Goal: Task Accomplishment & Management: Complete application form

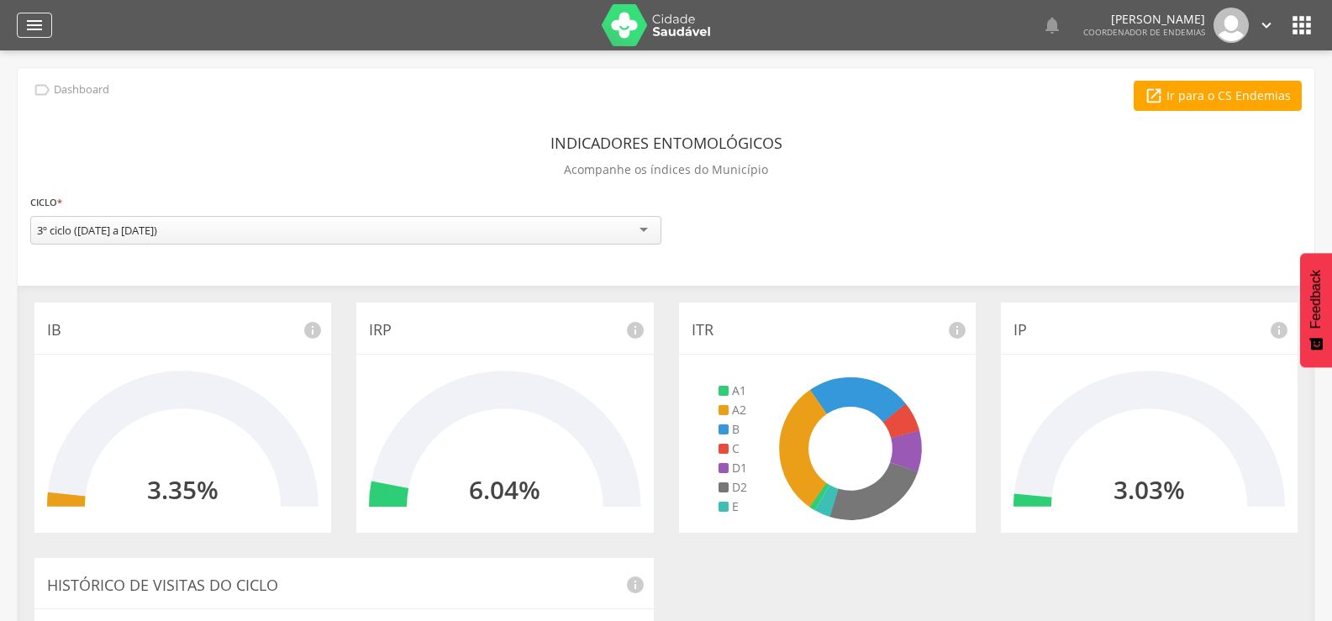
click at [37, 24] on icon "" at bounding box center [34, 25] width 20 height 20
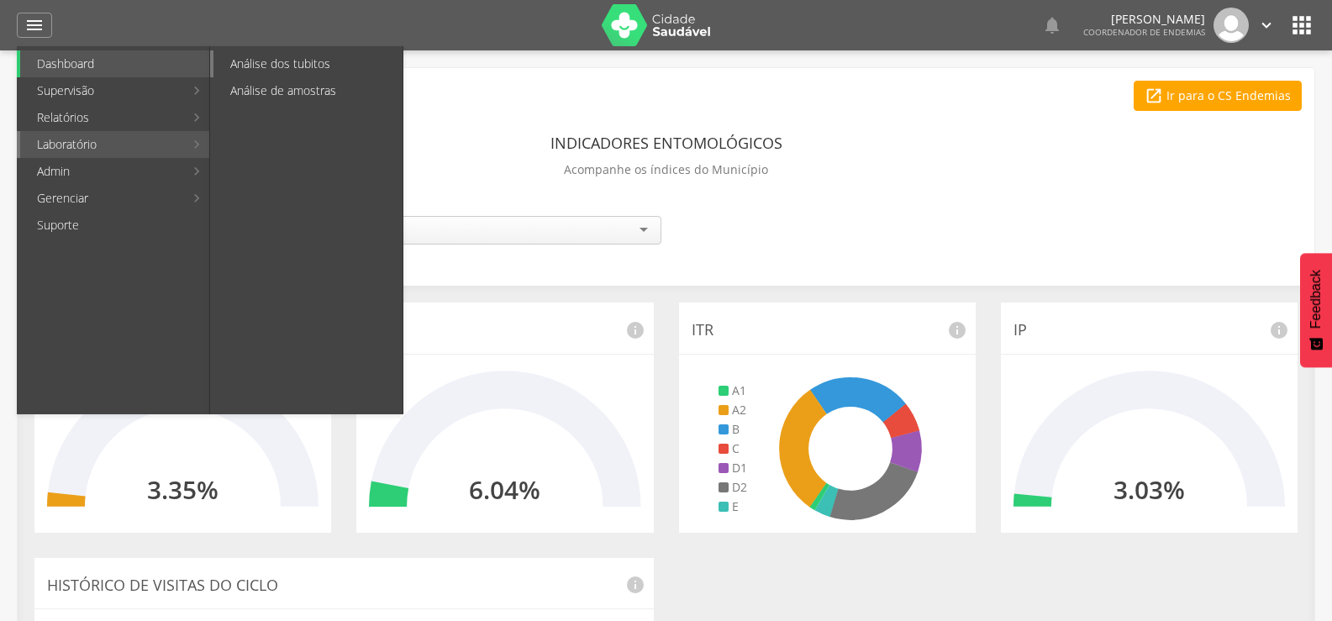
click at [274, 66] on link "Análise dos tubitos" at bounding box center [307, 63] width 189 height 27
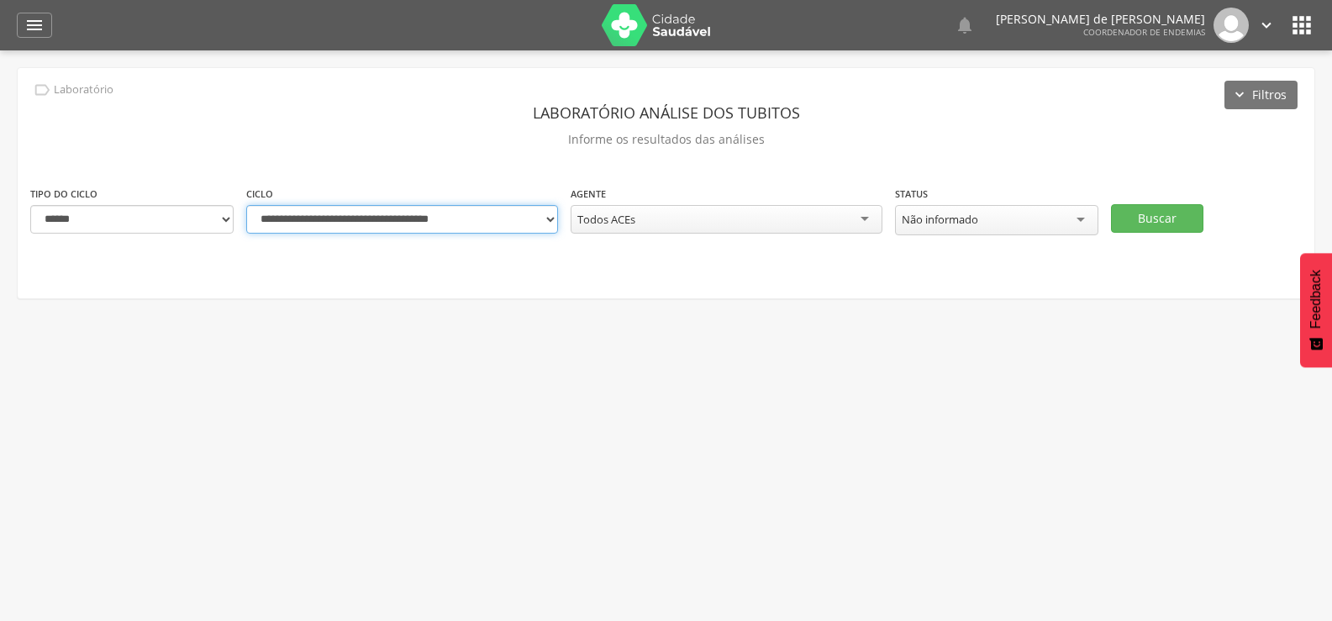
click at [556, 221] on select "**********" at bounding box center [402, 219] width 312 height 29
click at [246, 205] on select "**********" at bounding box center [402, 219] width 312 height 29
click at [1175, 212] on button "Buscar" at bounding box center [1157, 218] width 92 height 29
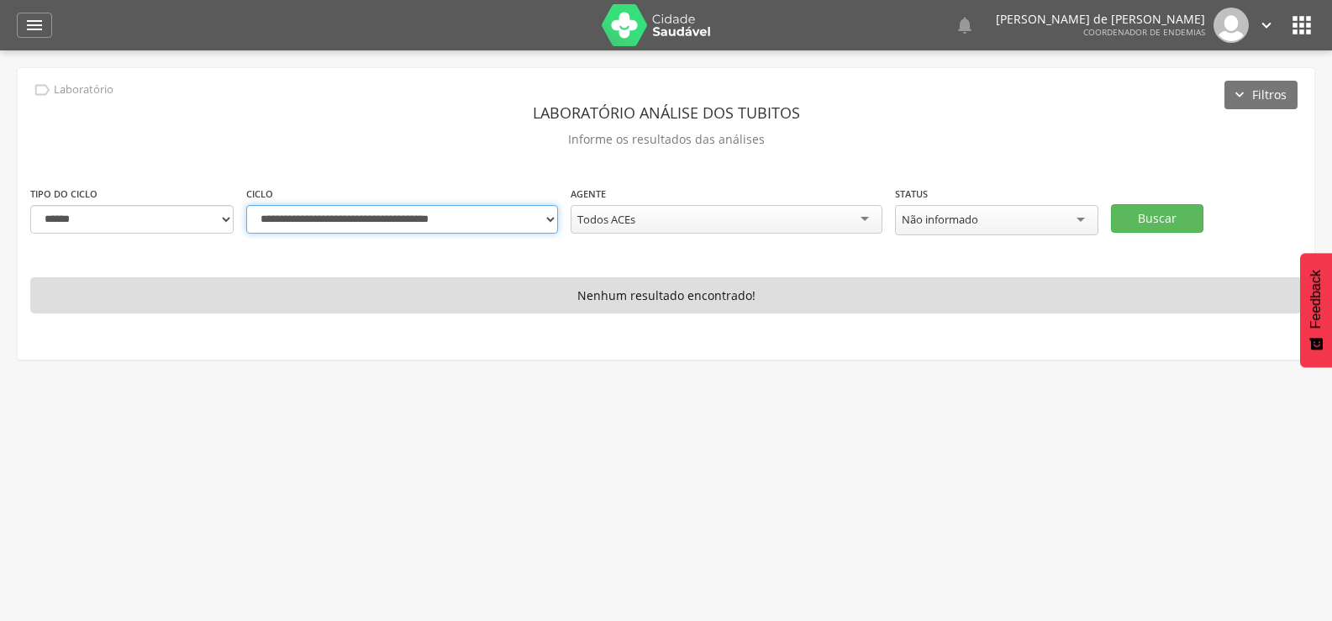
click at [551, 219] on select "**********" at bounding box center [402, 219] width 312 height 29
select select "**********"
click at [246, 205] on select "**********" at bounding box center [402, 219] width 312 height 29
click at [1178, 213] on button "Buscar" at bounding box center [1157, 218] width 92 height 29
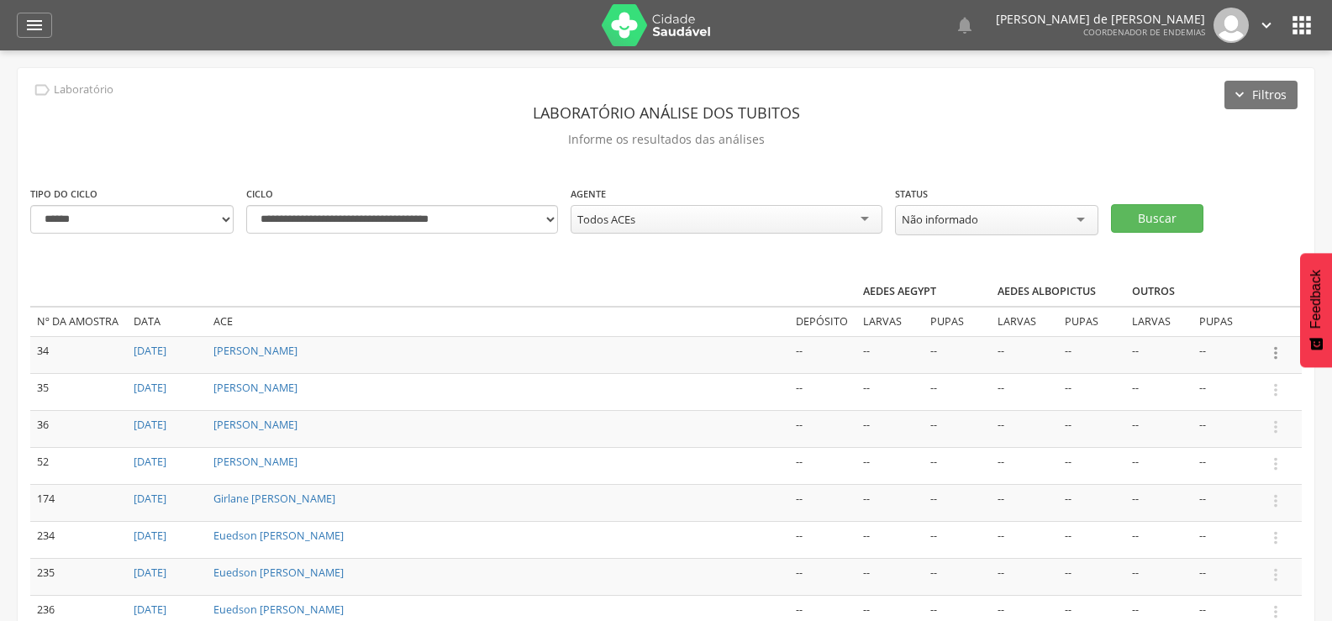
click at [1273, 346] on icon "" at bounding box center [1276, 353] width 18 height 18
click at [1223, 323] on link "Informar resultado" at bounding box center [1218, 324] width 133 height 21
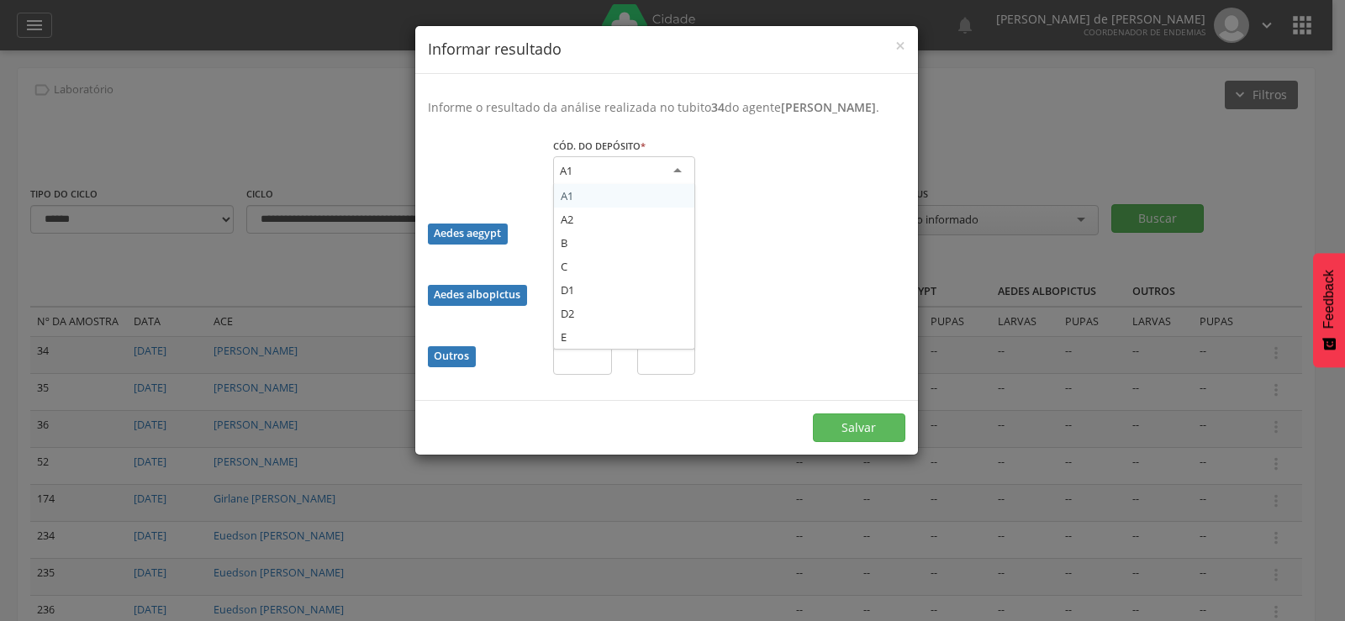
click at [628, 168] on div "A1" at bounding box center [624, 171] width 142 height 30
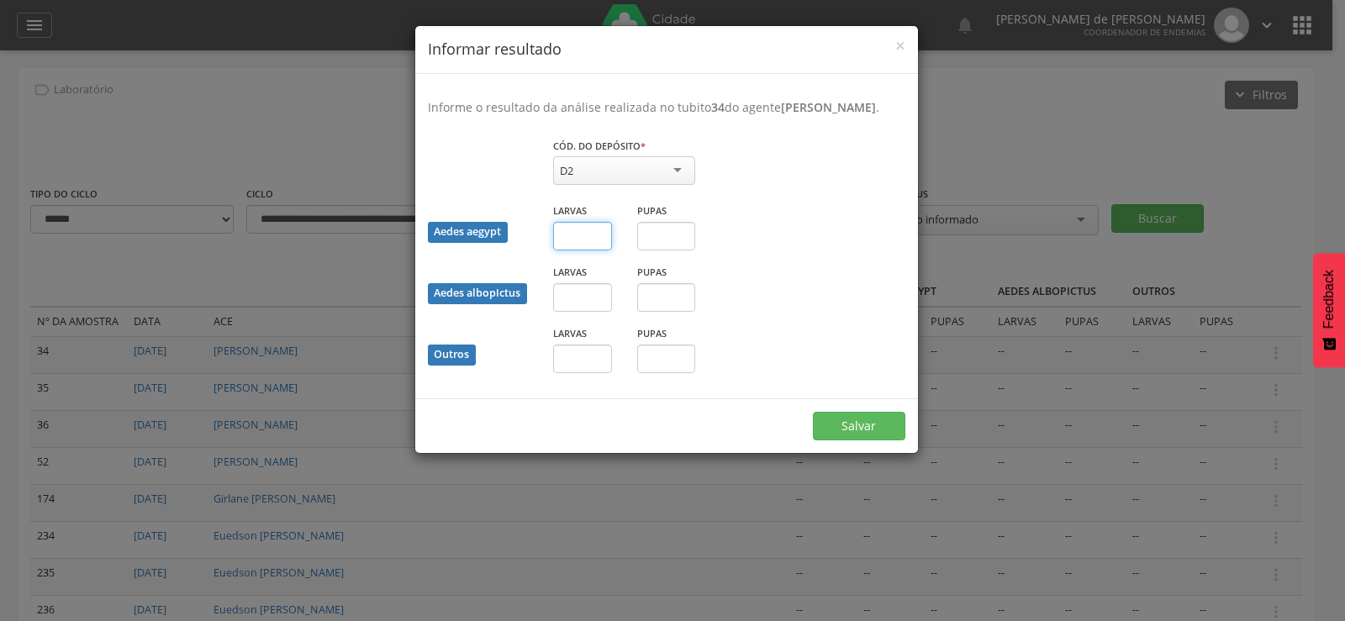
click at [566, 241] on input "text" at bounding box center [582, 236] width 59 height 29
type input "*"
click at [672, 238] on input "text" at bounding box center [666, 236] width 59 height 29
type input "*"
click at [863, 419] on button "Salvar" at bounding box center [859, 426] width 92 height 29
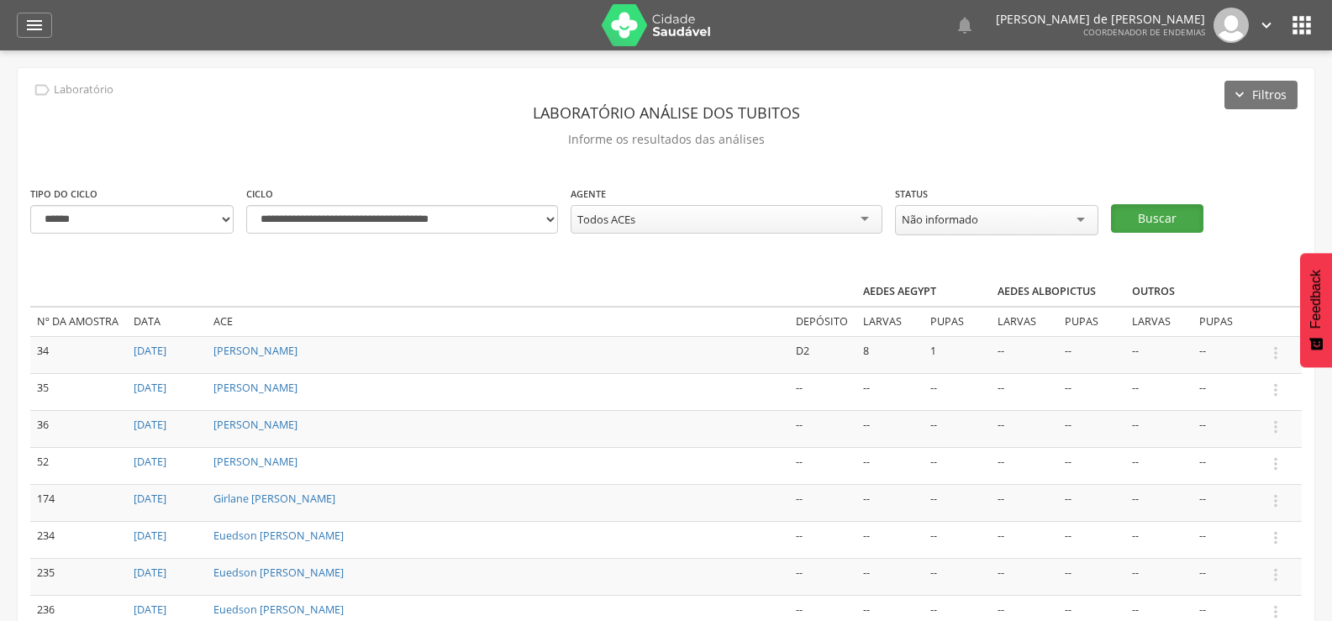
click at [1161, 213] on button "Buscar" at bounding box center [1157, 218] width 92 height 29
click at [1279, 350] on icon "" at bounding box center [1276, 353] width 18 height 18
click at [1251, 314] on link "Informar resultado" at bounding box center [1218, 324] width 133 height 21
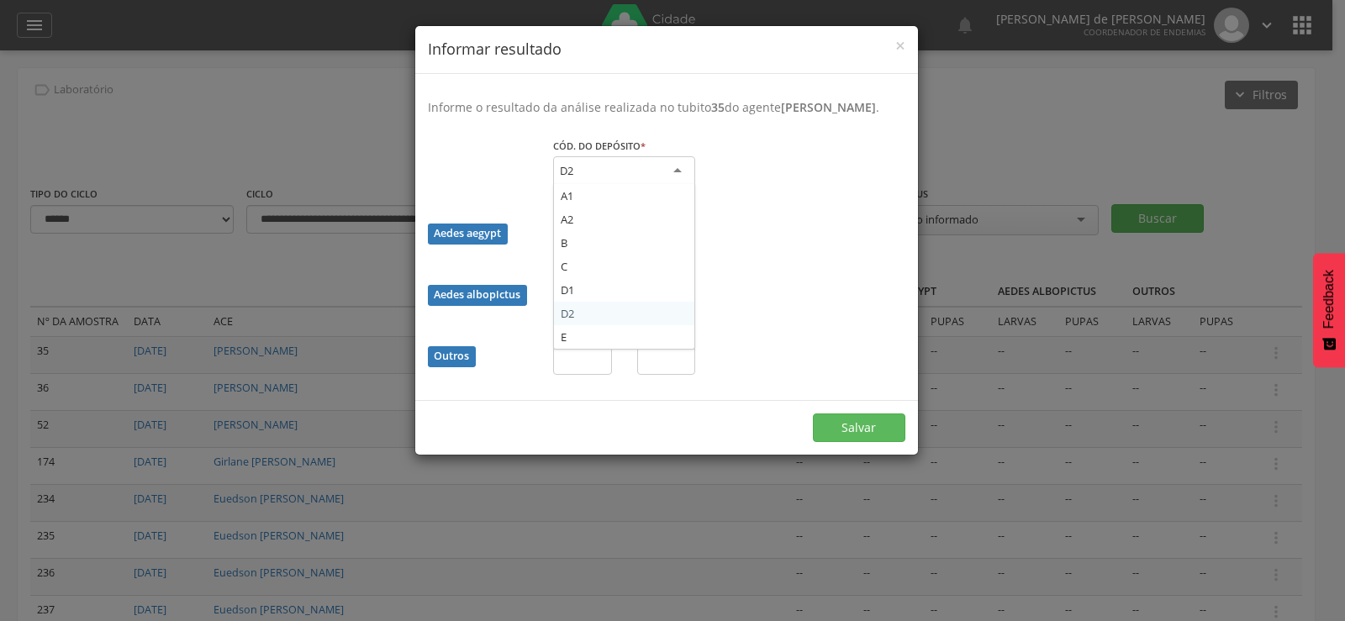
click at [634, 171] on div "D2" at bounding box center [624, 171] width 142 height 30
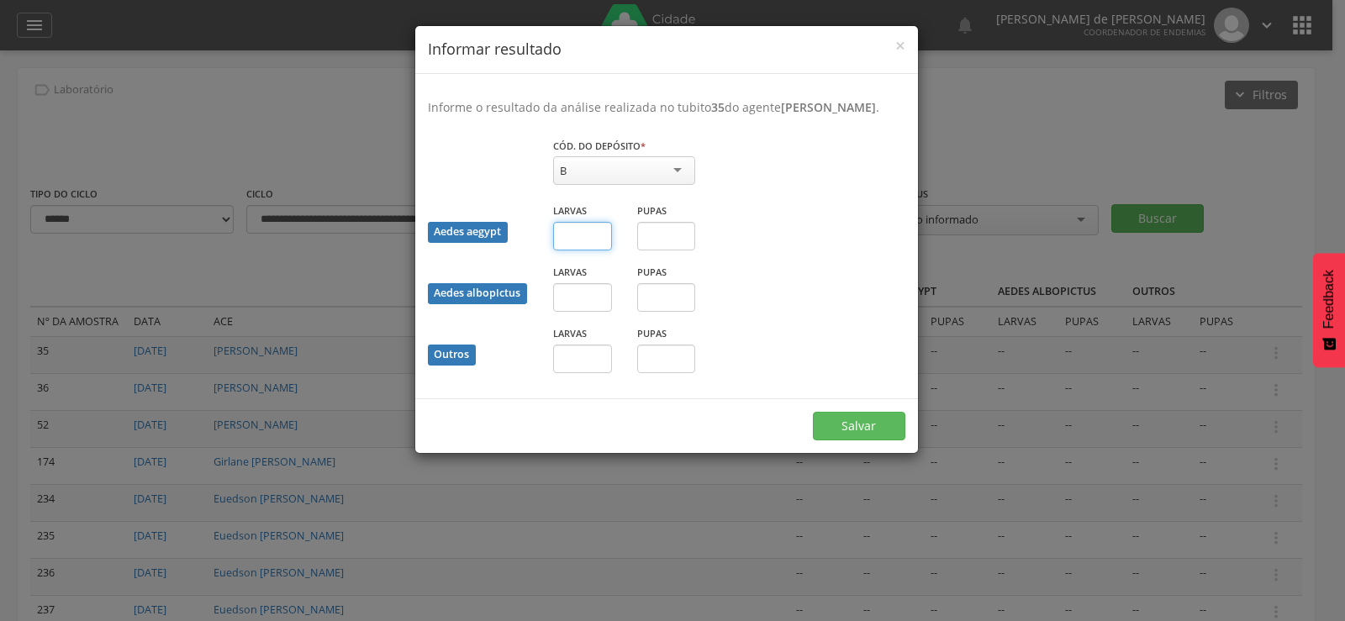
click at [575, 229] on input "text" at bounding box center [582, 236] width 59 height 29
type input "**"
click at [851, 421] on button "Salvar" at bounding box center [859, 426] width 92 height 29
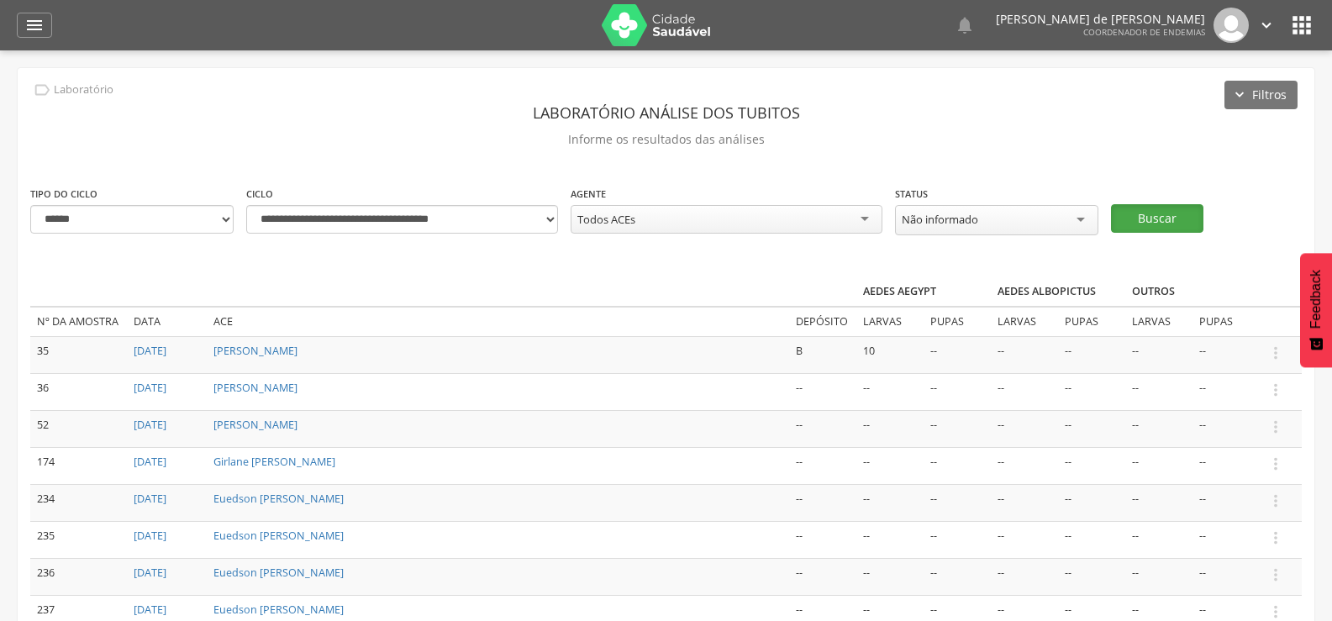
click at [1171, 219] on button "Buscar" at bounding box center [1157, 218] width 92 height 29
click at [1278, 352] on icon "" at bounding box center [1276, 353] width 18 height 18
click at [1246, 317] on link "Informar resultado" at bounding box center [1218, 324] width 133 height 21
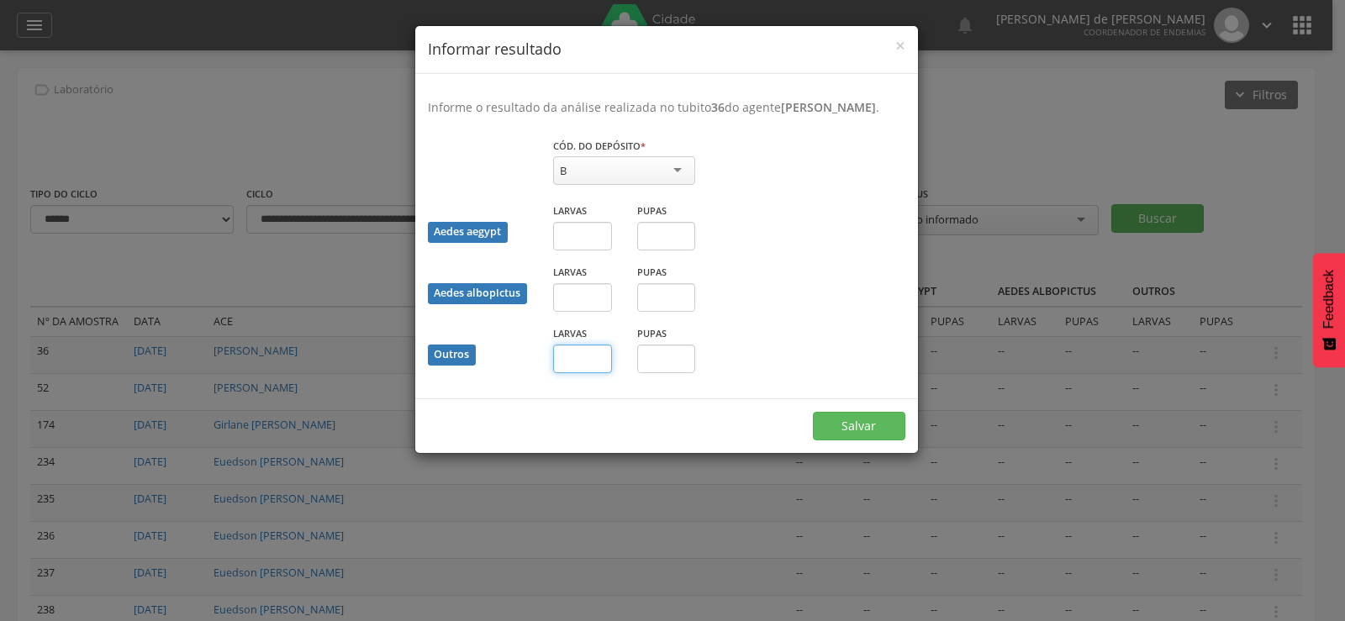
click at [586, 359] on input "text" at bounding box center [582, 359] width 59 height 29
type input "*"
click at [872, 415] on button "Salvar" at bounding box center [859, 426] width 92 height 29
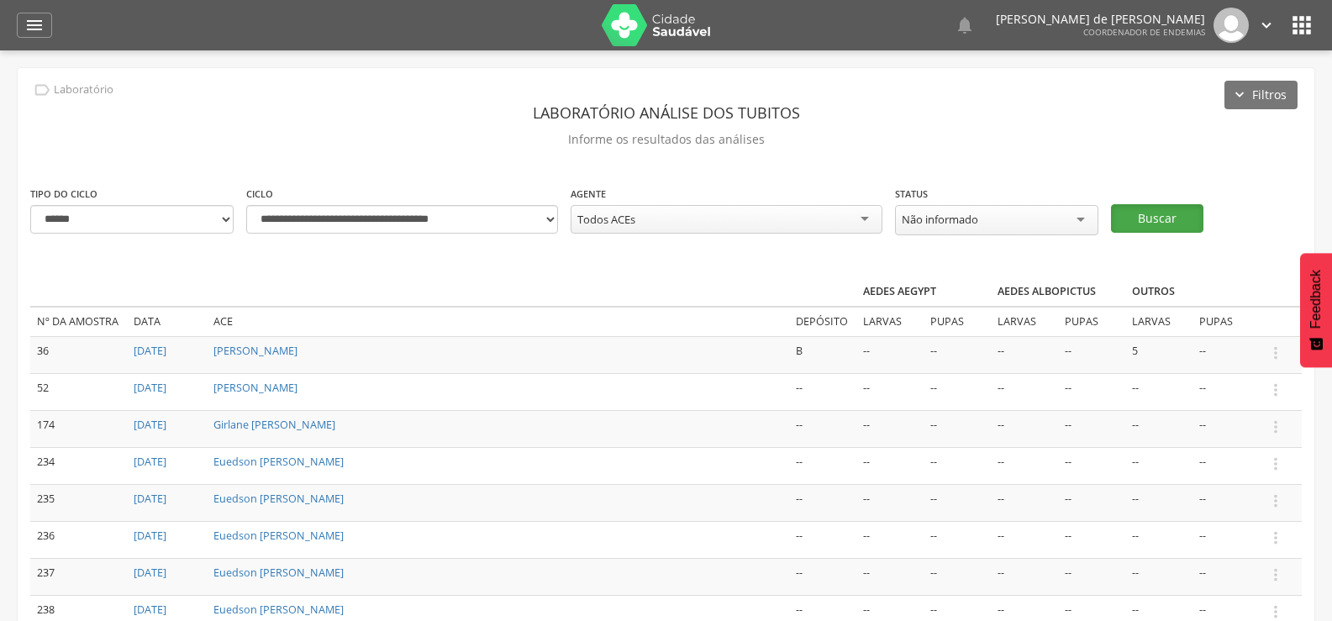
click at [1183, 204] on button "Buscar" at bounding box center [1157, 218] width 92 height 29
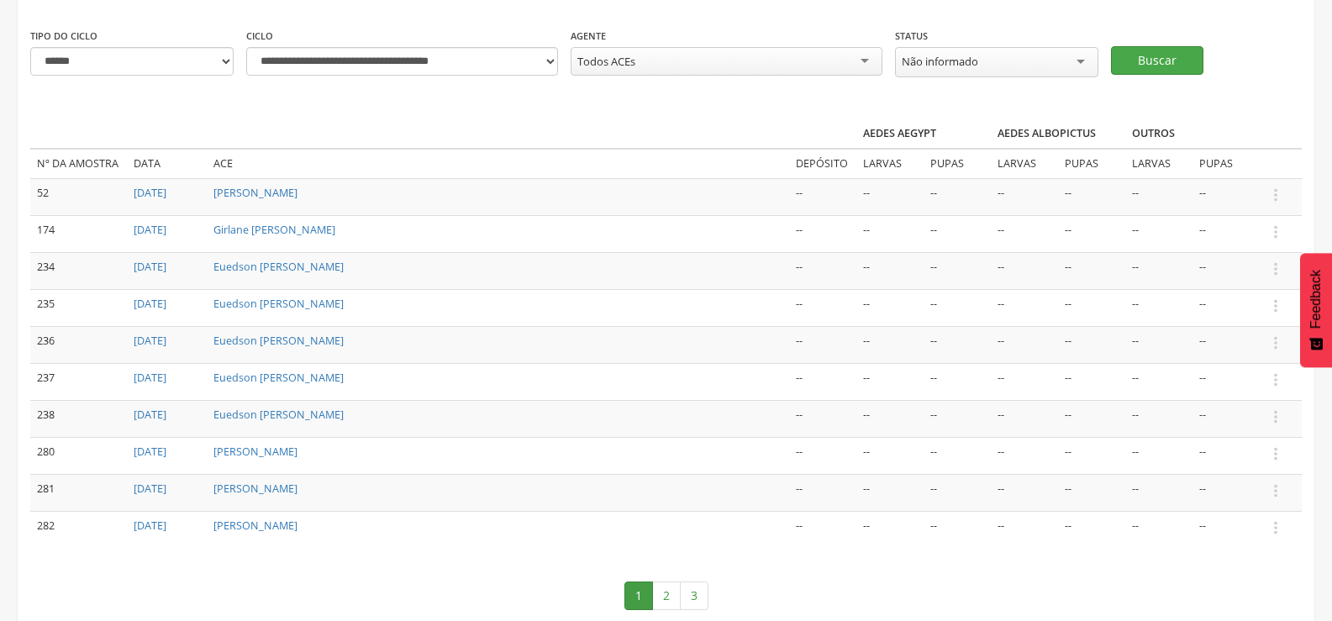
scroll to position [168, 0]
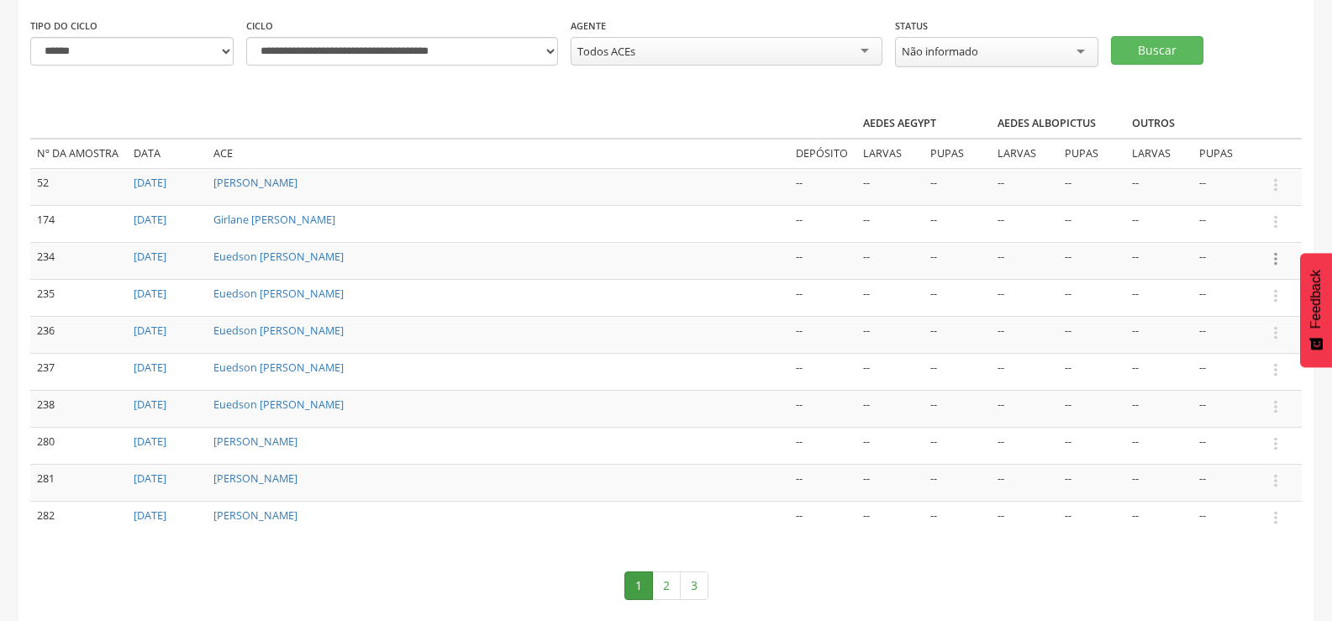
click at [1278, 256] on icon "" at bounding box center [1276, 259] width 18 height 18
click at [1254, 230] on link "Informar resultado" at bounding box center [1218, 230] width 133 height 21
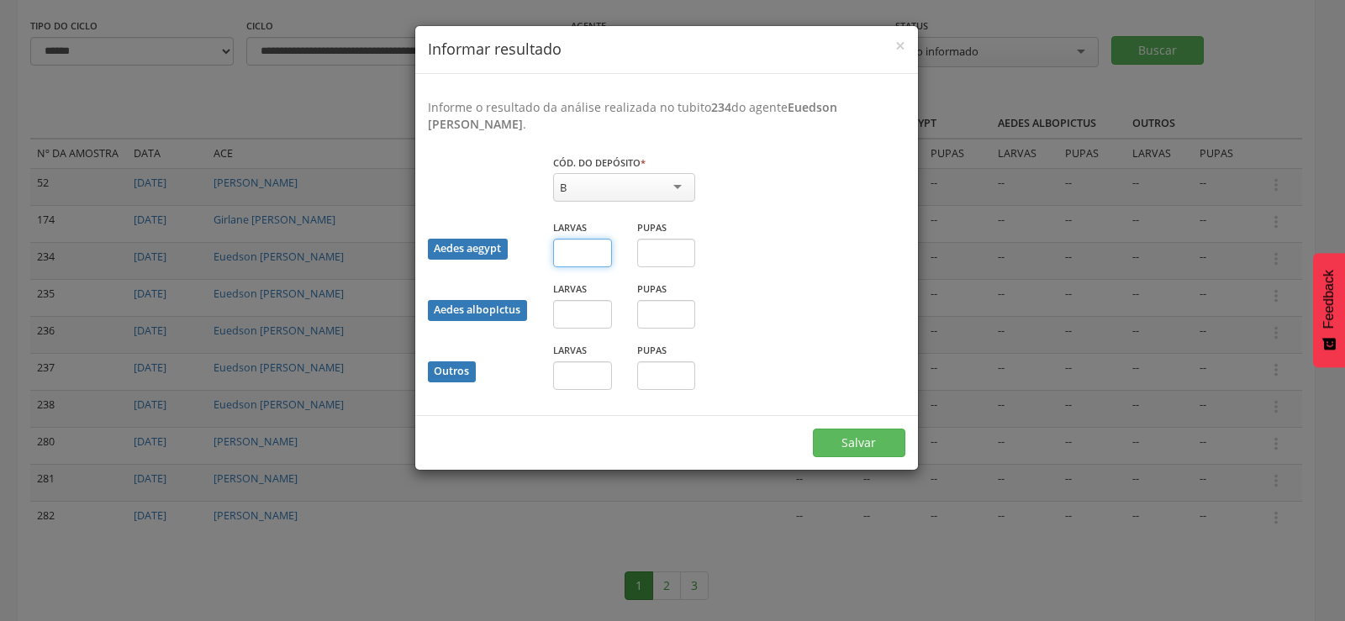
click at [570, 253] on input "text" at bounding box center [582, 253] width 59 height 29
type input "*"
click at [862, 445] on button "Salvar" at bounding box center [859, 443] width 92 height 29
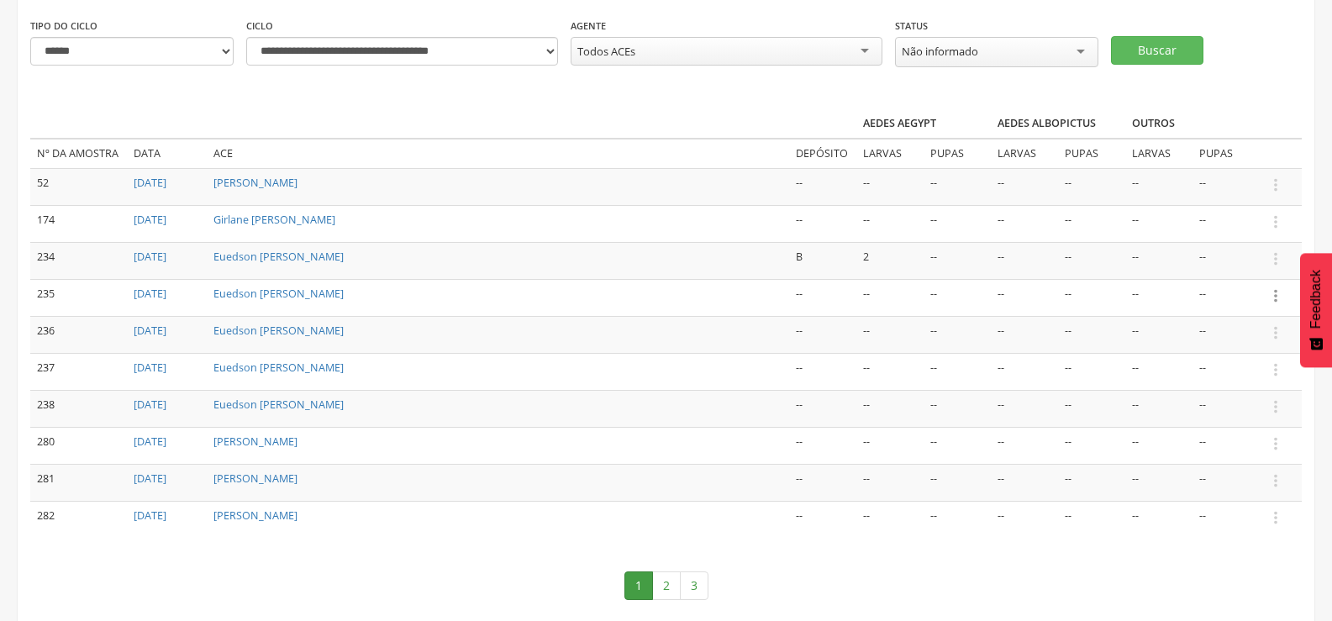
click at [1278, 290] on icon "" at bounding box center [1276, 296] width 18 height 18
click at [1241, 266] on link "Informar resultado" at bounding box center [1218, 267] width 133 height 21
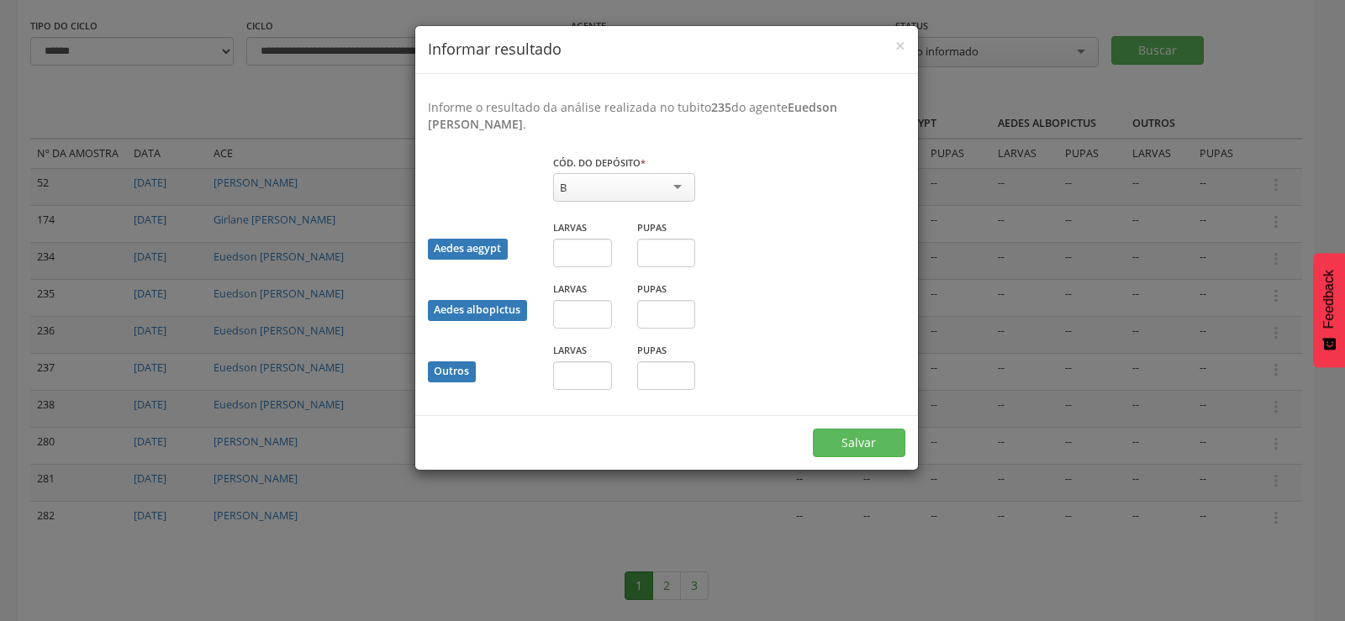
click at [609, 182] on div "B" at bounding box center [624, 187] width 142 height 29
click at [580, 251] on input "text" at bounding box center [582, 253] width 59 height 29
type input "*"
click at [866, 439] on button "Salvar" at bounding box center [859, 443] width 92 height 29
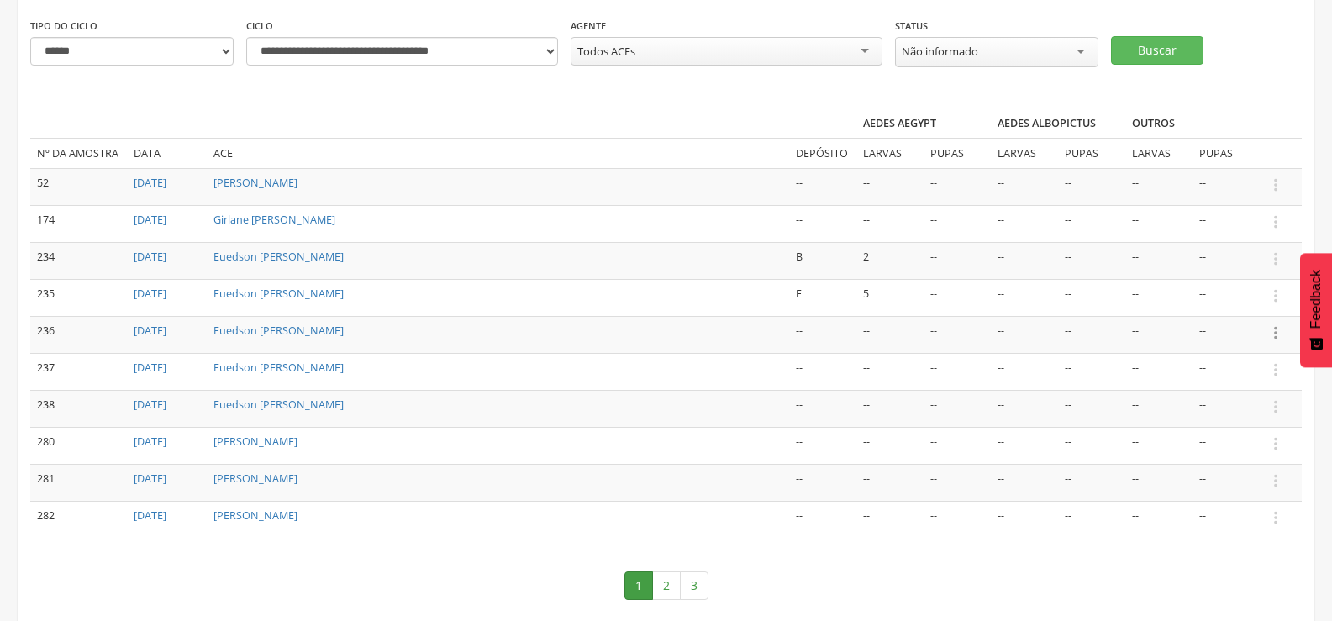
click at [1278, 328] on icon "" at bounding box center [1276, 333] width 18 height 18
click at [1238, 296] on link "Informar resultado" at bounding box center [1218, 304] width 133 height 21
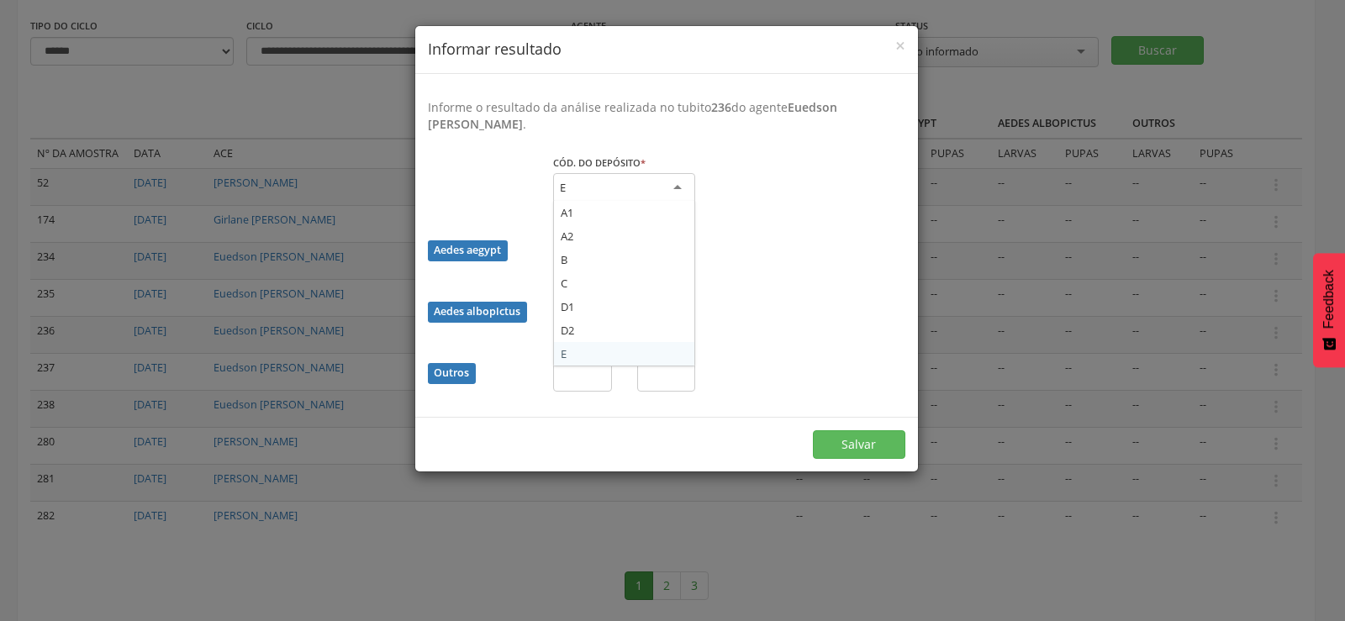
click at [591, 187] on div "E" at bounding box center [624, 188] width 142 height 30
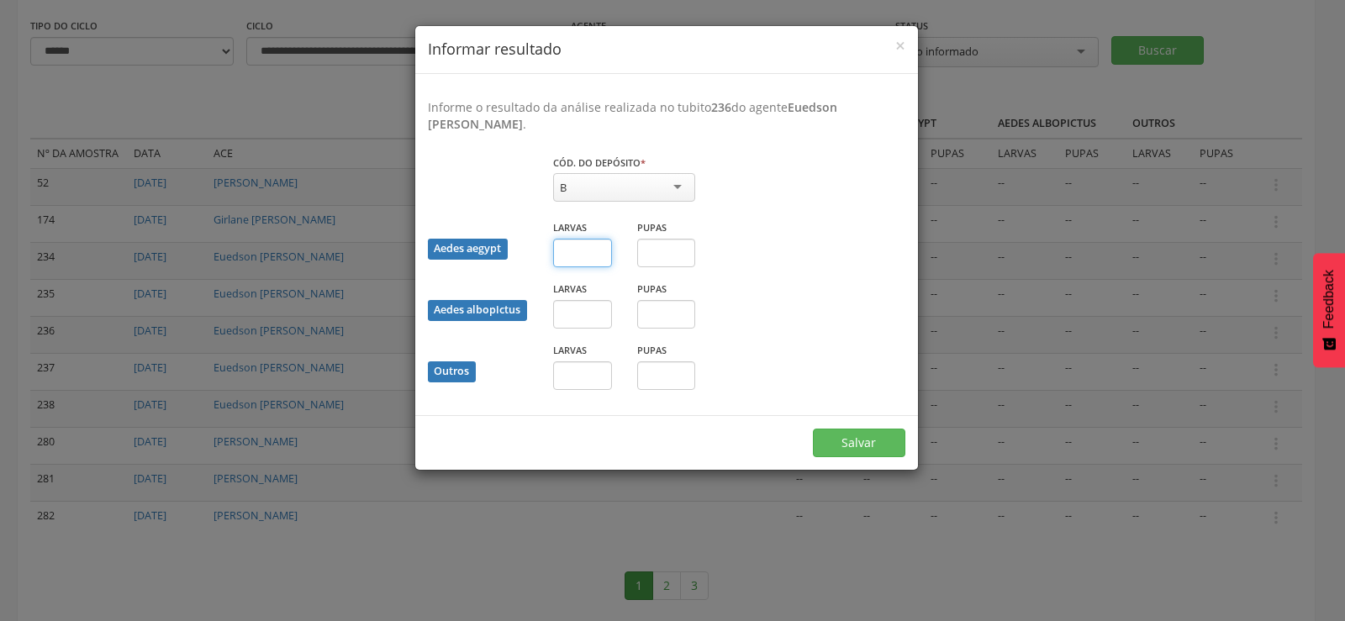
click at [575, 261] on input "text" at bounding box center [582, 253] width 59 height 29
type input "*"
click at [869, 438] on button "Salvar" at bounding box center [859, 443] width 92 height 29
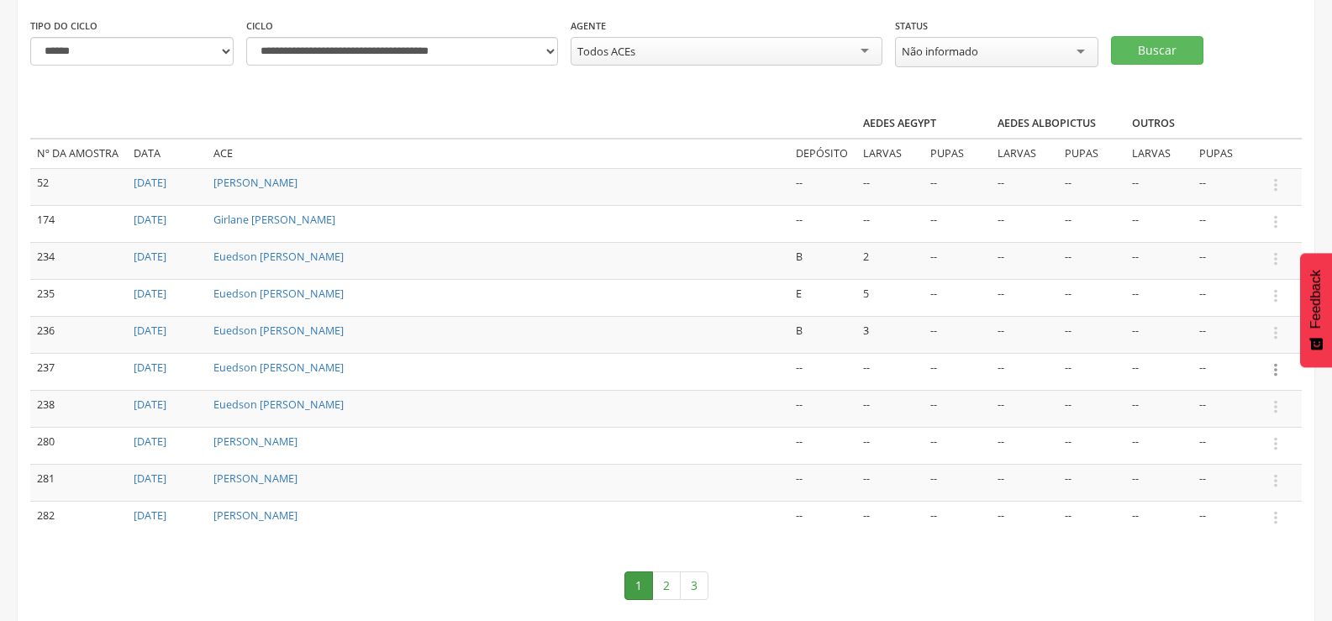
click at [1276, 362] on icon "" at bounding box center [1276, 370] width 18 height 18
click at [1216, 335] on link "Informar resultado" at bounding box center [1218, 341] width 133 height 21
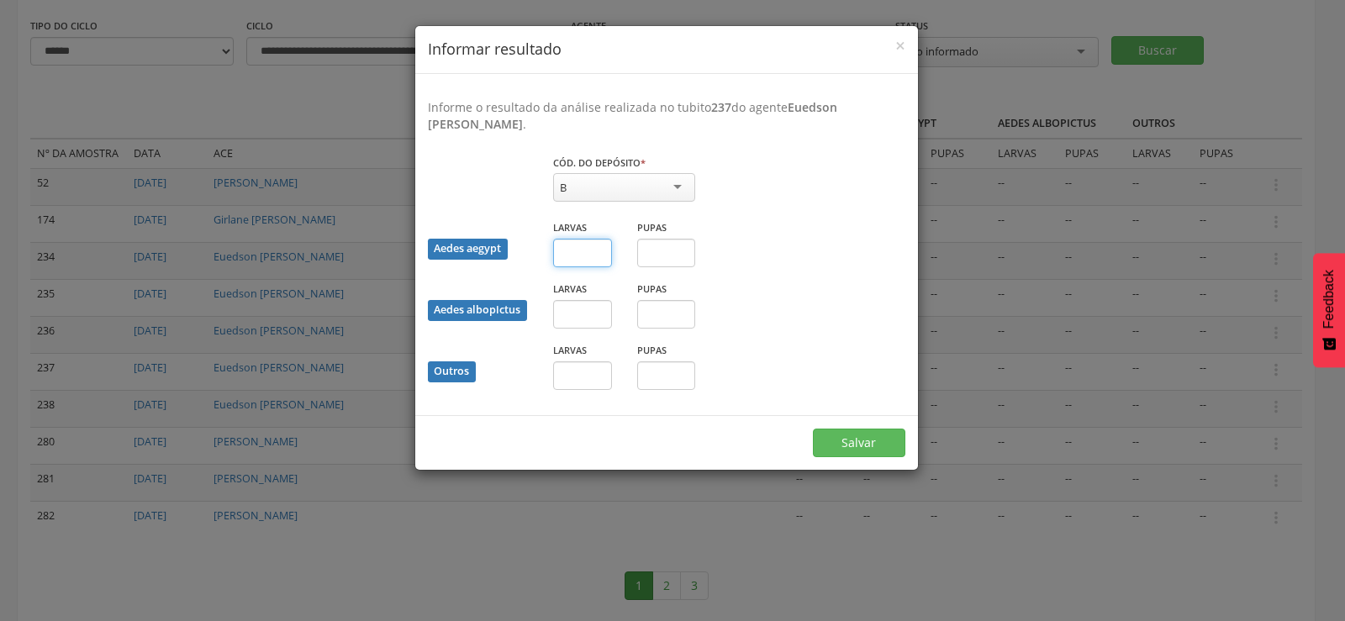
click at [577, 260] on input "text" at bounding box center [582, 253] width 59 height 29
type input "*"
click at [667, 254] on input "text" at bounding box center [666, 253] width 59 height 29
type input "*"
click at [839, 448] on button "Salvar" at bounding box center [859, 443] width 92 height 29
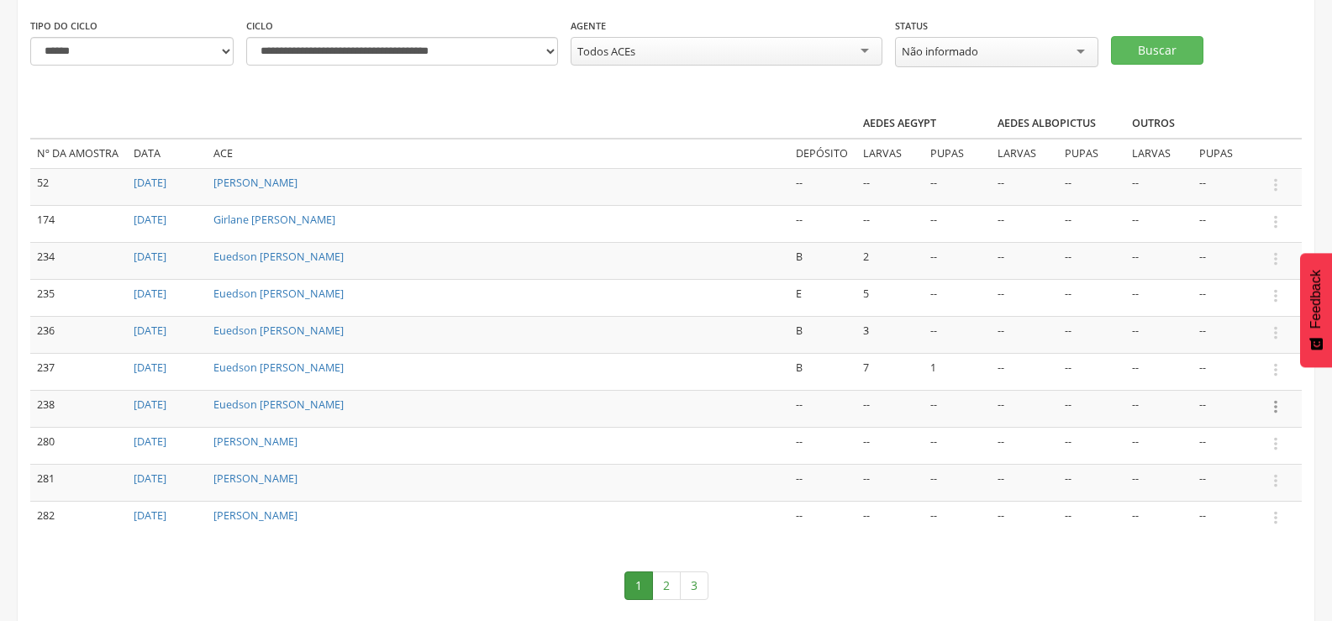
click at [1278, 404] on icon "" at bounding box center [1276, 407] width 18 height 18
click at [1234, 370] on link "Informar resultado" at bounding box center [1218, 378] width 133 height 21
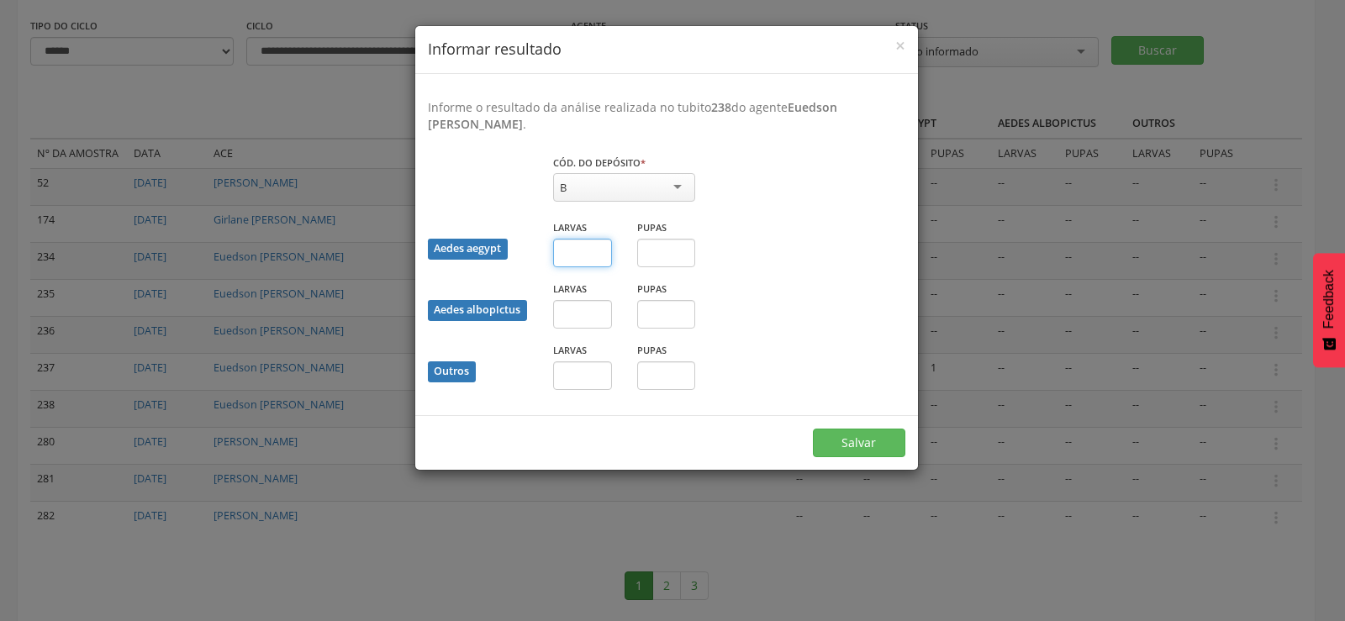
click at [592, 256] on input "text" at bounding box center [582, 253] width 59 height 29
type input "*"
click at [638, 256] on input "text" at bounding box center [666, 253] width 59 height 29
type input "*"
click at [858, 437] on button "Salvar" at bounding box center [859, 443] width 92 height 29
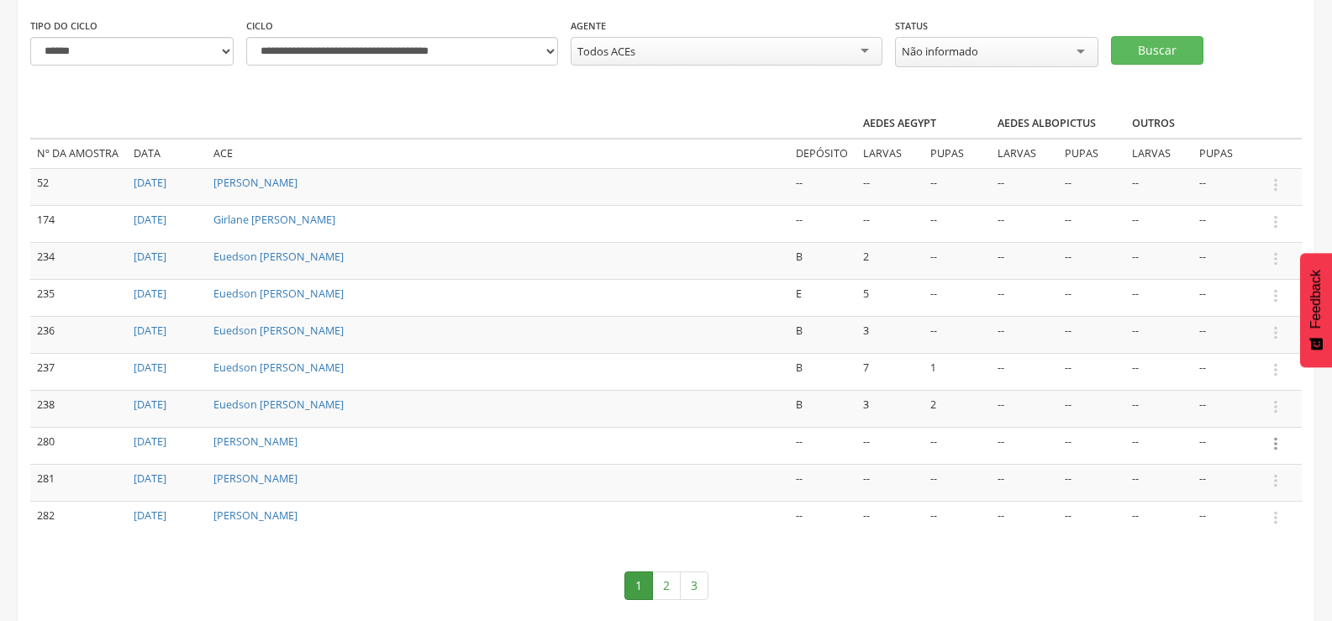
click at [1278, 437] on icon "" at bounding box center [1276, 444] width 18 height 18
click at [1246, 408] on link "Informar resultado" at bounding box center [1218, 415] width 133 height 21
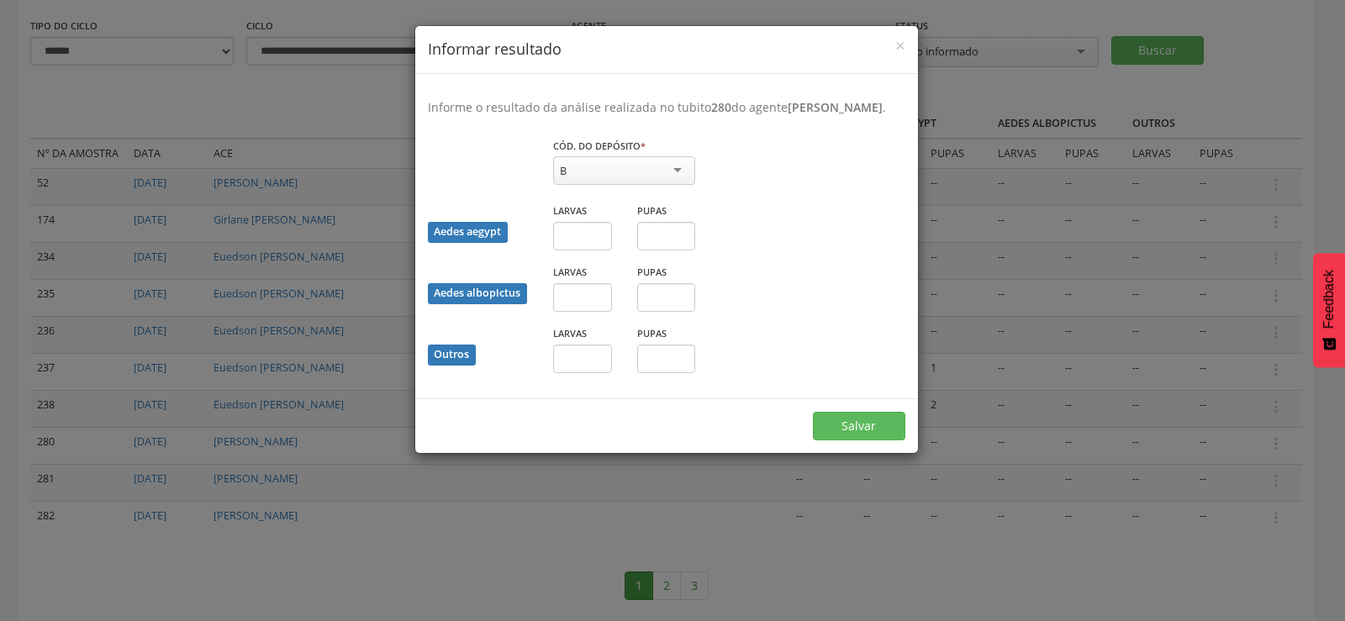
click at [1162, 42] on div "× Informar resultado Informe o resultado da análise realizada no tubito 280 do …" at bounding box center [672, 310] width 1345 height 621
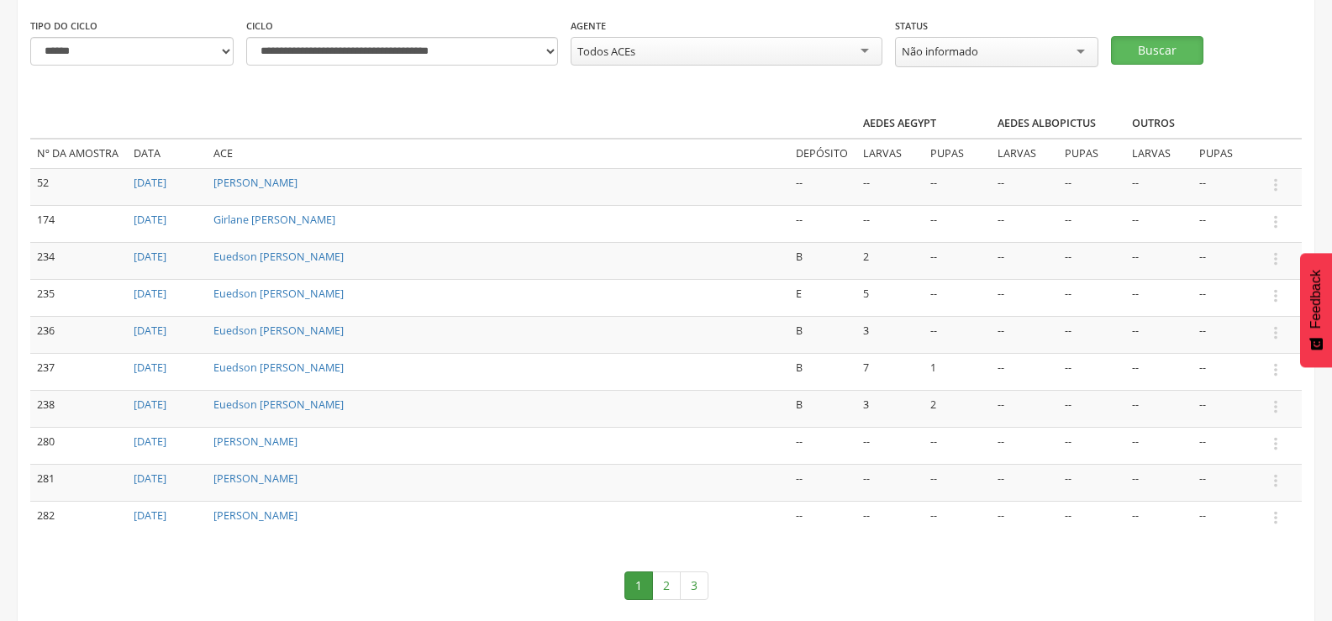
click at [1162, 42] on button "Buscar" at bounding box center [1157, 50] width 92 height 29
click at [1277, 218] on icon "" at bounding box center [1276, 222] width 18 height 18
click at [1236, 187] on link "Informar resultado" at bounding box center [1218, 193] width 133 height 21
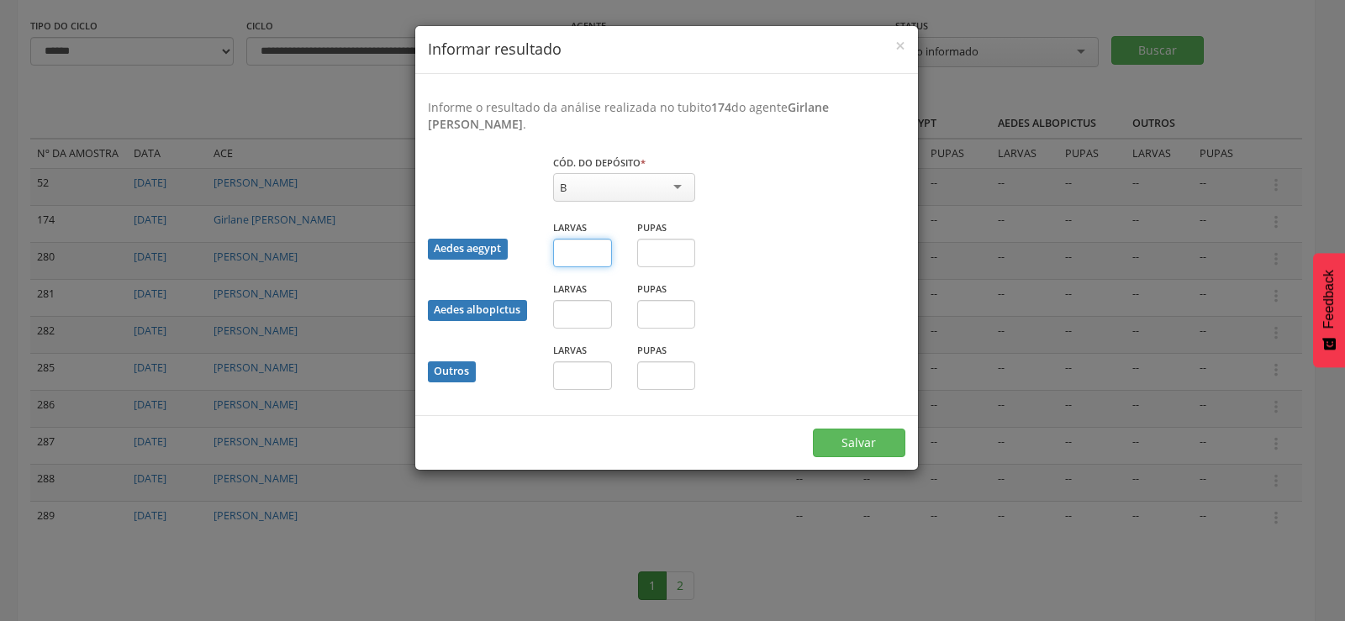
click at [576, 256] on input "text" at bounding box center [582, 253] width 59 height 29
type input "*"
click at [646, 248] on input "text" at bounding box center [666, 253] width 59 height 29
type input "*"
click at [865, 439] on button "Salvar" at bounding box center [859, 443] width 92 height 29
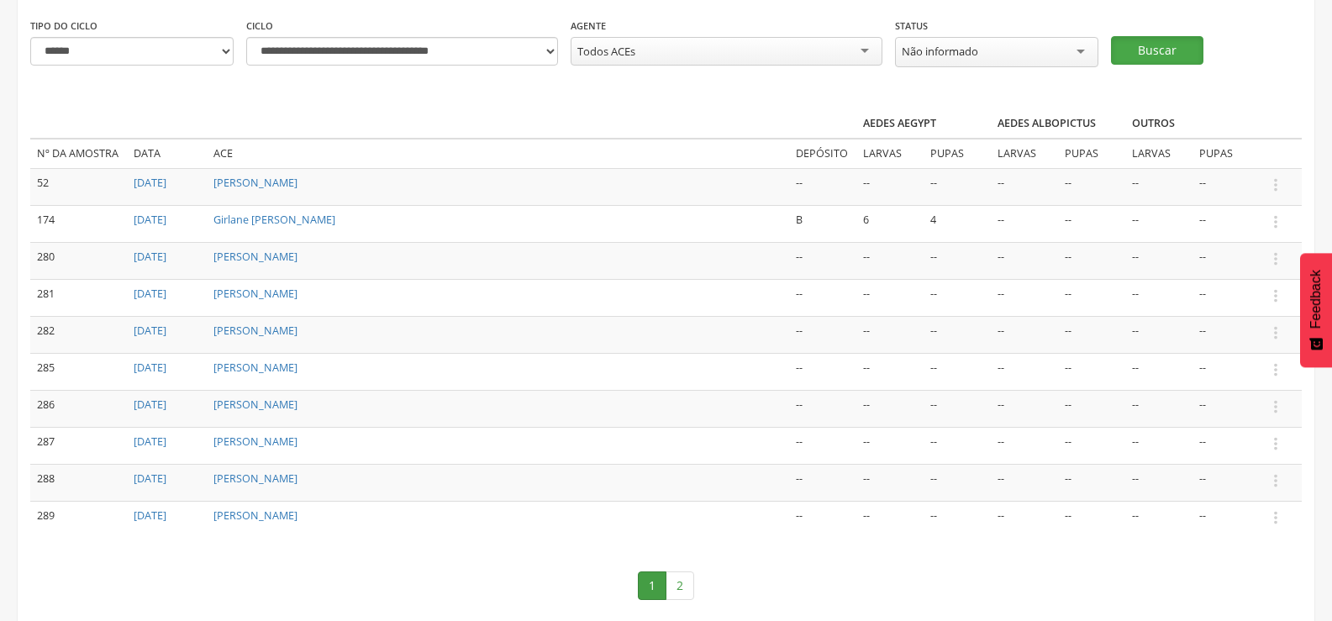
click at [1124, 47] on button "Buscar" at bounding box center [1157, 50] width 92 height 29
click at [1276, 401] on icon "" at bounding box center [1276, 407] width 18 height 18
click at [1228, 372] on link "Informar resultado" at bounding box center [1218, 378] width 133 height 21
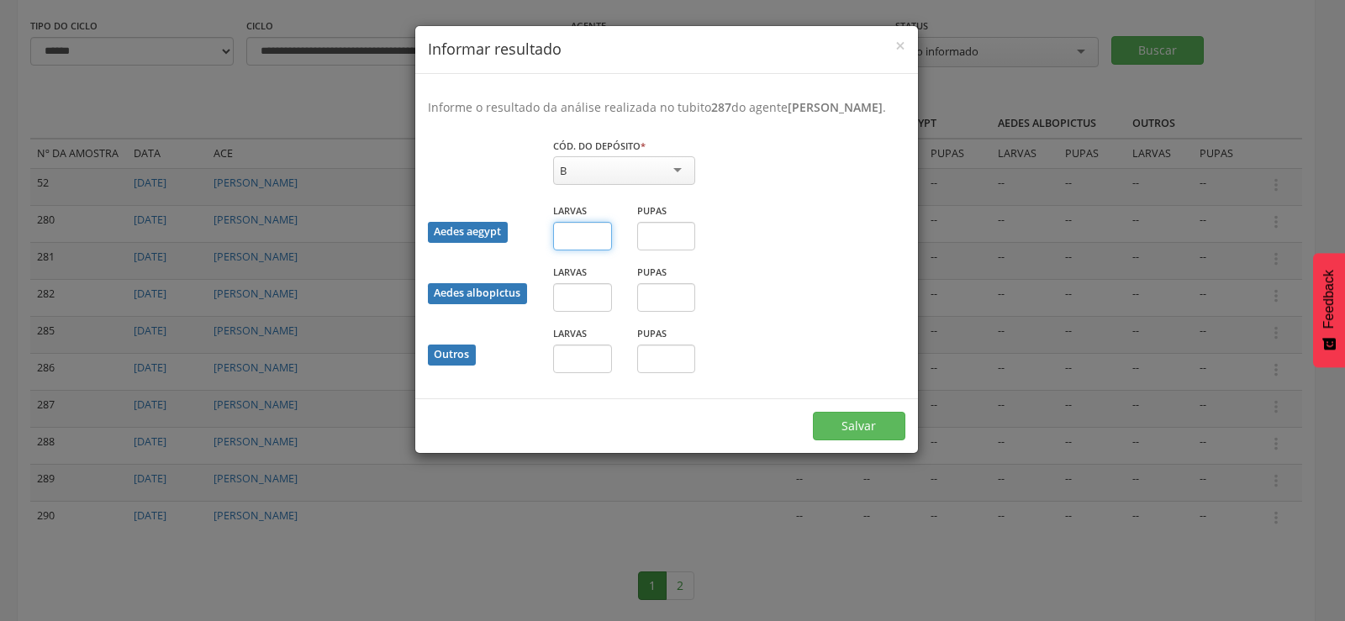
click at [588, 250] on input "text" at bounding box center [582, 236] width 59 height 29
click at [888, 440] on button "Salvar" at bounding box center [859, 426] width 92 height 29
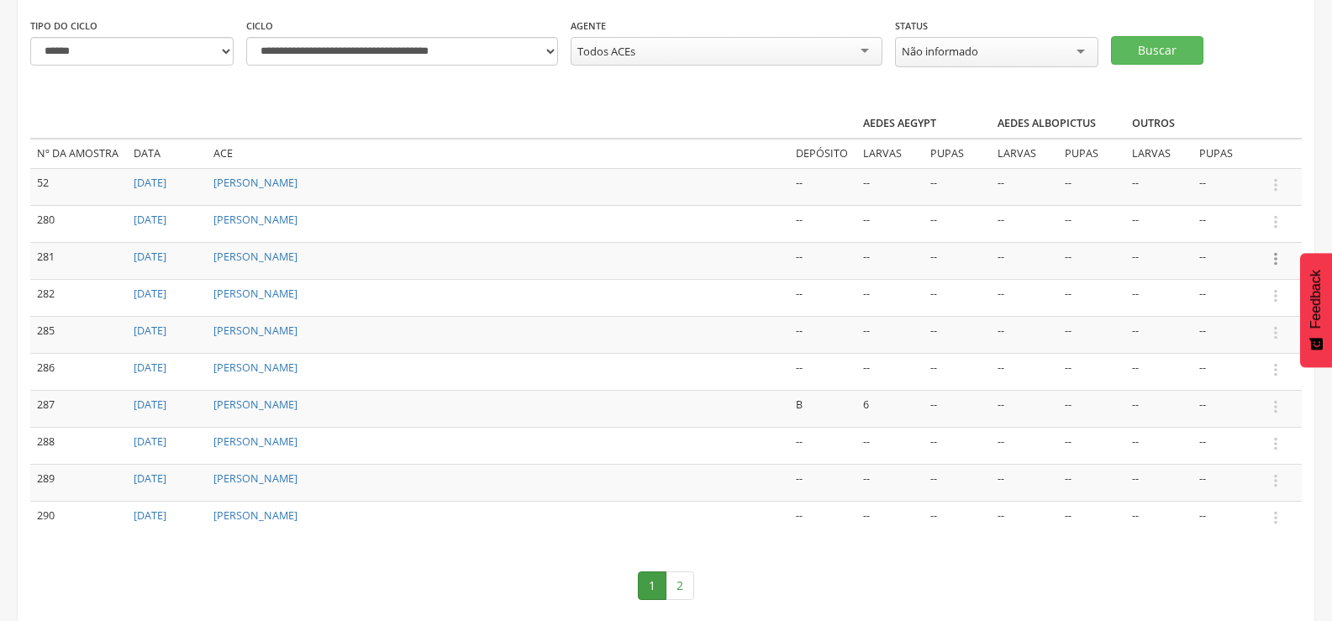
click at [1278, 255] on icon "" at bounding box center [1276, 259] width 18 height 18
click at [1256, 224] on link "Informar resultado" at bounding box center [1218, 230] width 133 height 21
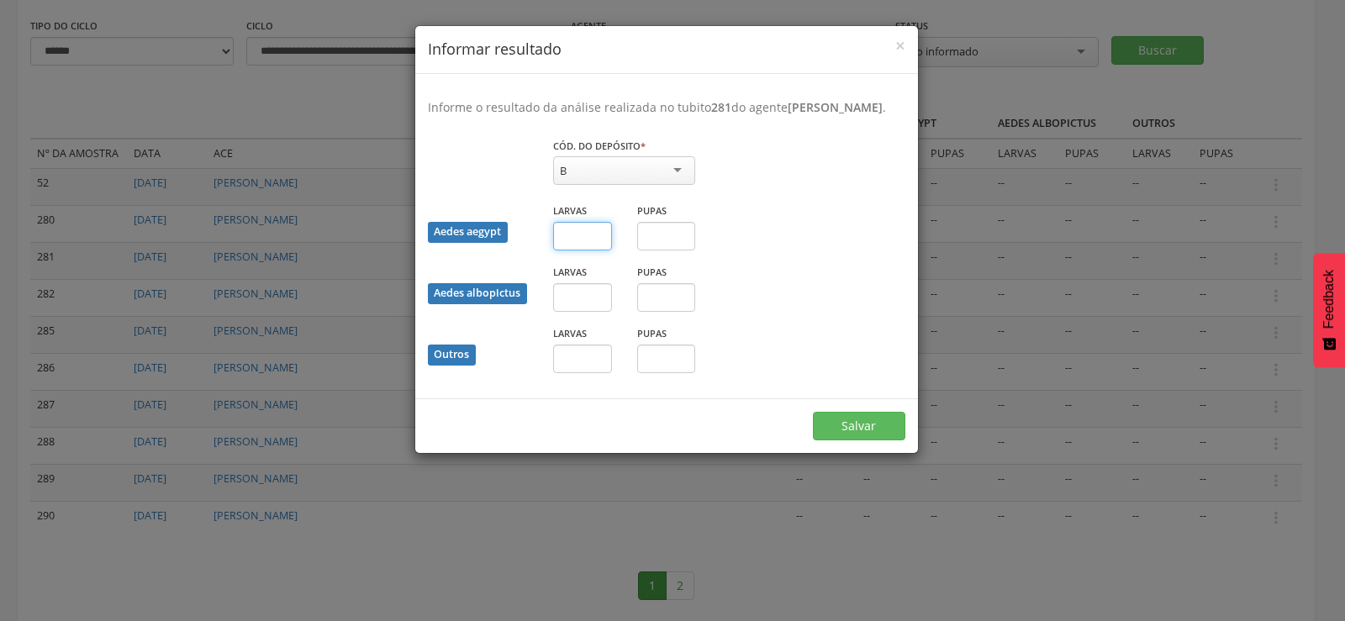
click at [604, 250] on input "text" at bounding box center [582, 236] width 59 height 29
type input "**"
click at [813, 412] on button "Salvar" at bounding box center [859, 426] width 92 height 29
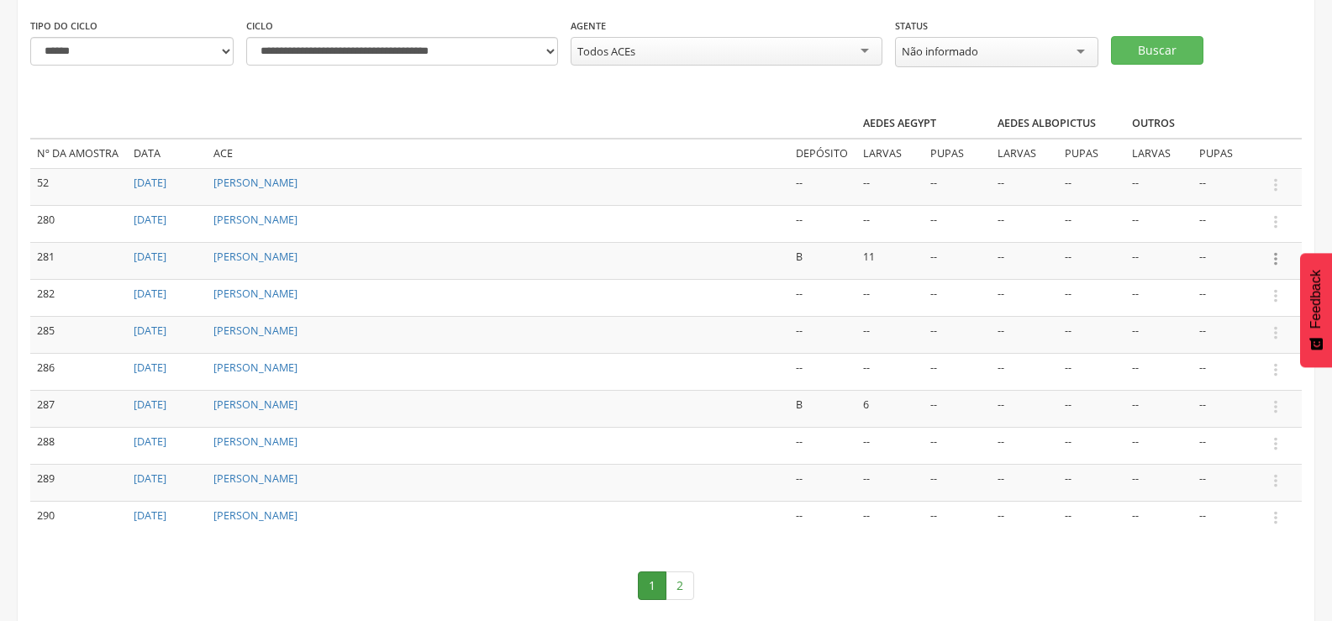
click at [1281, 252] on icon "" at bounding box center [1276, 259] width 18 height 18
click at [1234, 220] on link "Informar resultado" at bounding box center [1218, 230] width 133 height 21
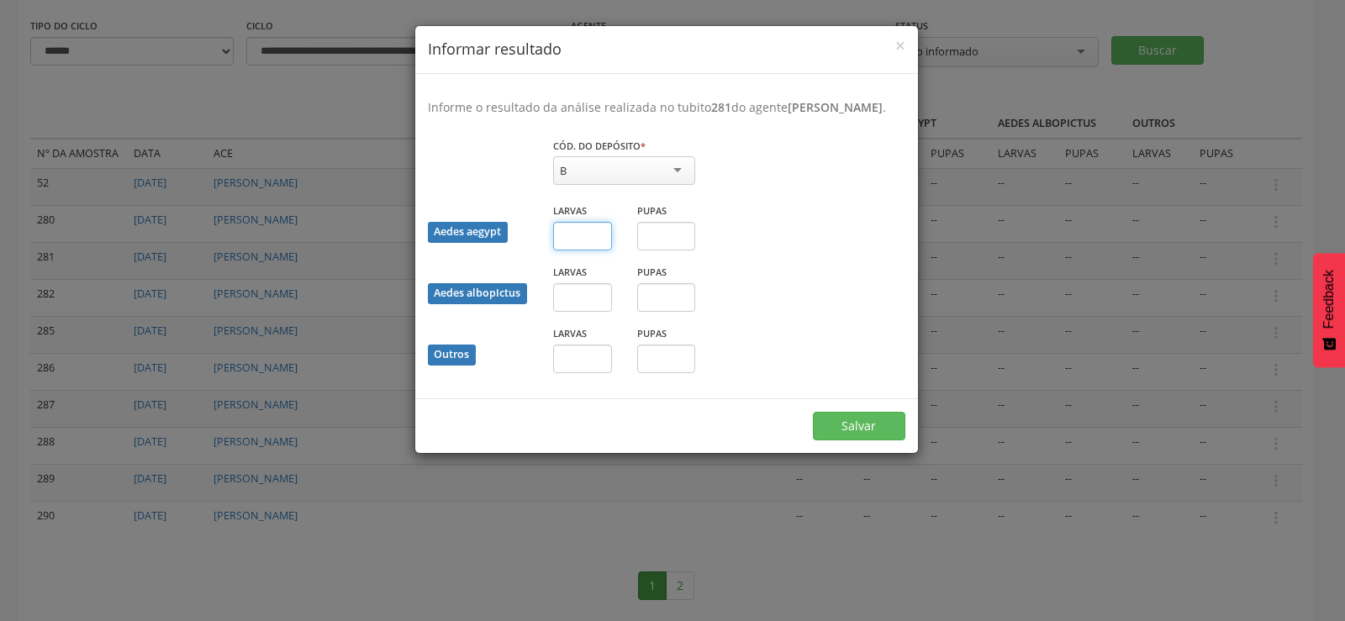
click at [574, 250] on input "text" at bounding box center [582, 236] width 59 height 29
type input "*"
click at [867, 440] on button "Salvar" at bounding box center [859, 426] width 92 height 29
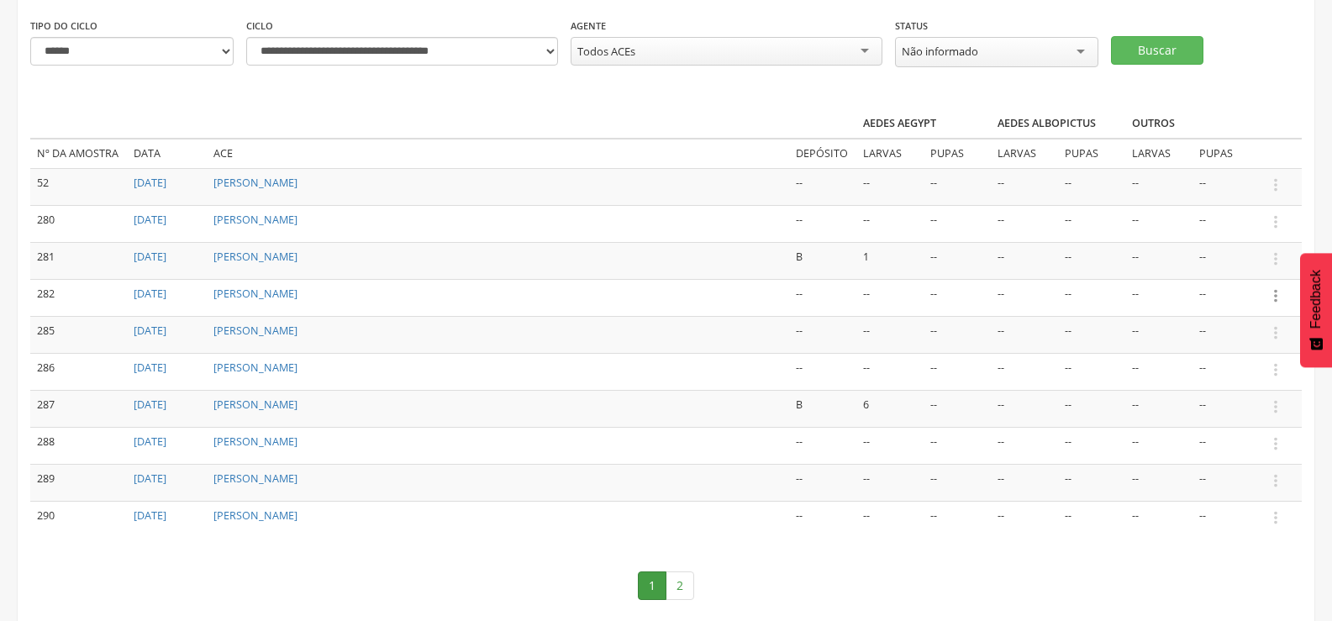
click at [1275, 290] on icon "" at bounding box center [1276, 296] width 18 height 18
click at [1247, 257] on link "Informar resultado" at bounding box center [1218, 267] width 133 height 21
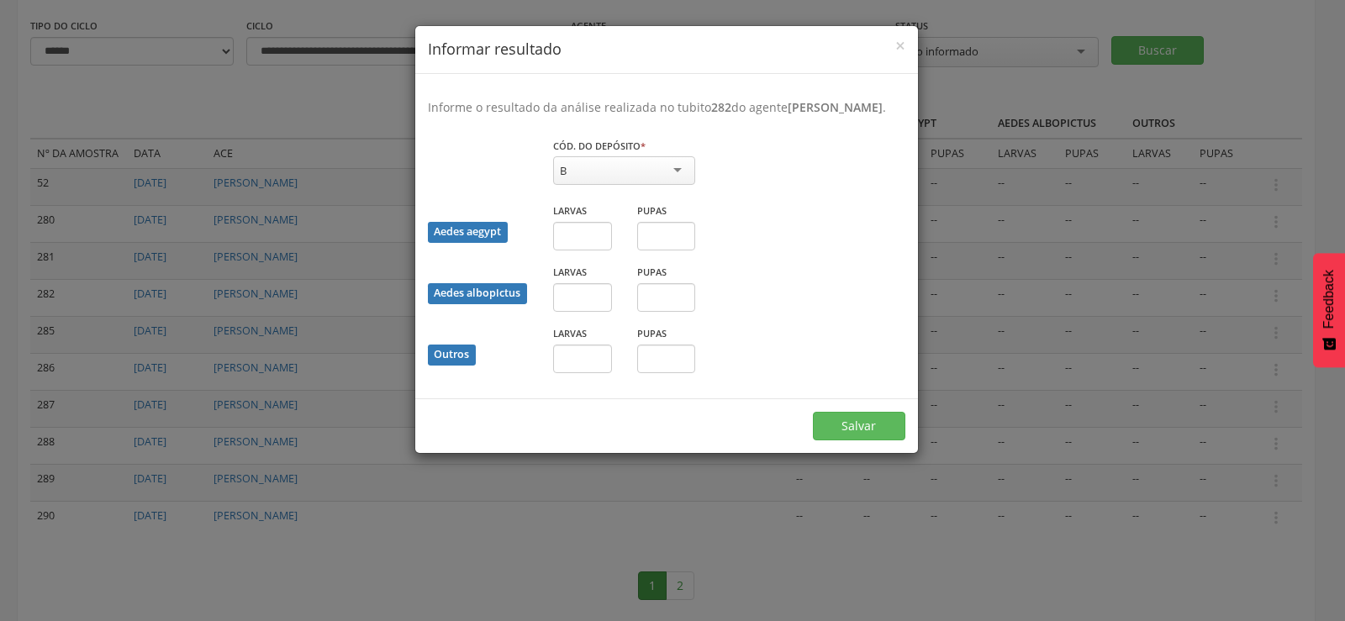
click at [640, 182] on div "B" at bounding box center [624, 170] width 142 height 29
click at [594, 250] on input "text" at bounding box center [582, 236] width 59 height 29
type input "*"
click at [684, 250] on input "text" at bounding box center [666, 236] width 59 height 29
type input "*"
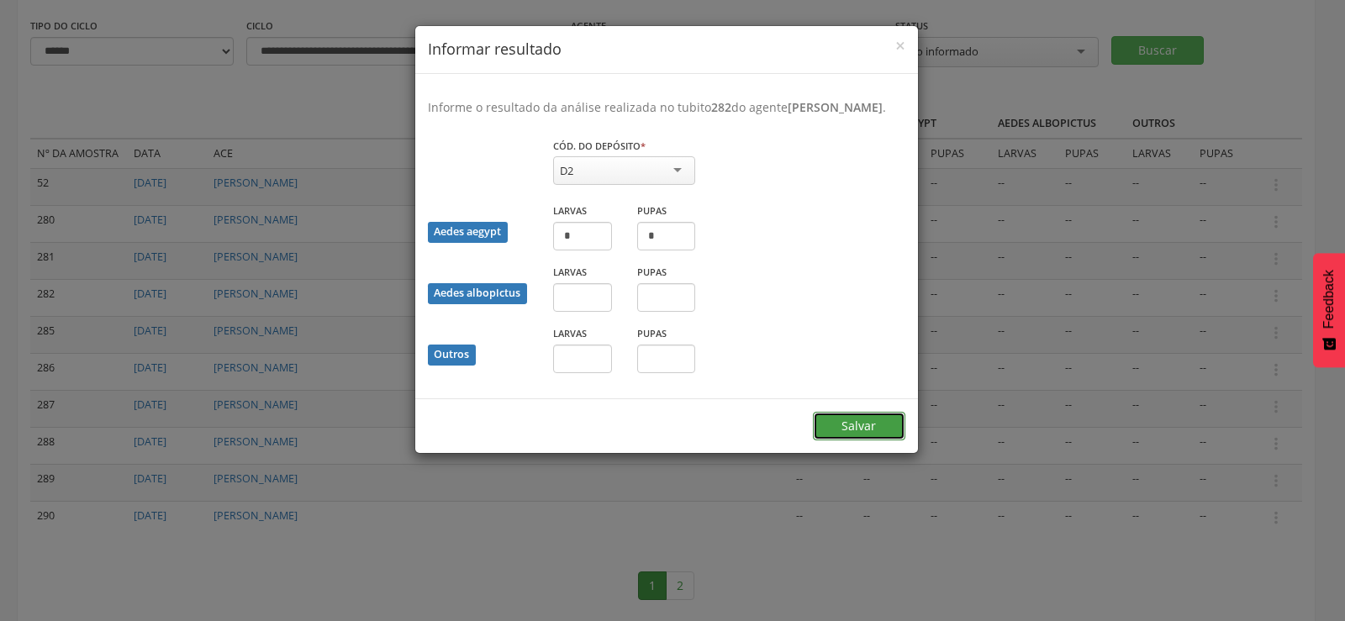
click at [851, 440] on button "Salvar" at bounding box center [859, 426] width 92 height 29
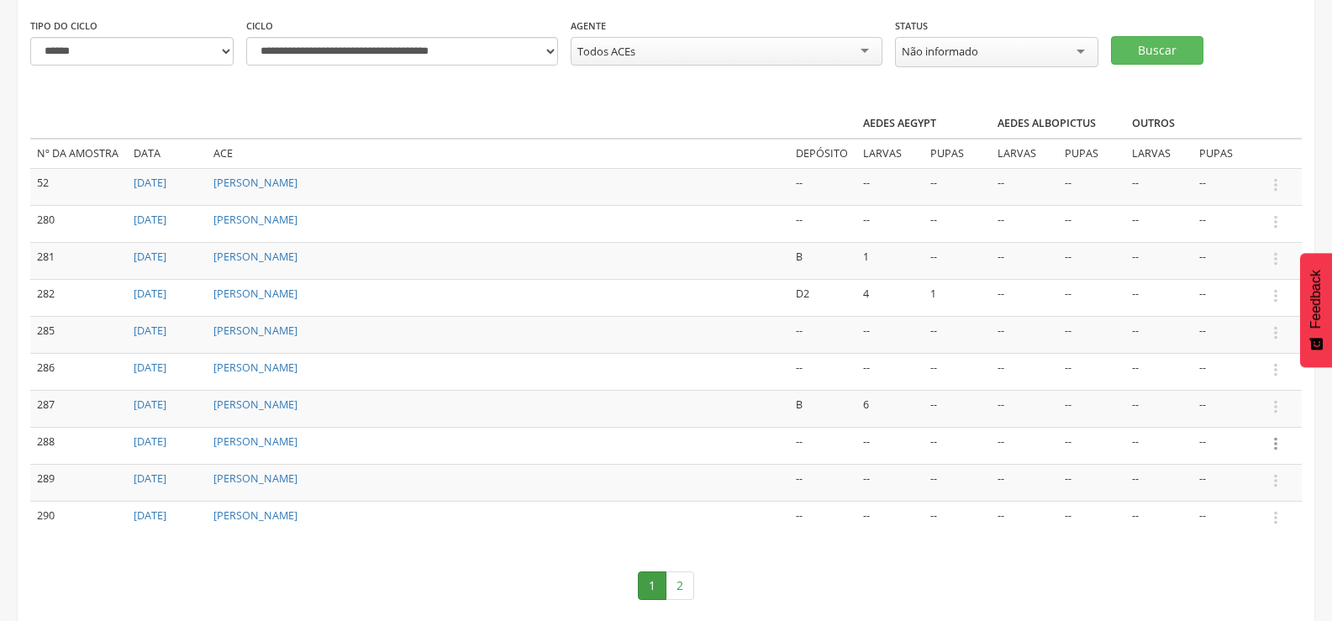
click at [1273, 440] on icon "" at bounding box center [1276, 444] width 18 height 18
click at [1251, 411] on link "Informar resultado" at bounding box center [1218, 415] width 133 height 21
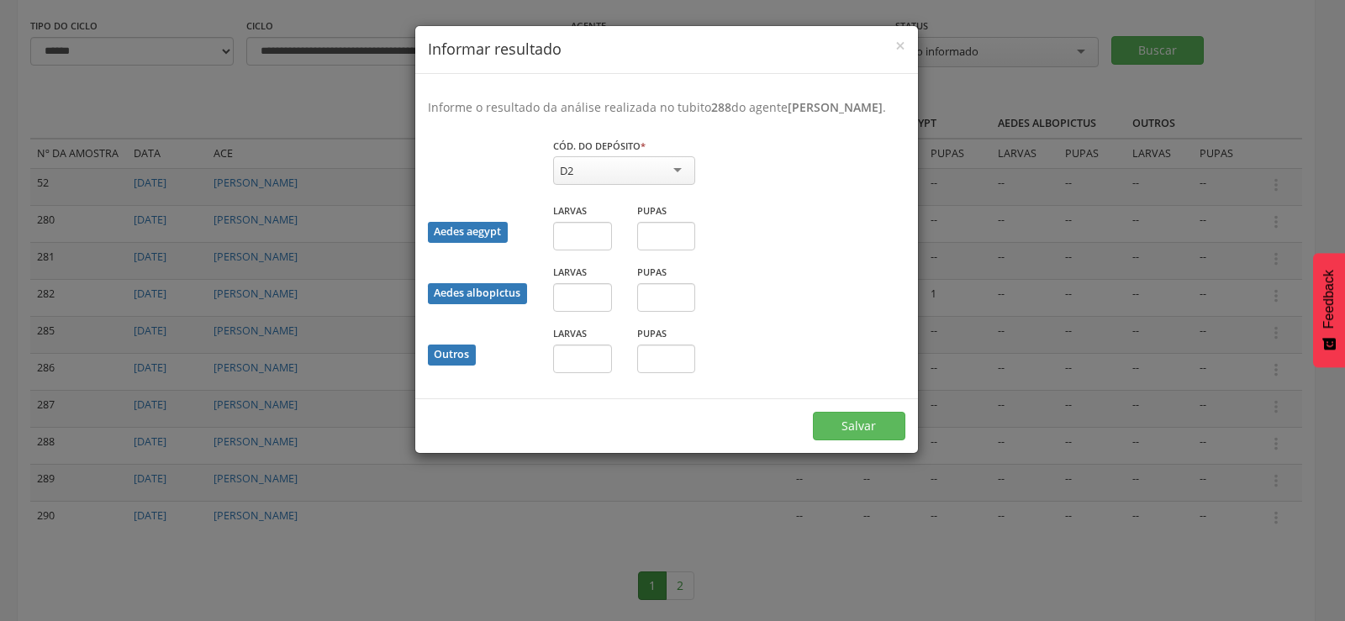
click at [633, 180] on div "D2" at bounding box center [624, 170] width 142 height 29
click at [574, 250] on input "text" at bounding box center [582, 236] width 59 height 29
type input "**"
click at [875, 439] on button "Salvar" at bounding box center [859, 426] width 92 height 29
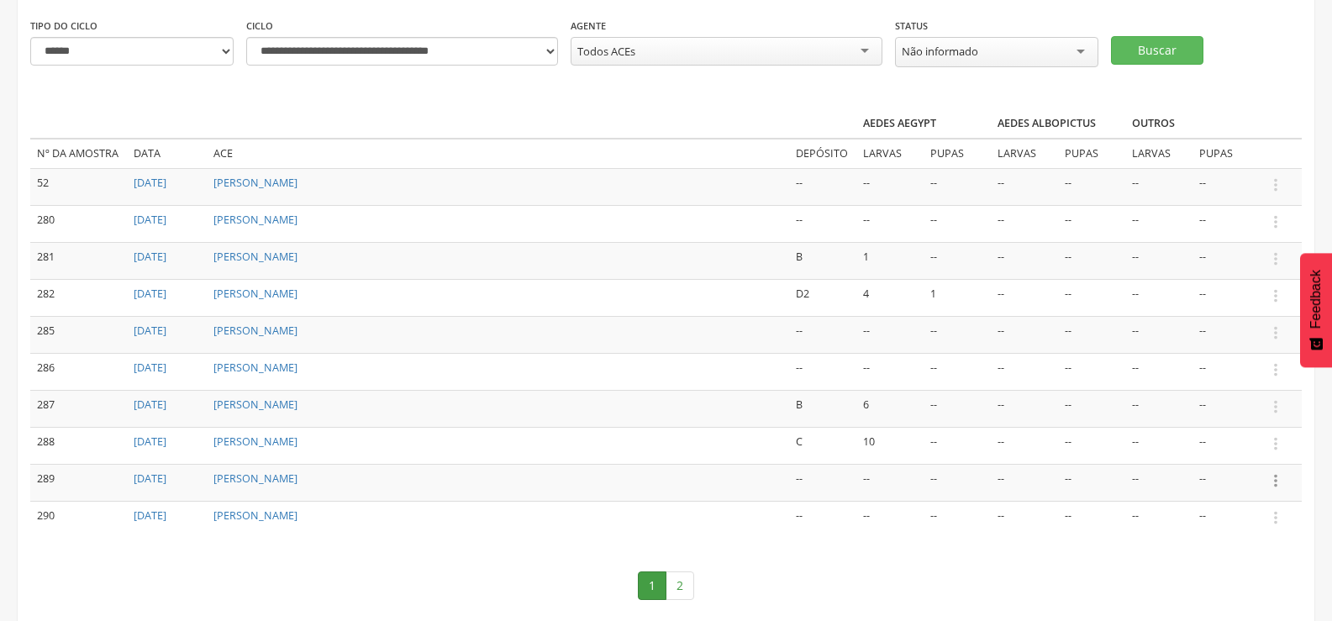
click at [1276, 476] on icon "" at bounding box center [1276, 481] width 18 height 18
click at [1225, 449] on link "Informar resultado" at bounding box center [1218, 452] width 133 height 21
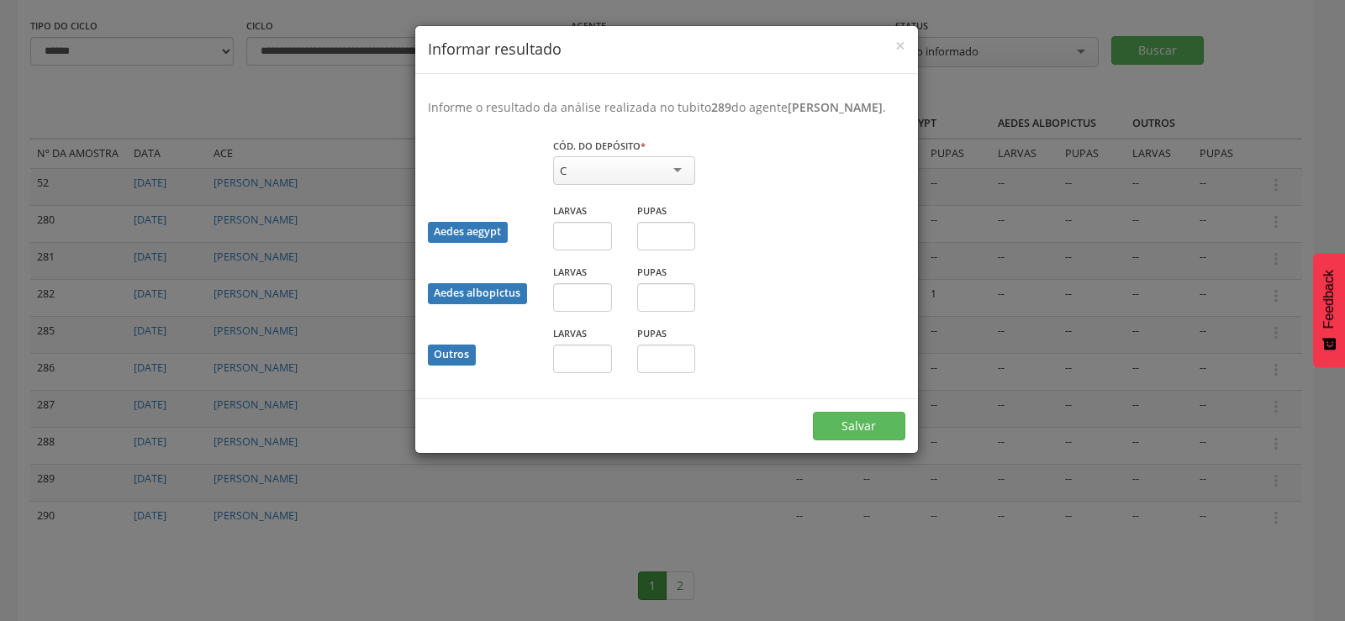
click at [656, 185] on div "C" at bounding box center [624, 170] width 142 height 29
click at [598, 250] on input "text" at bounding box center [582, 236] width 59 height 29
type input "*"
click at [872, 440] on button "Salvar" at bounding box center [859, 426] width 92 height 29
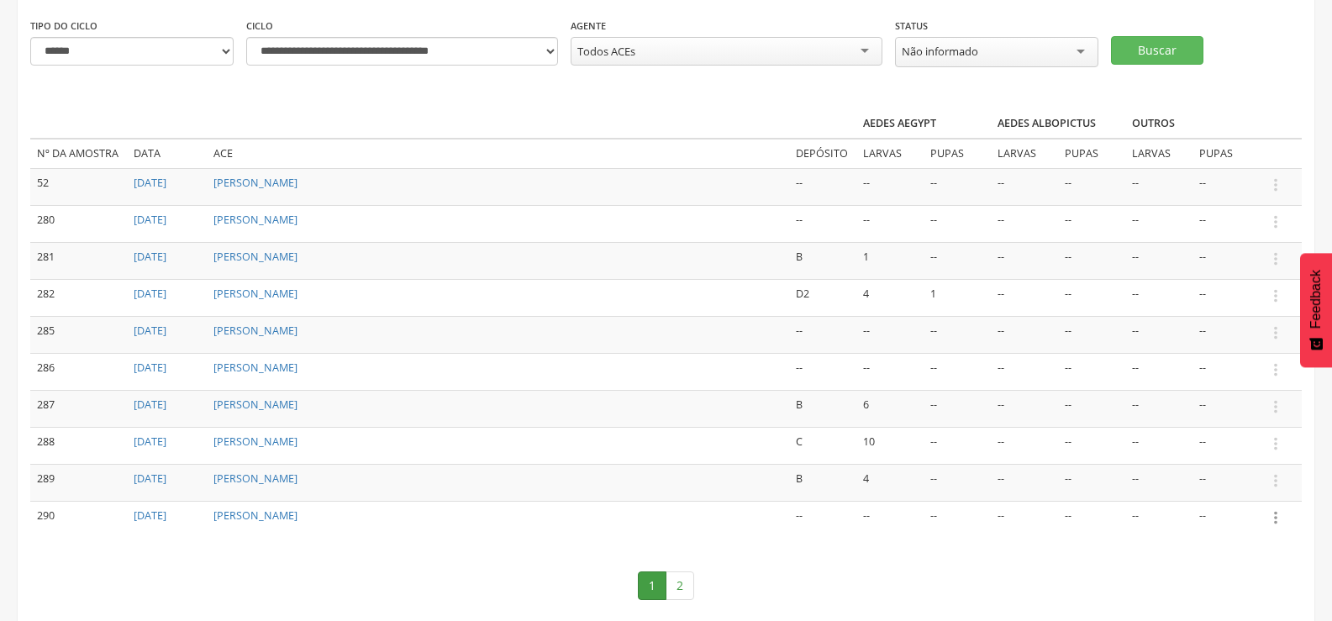
click at [1273, 515] on icon "" at bounding box center [1276, 518] width 18 height 18
click at [1247, 480] on link "Informar resultado" at bounding box center [1218, 489] width 133 height 21
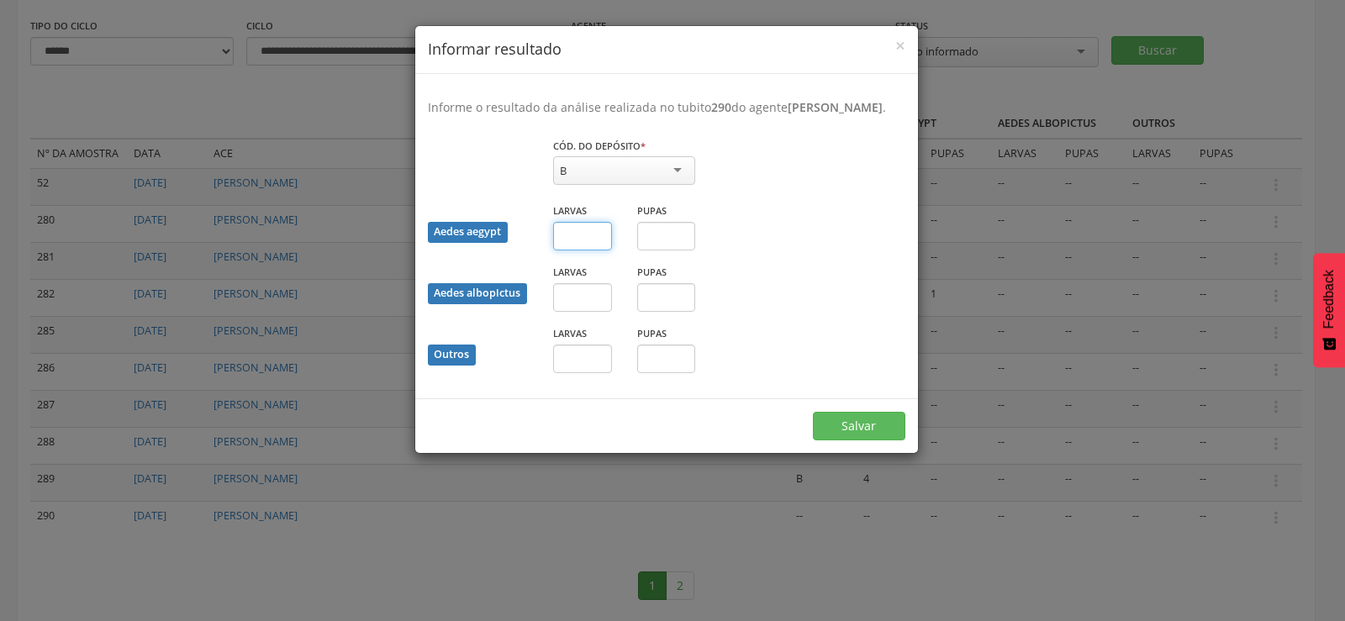
click at [575, 250] on input "text" at bounding box center [582, 236] width 59 height 29
type input "*"
click at [836, 435] on button "Salvar" at bounding box center [859, 426] width 92 height 29
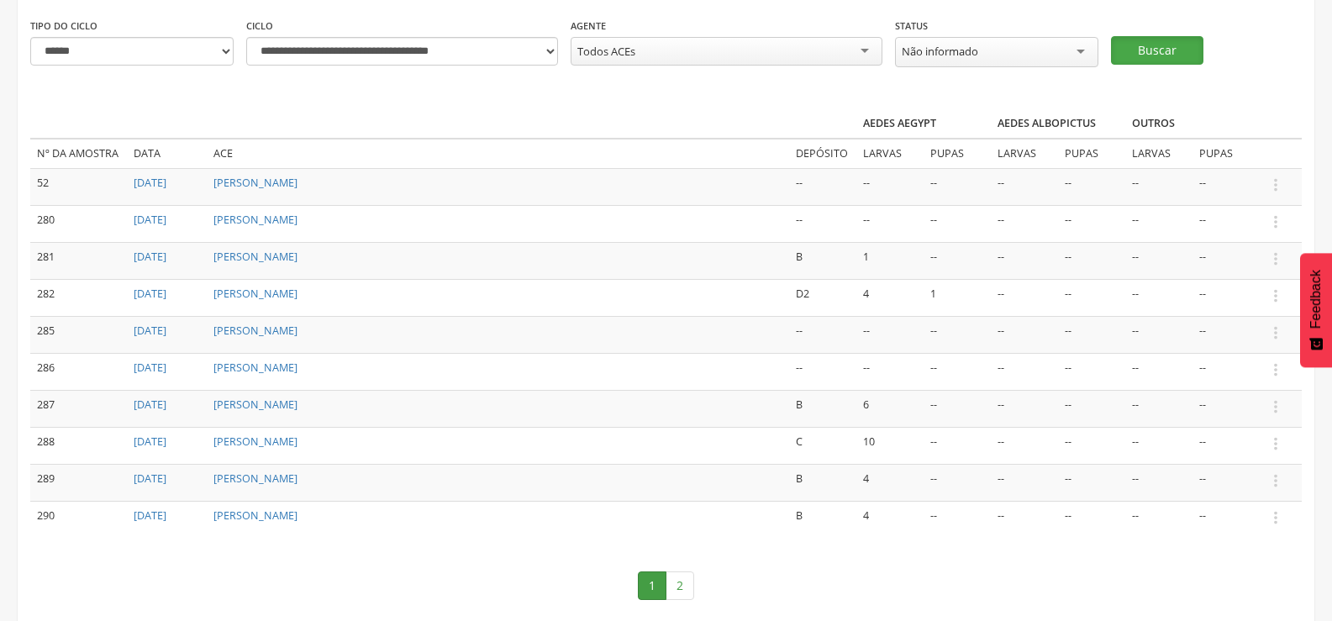
click at [1131, 48] on button "Buscar" at bounding box center [1157, 50] width 92 height 29
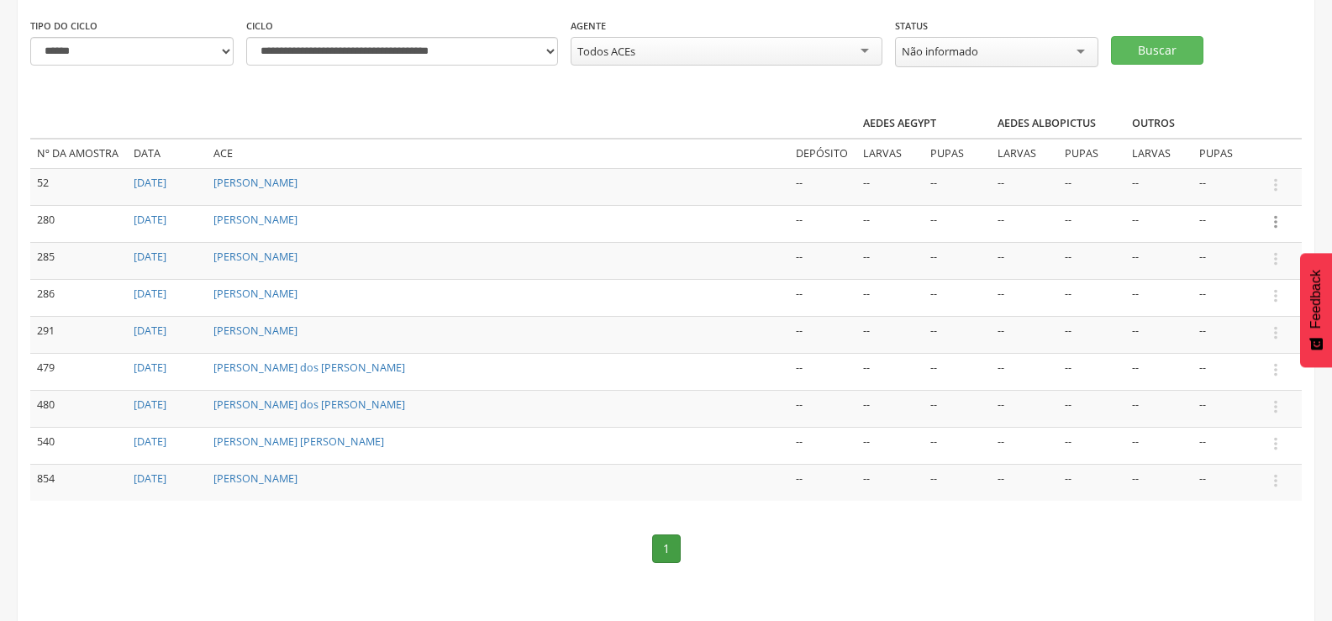
click at [1274, 213] on icon "" at bounding box center [1276, 222] width 18 height 18
click at [1200, 188] on link "Informar resultado" at bounding box center [1218, 193] width 133 height 21
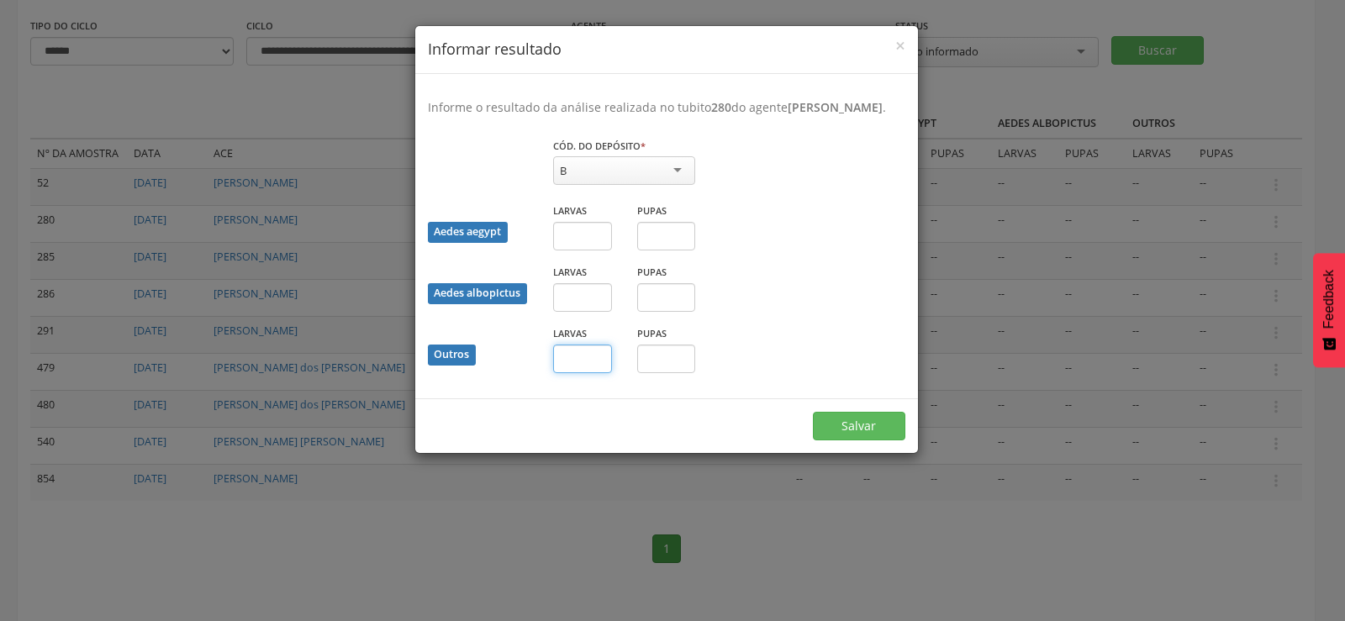
click at [577, 373] on input "text" at bounding box center [582, 359] width 59 height 29
type input "*"
click at [875, 440] on button "Salvar" at bounding box center [859, 426] width 92 height 29
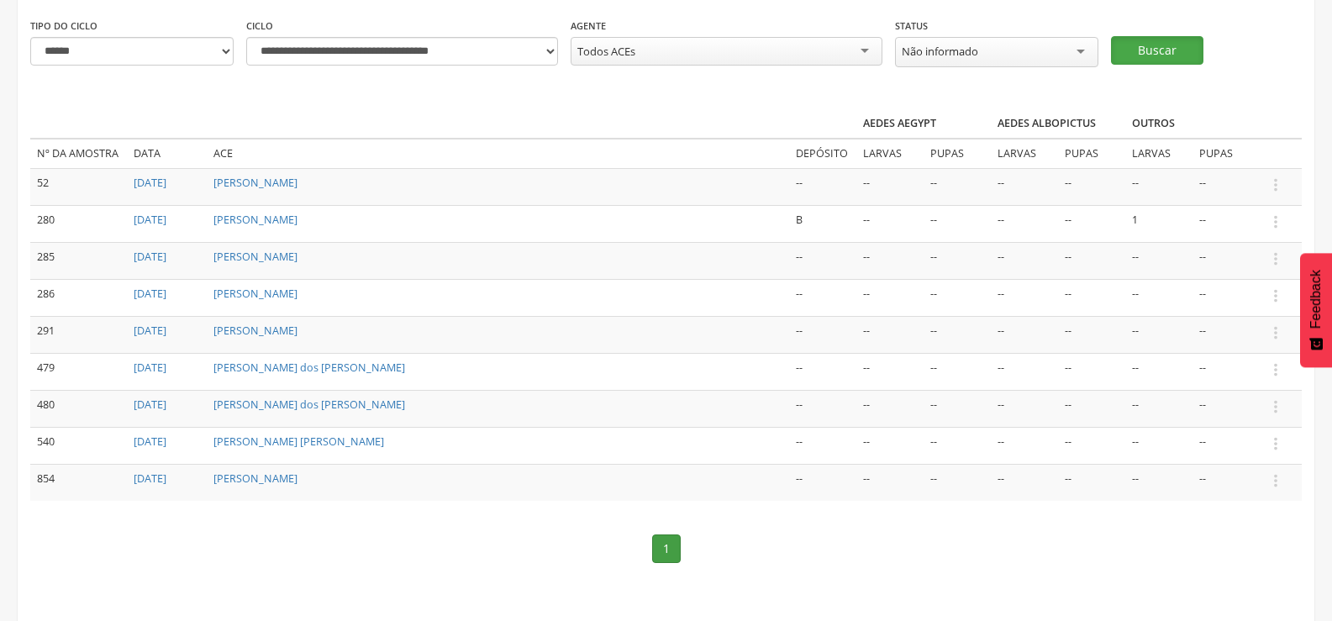
click at [1166, 45] on button "Buscar" at bounding box center [1157, 50] width 92 height 29
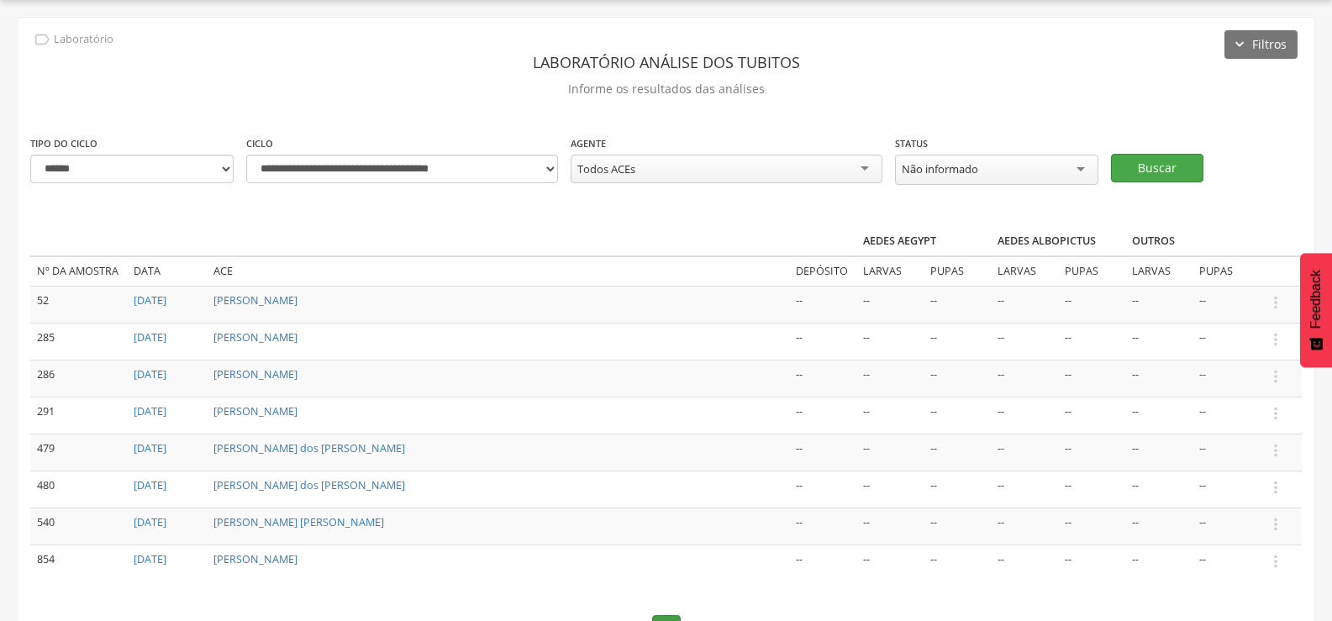
scroll to position [135, 0]
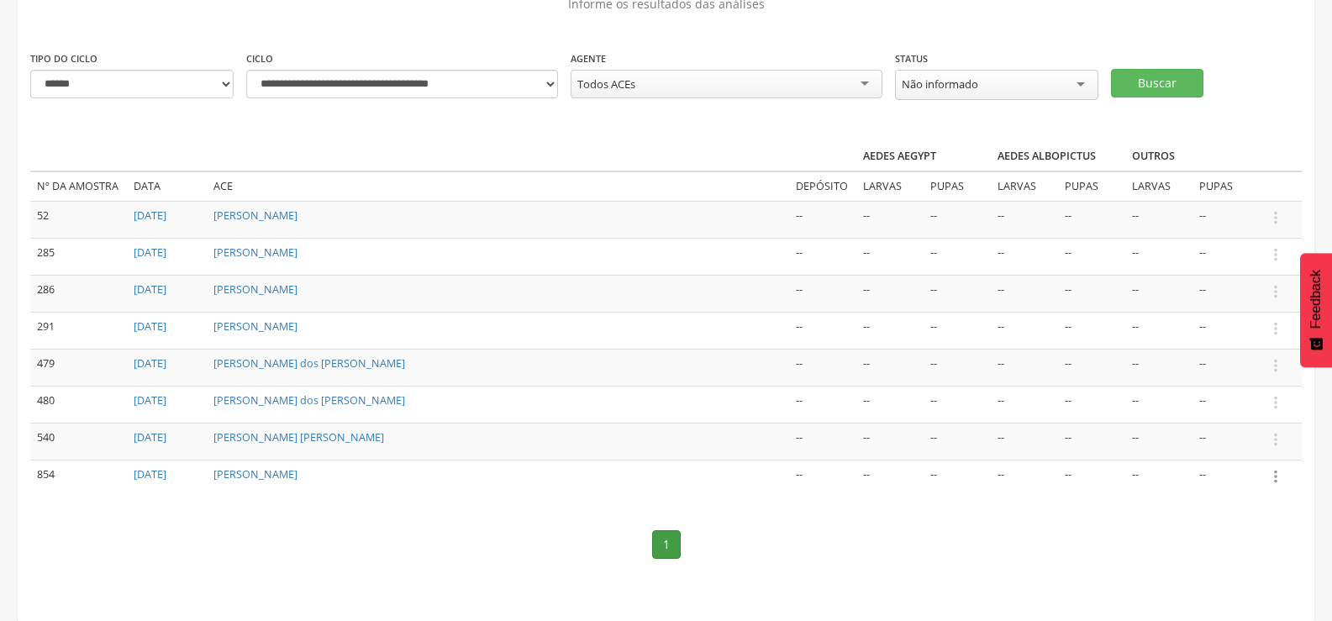
click at [1276, 474] on icon "" at bounding box center [1276, 476] width 18 height 18
click at [1232, 449] on link "Informar resultado" at bounding box center [1218, 448] width 133 height 21
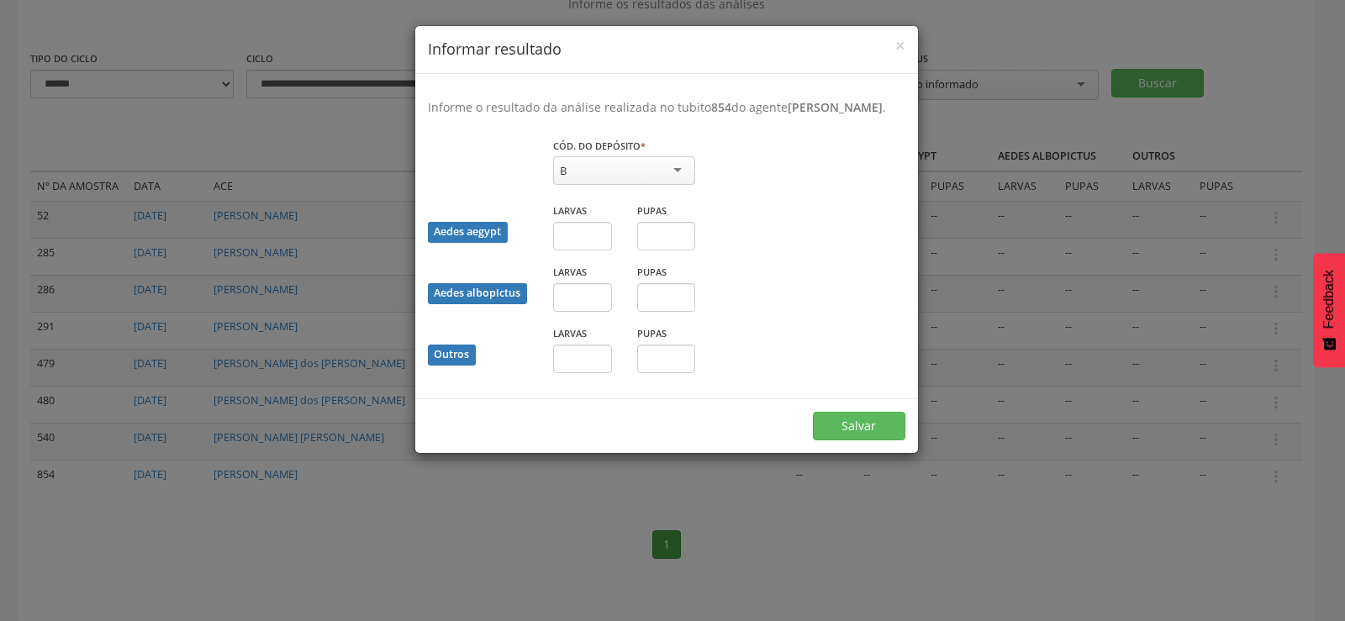
click at [645, 183] on div "B" at bounding box center [624, 170] width 142 height 29
click at [583, 373] on input "text" at bounding box center [582, 359] width 59 height 29
type input "*"
click at [875, 440] on button "Salvar" at bounding box center [859, 426] width 92 height 29
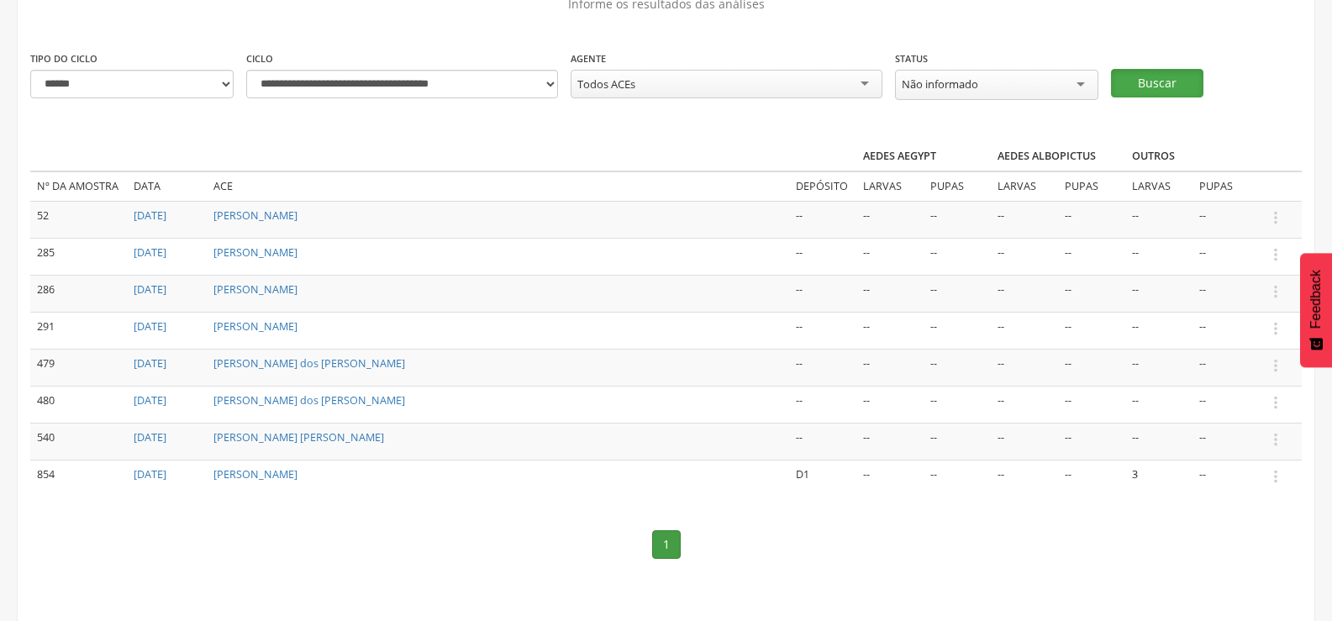
click at [1118, 81] on button "Buscar" at bounding box center [1157, 83] width 92 height 29
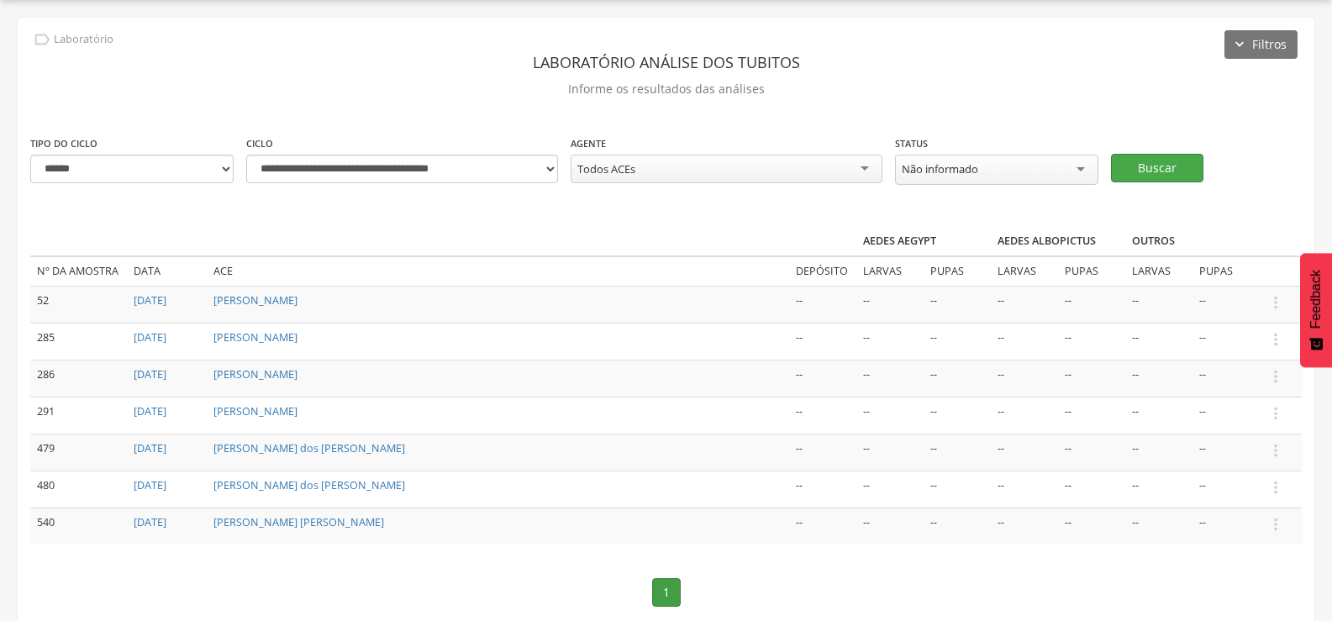
scroll to position [98, 0]
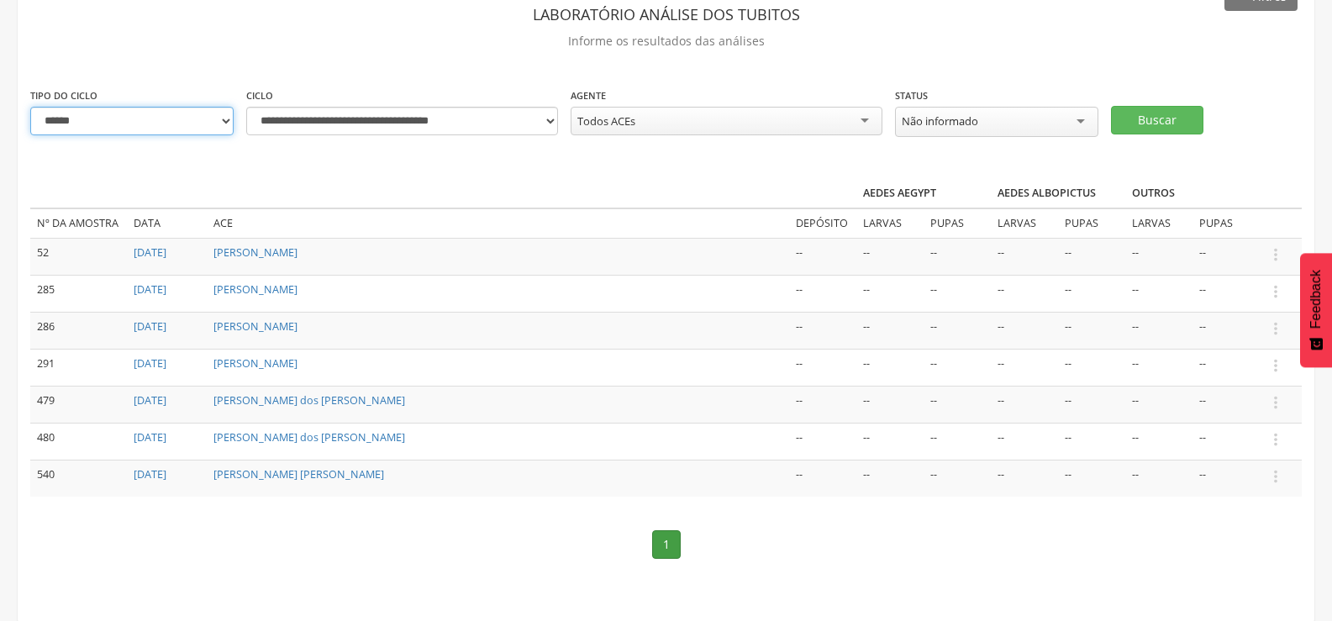
click at [138, 116] on select "**********" at bounding box center [131, 121] width 203 height 29
select select "*"
click at [30, 107] on select "**********" at bounding box center [131, 121] width 203 height 29
click at [551, 123] on select "**********" at bounding box center [402, 121] width 312 height 29
select select "**********"
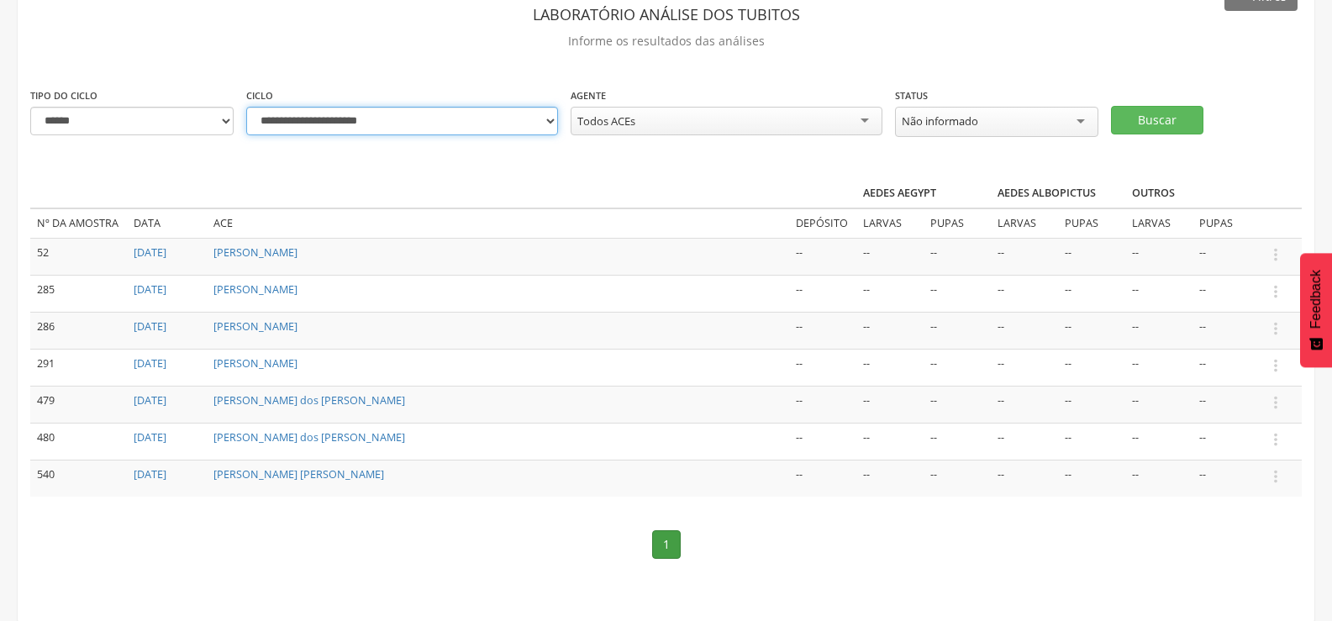
click at [246, 107] on select "**********" at bounding box center [402, 121] width 312 height 29
click at [1165, 113] on button "Buscar" at bounding box center [1157, 120] width 92 height 29
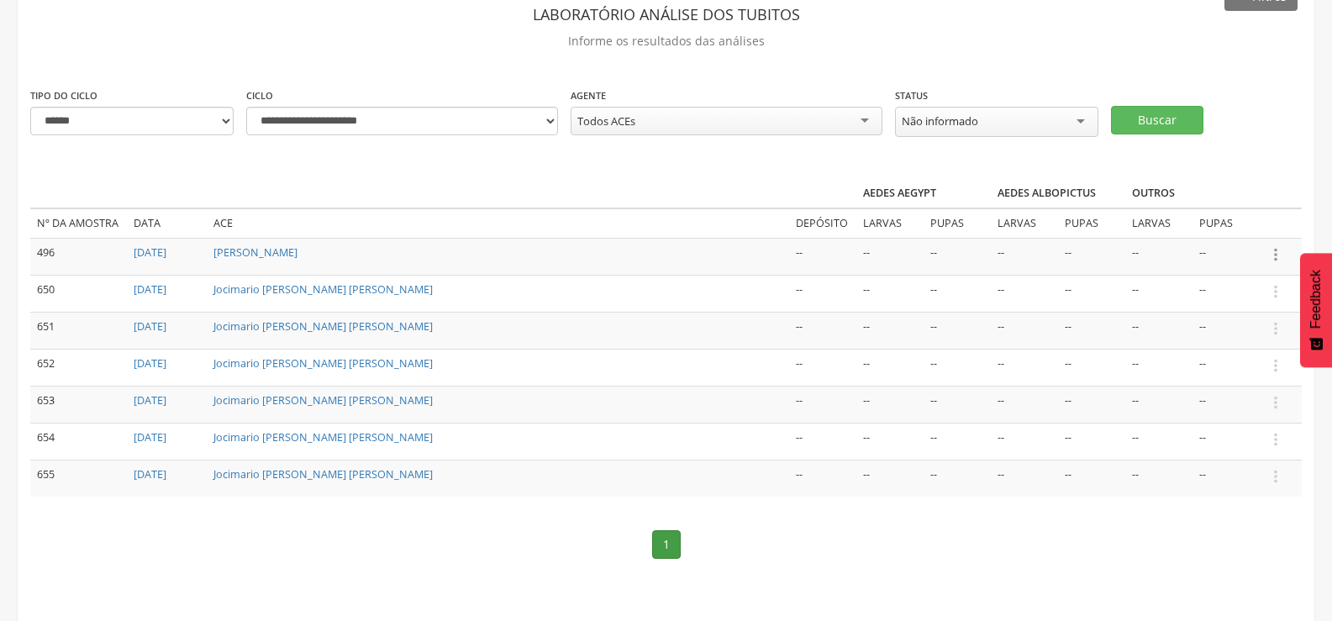
click at [1269, 249] on icon "" at bounding box center [1276, 254] width 18 height 18
click at [1236, 216] on link "Informar resultado" at bounding box center [1218, 226] width 133 height 21
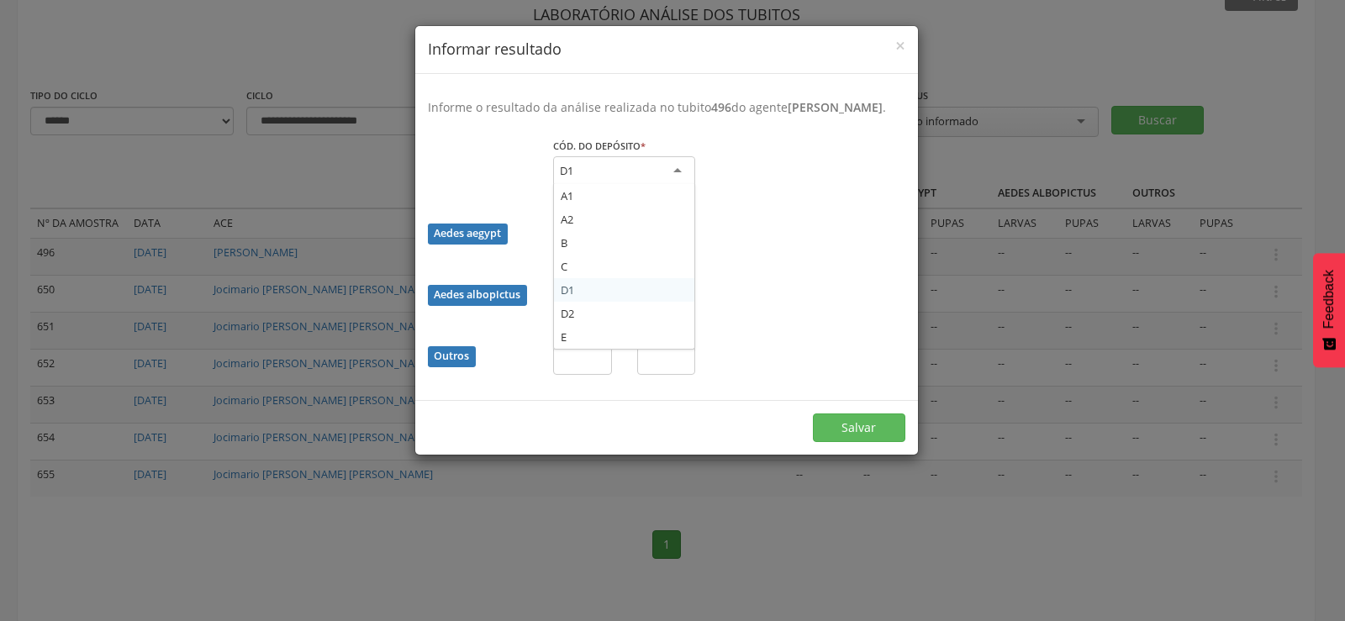
drag, startPoint x: 610, startPoint y: 176, endPoint x: 603, endPoint y: 203, distance: 27.9
click at [610, 177] on div "D1" at bounding box center [624, 171] width 142 height 30
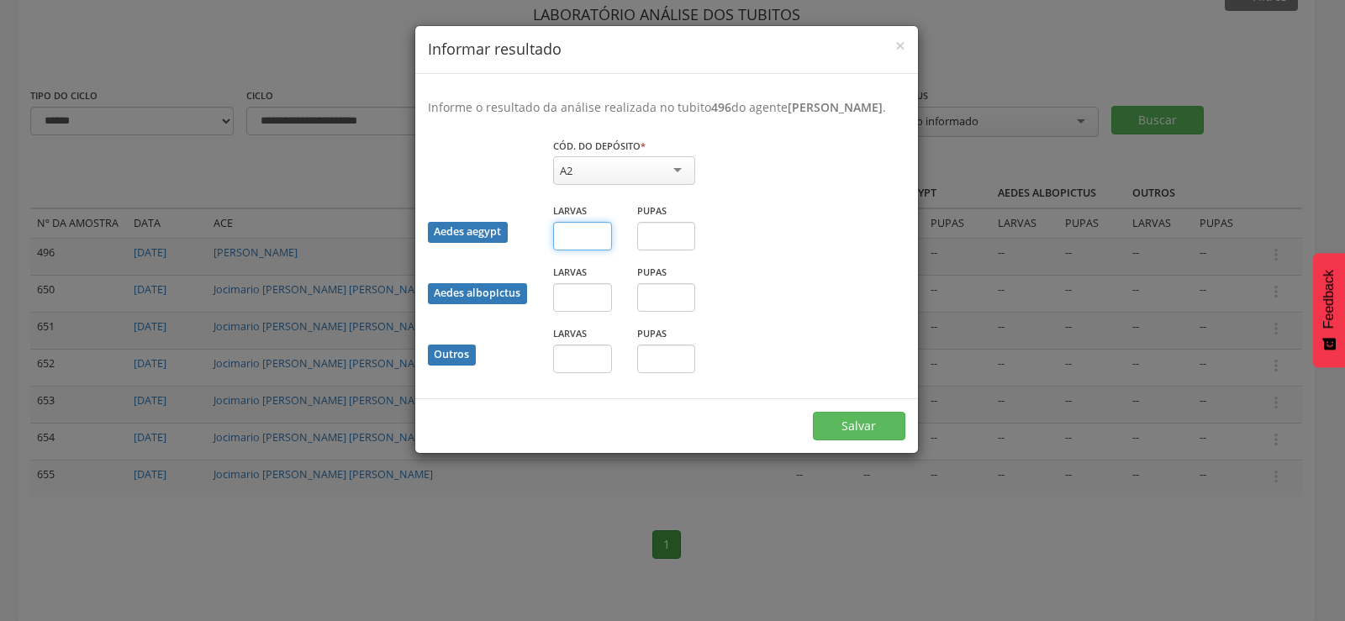
click at [571, 250] on input "text" at bounding box center [582, 236] width 59 height 29
type input "*"
click at [655, 250] on input "text" at bounding box center [666, 236] width 59 height 29
type input "*"
click at [599, 373] on input "text" at bounding box center [582, 359] width 59 height 29
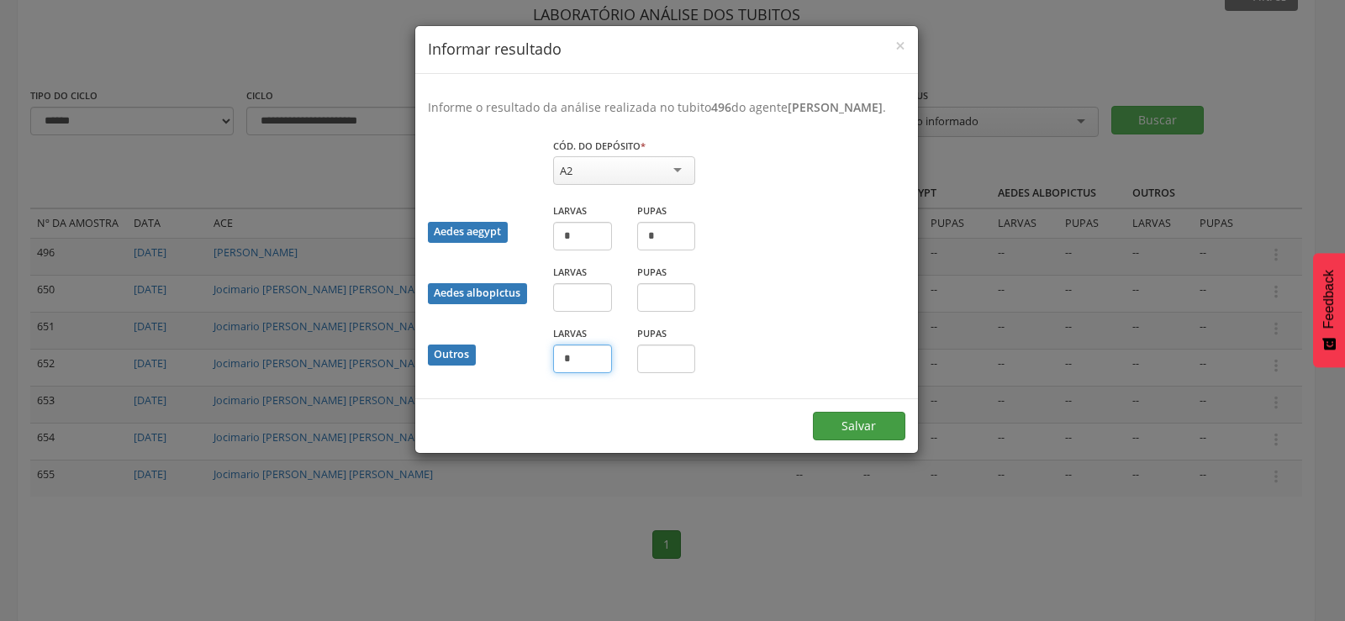
type input "*"
click at [855, 436] on button "Salvar" at bounding box center [859, 426] width 92 height 29
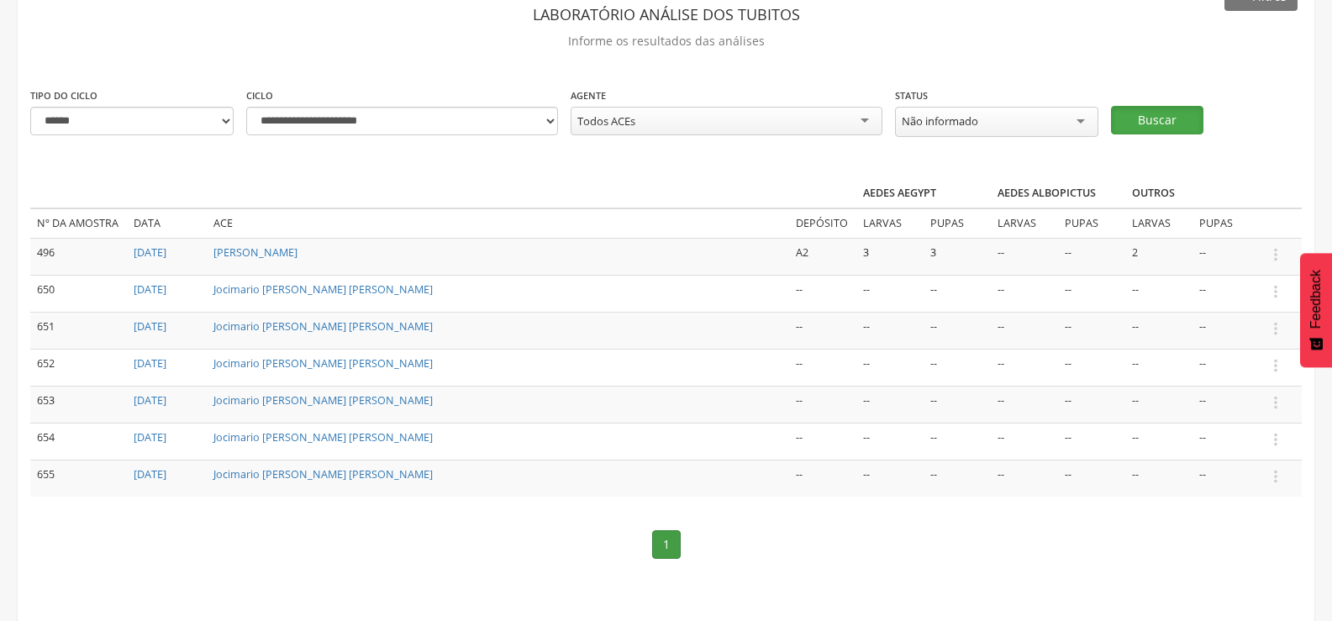
click at [1178, 113] on button "Buscar" at bounding box center [1157, 120] width 92 height 29
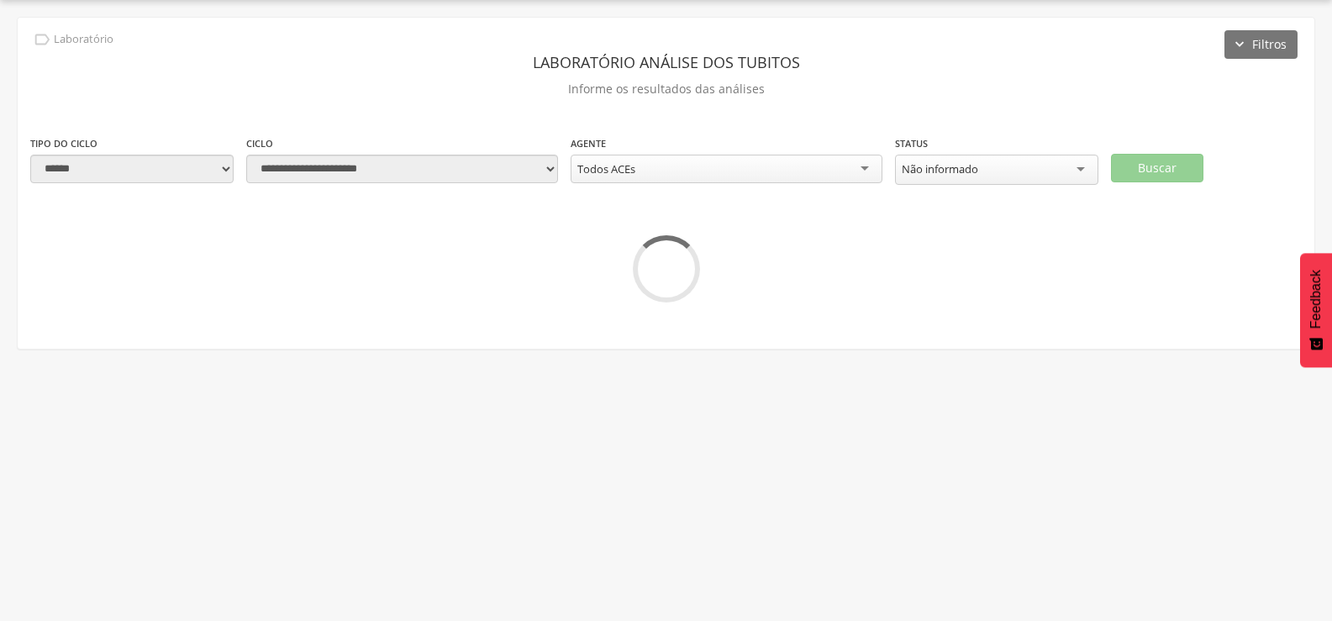
scroll to position [61, 0]
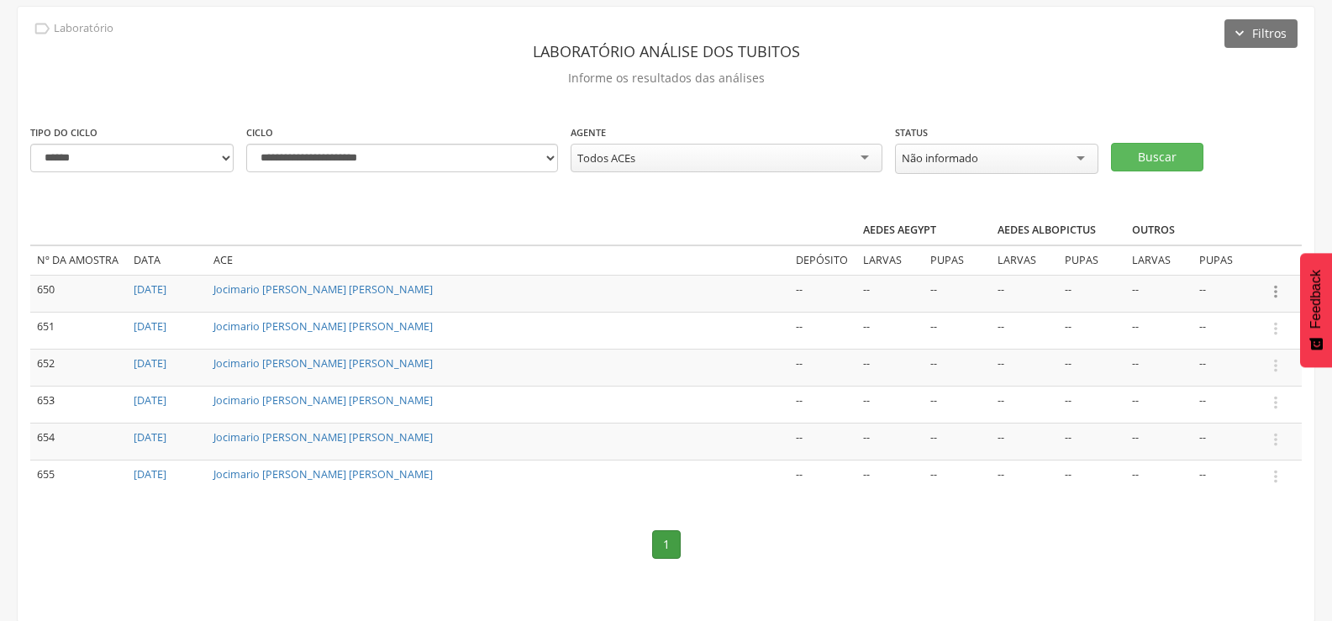
click at [1272, 291] on icon "" at bounding box center [1276, 291] width 18 height 18
click at [1232, 253] on link "Informar resultado" at bounding box center [1218, 263] width 133 height 21
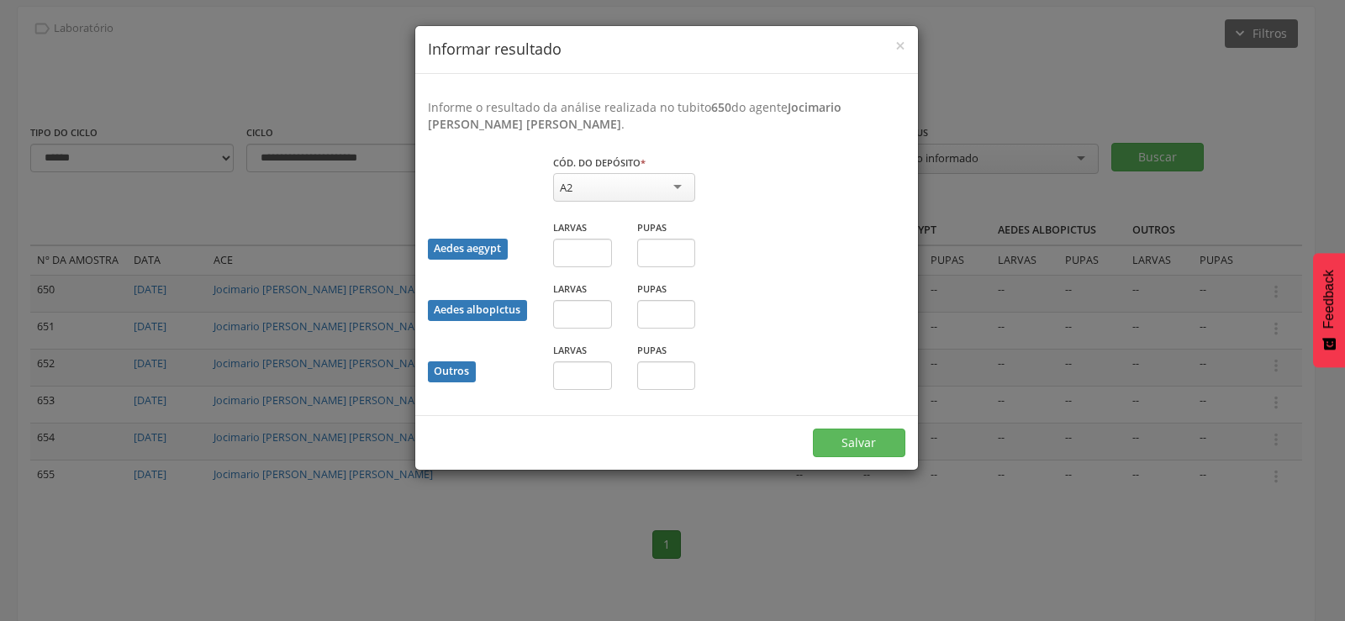
click at [667, 188] on div "A2" at bounding box center [624, 187] width 142 height 29
click at [584, 250] on input "text" at bounding box center [582, 253] width 59 height 29
type input "*"
click at [663, 250] on input "text" at bounding box center [666, 253] width 59 height 29
type input "*"
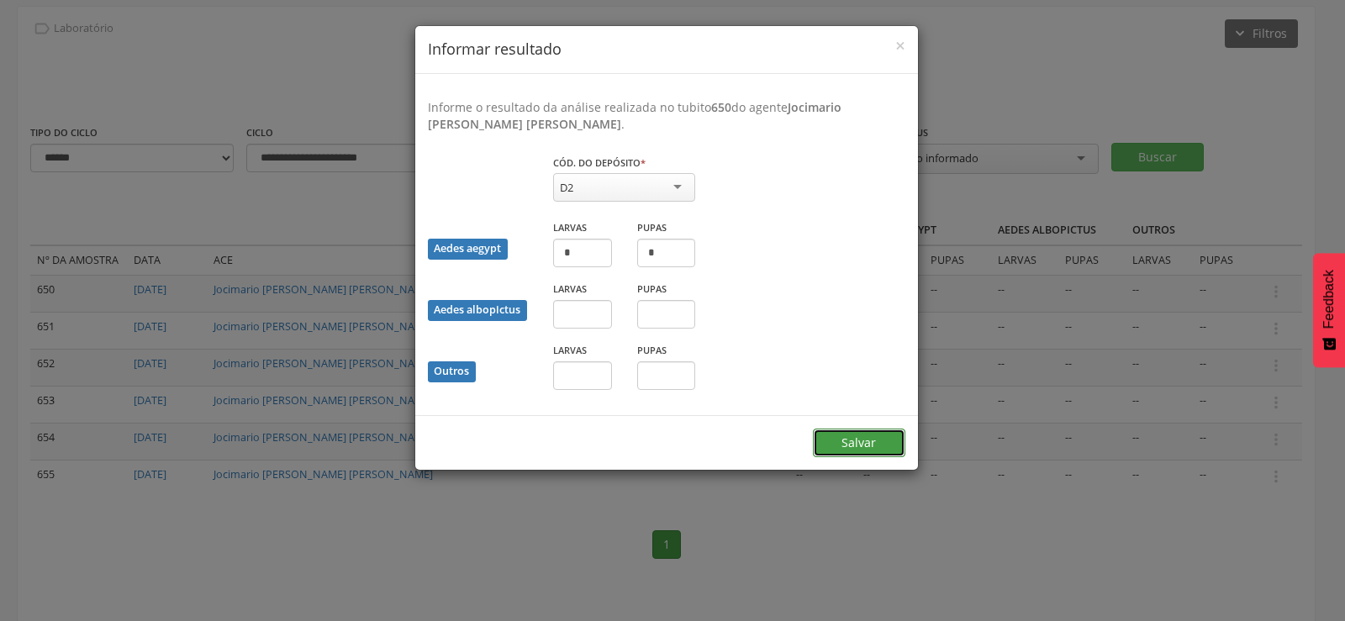
click at [867, 445] on button "Salvar" at bounding box center [859, 443] width 92 height 29
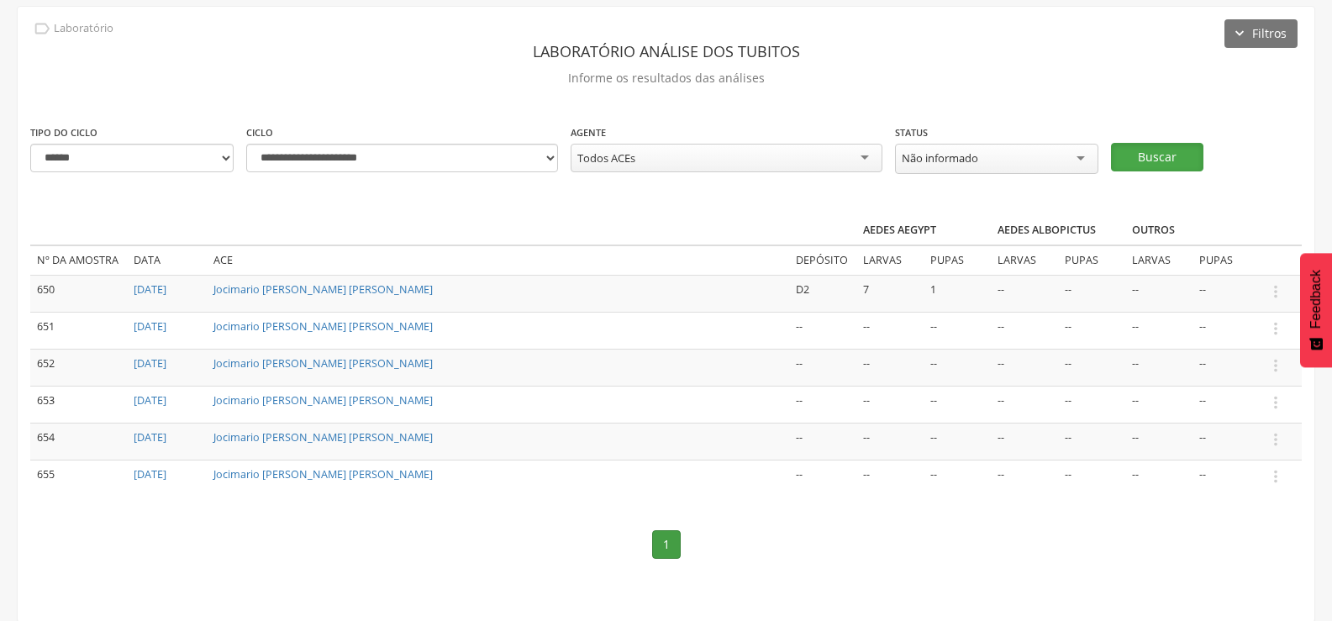
click at [1125, 155] on button "Buscar" at bounding box center [1157, 157] width 92 height 29
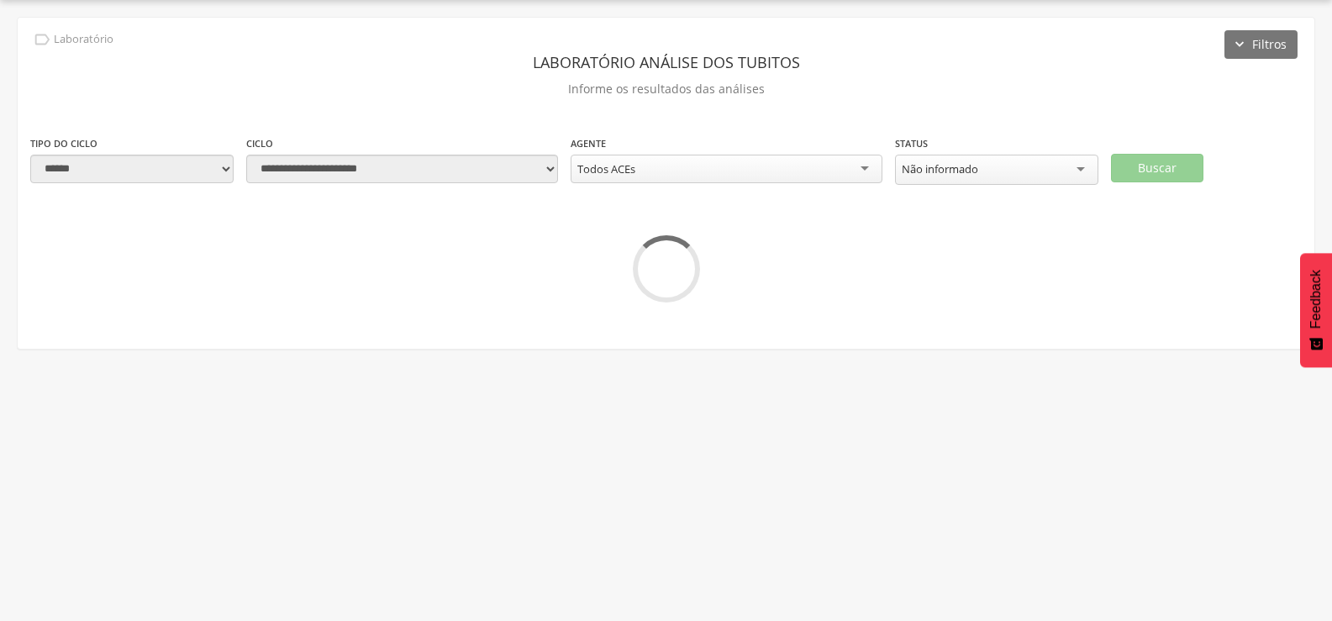
scroll to position [50, 0]
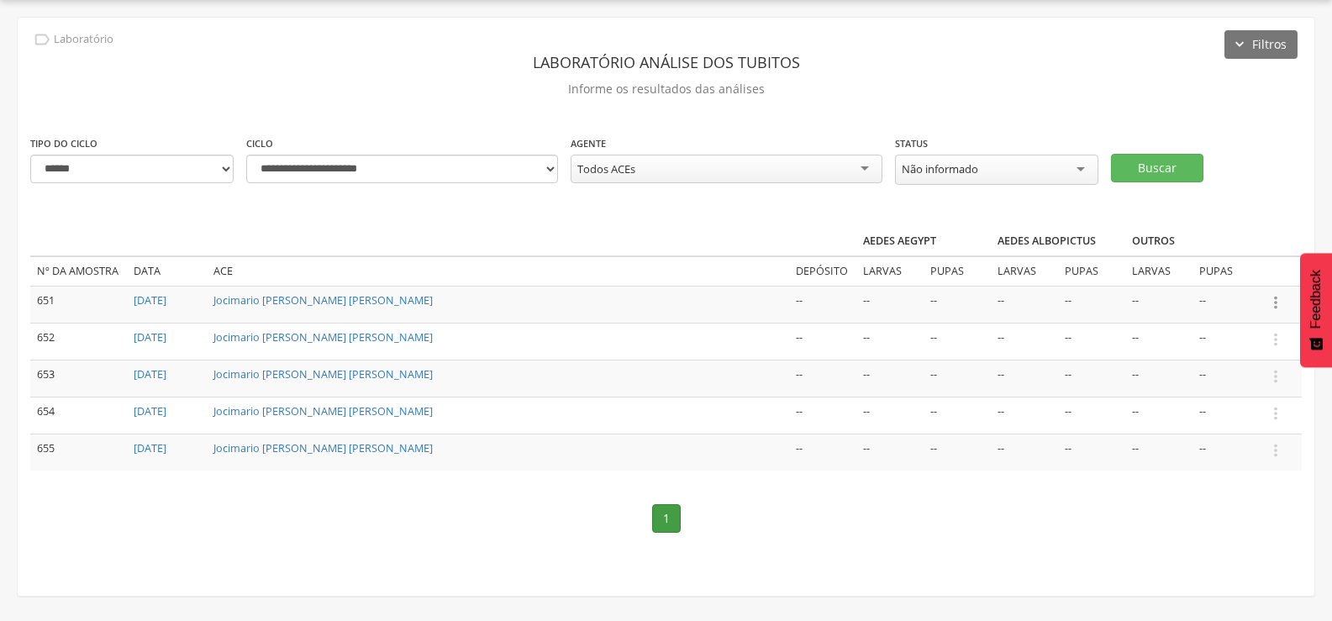
click at [1273, 298] on icon "" at bounding box center [1276, 302] width 18 height 18
click at [1210, 269] on link "Informar resultado" at bounding box center [1218, 274] width 133 height 21
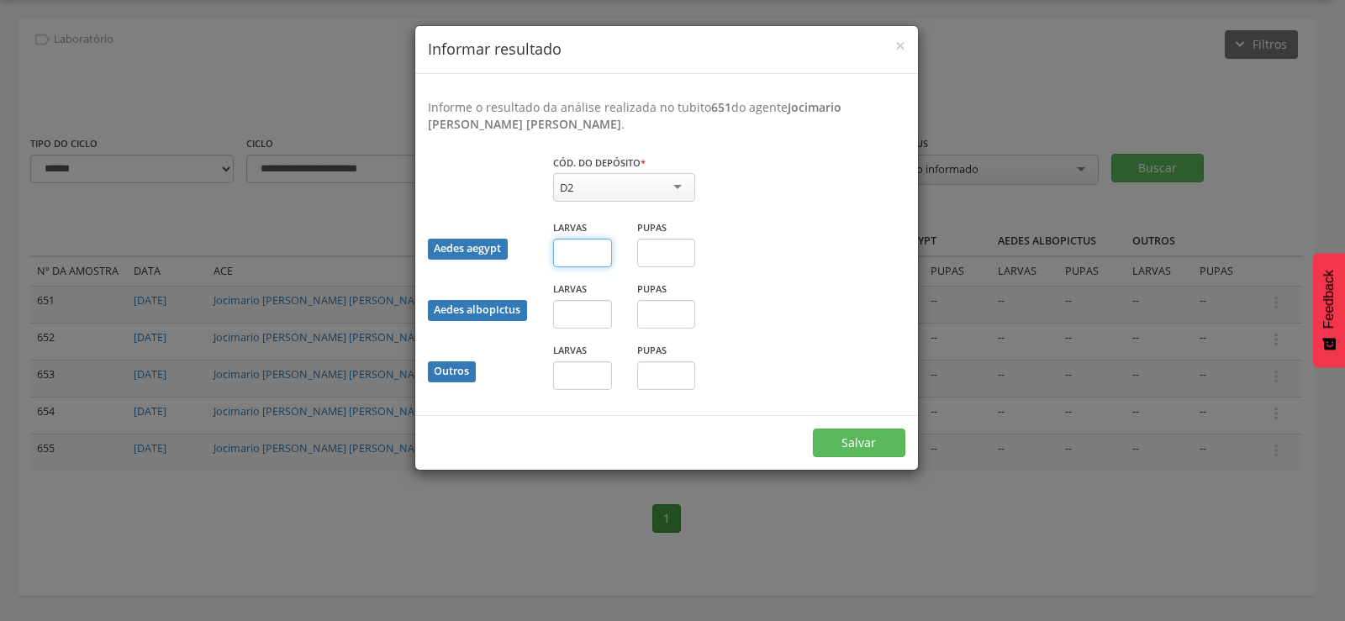
click at [585, 253] on input "text" at bounding box center [582, 253] width 59 height 29
type input "*"
click at [813, 429] on button "Salvar" at bounding box center [859, 443] width 92 height 29
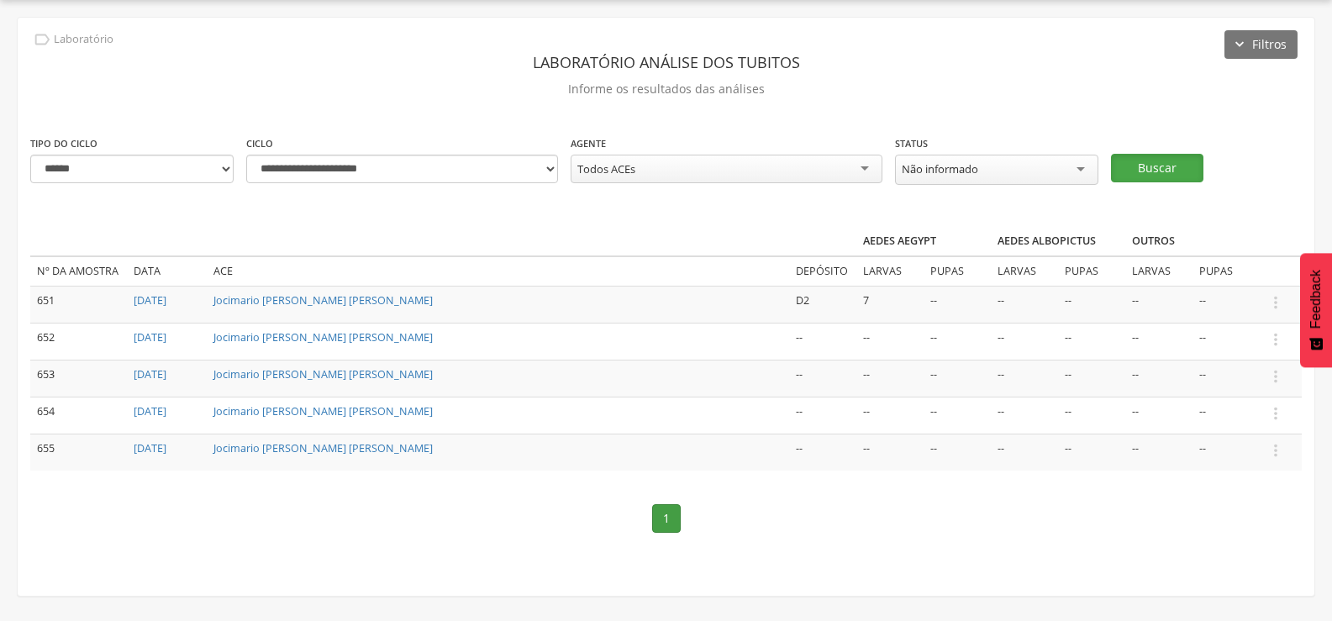
click at [1178, 167] on button "Buscar" at bounding box center [1157, 168] width 92 height 29
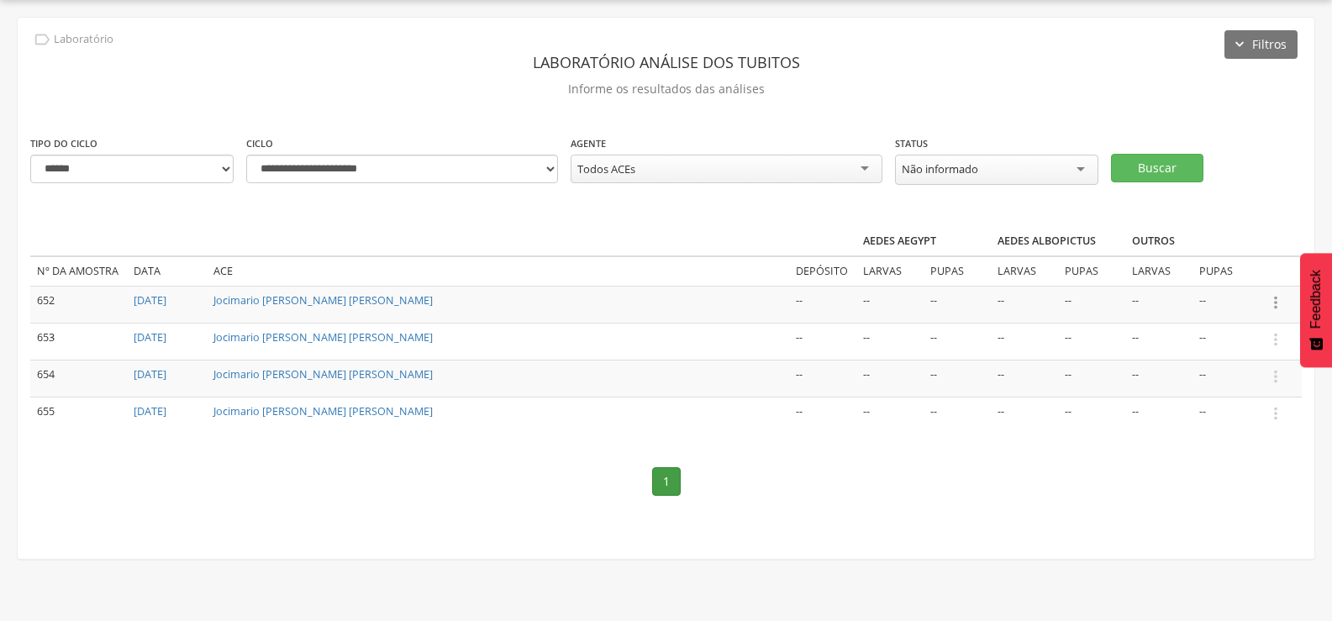
click at [1278, 298] on icon "" at bounding box center [1276, 302] width 18 height 18
click at [1254, 268] on link "Informar resultado" at bounding box center [1218, 274] width 133 height 21
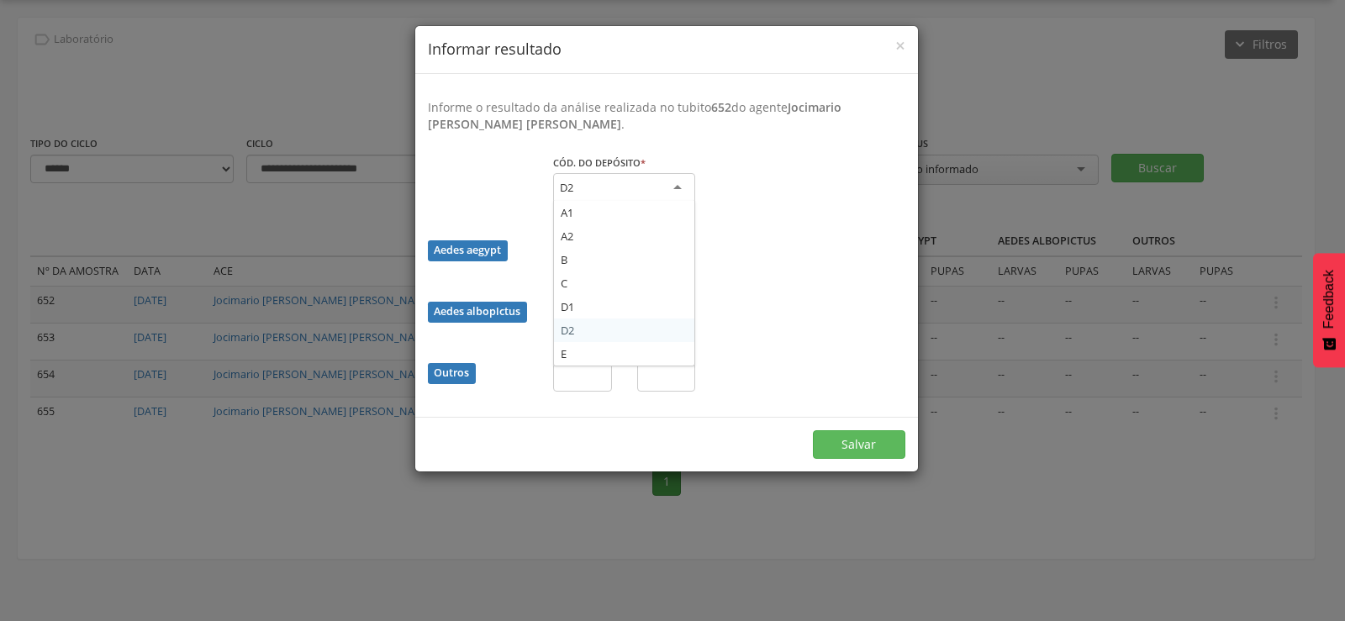
click at [649, 182] on div "D2" at bounding box center [624, 188] width 142 height 30
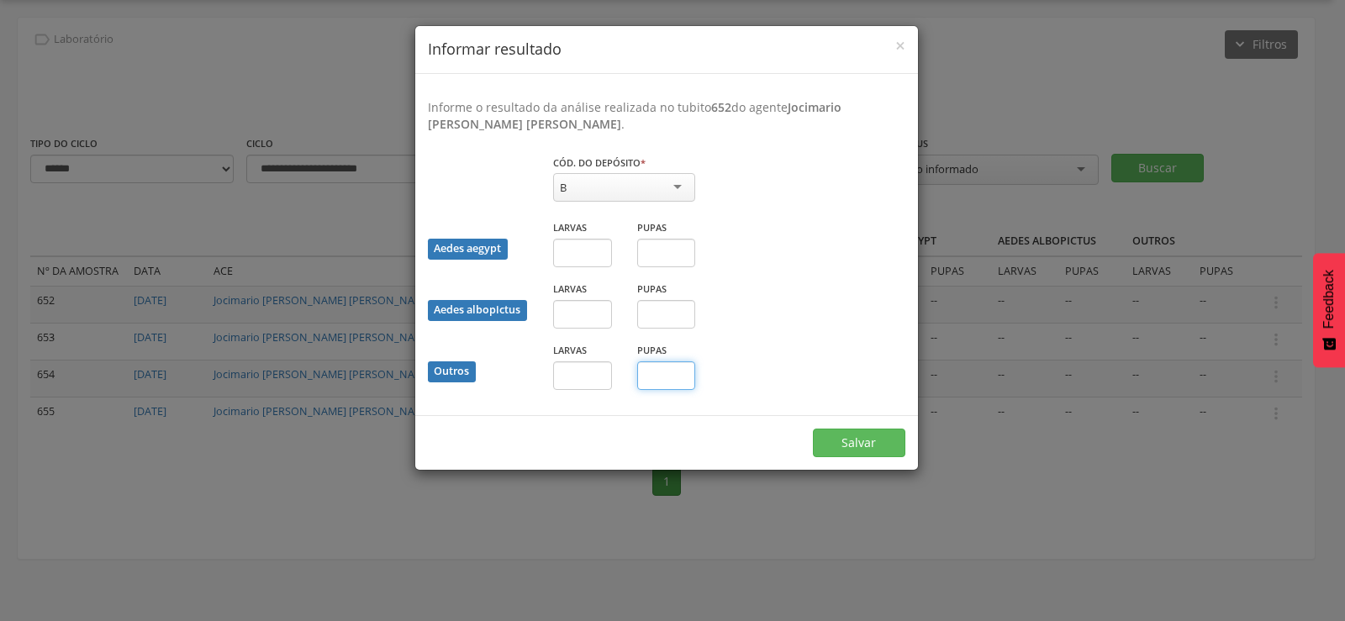
click at [671, 381] on input "text" at bounding box center [666, 375] width 59 height 29
type input "*"
click at [851, 435] on button "Salvar" at bounding box center [859, 443] width 92 height 29
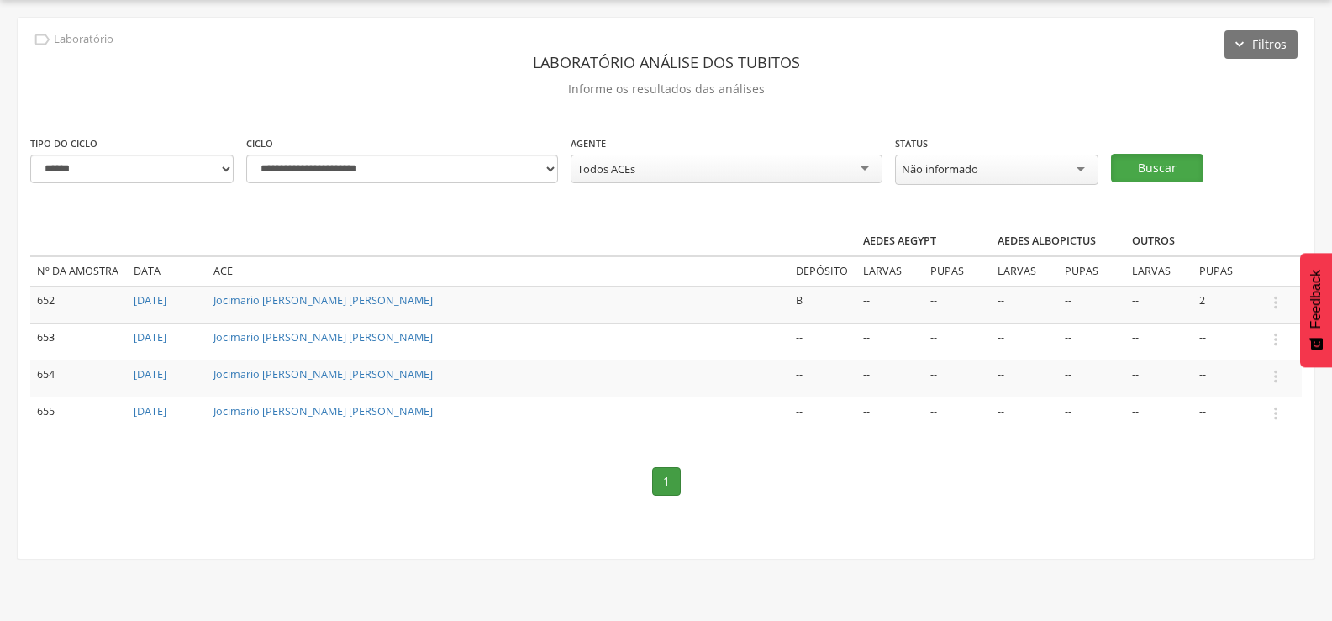
click at [1167, 160] on button "Buscar" at bounding box center [1157, 168] width 92 height 29
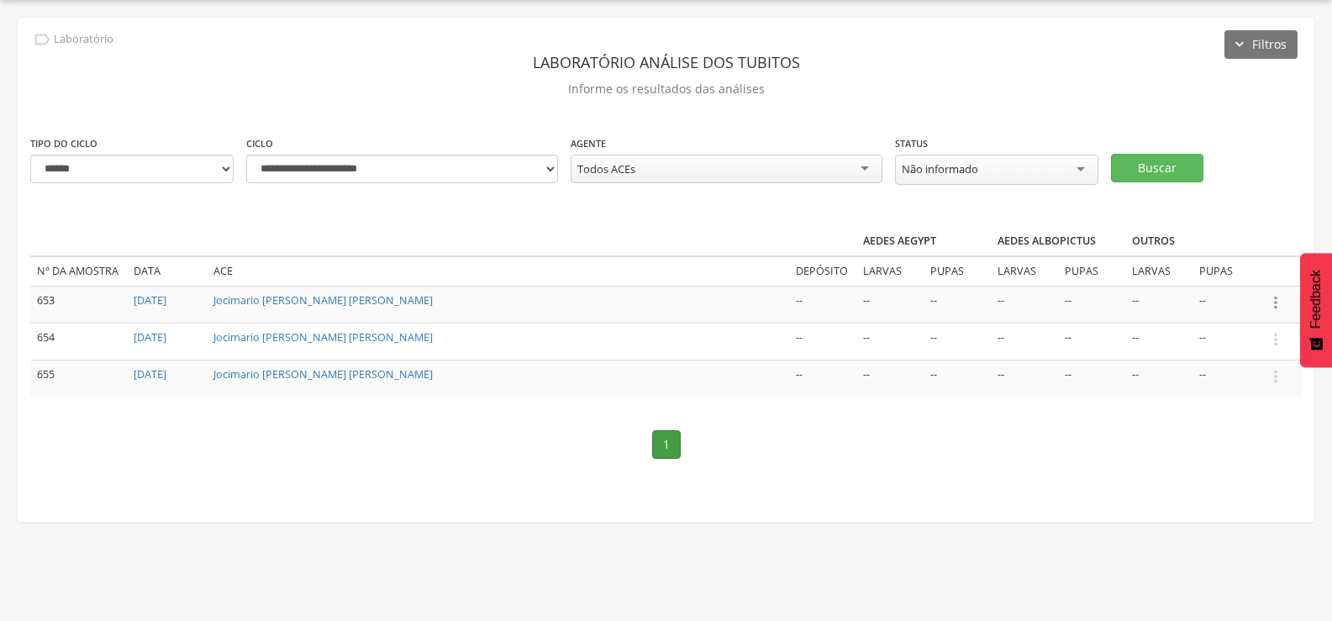
click at [1279, 298] on icon "" at bounding box center [1276, 302] width 18 height 18
click at [1236, 271] on link "Informar resultado" at bounding box center [1218, 274] width 133 height 21
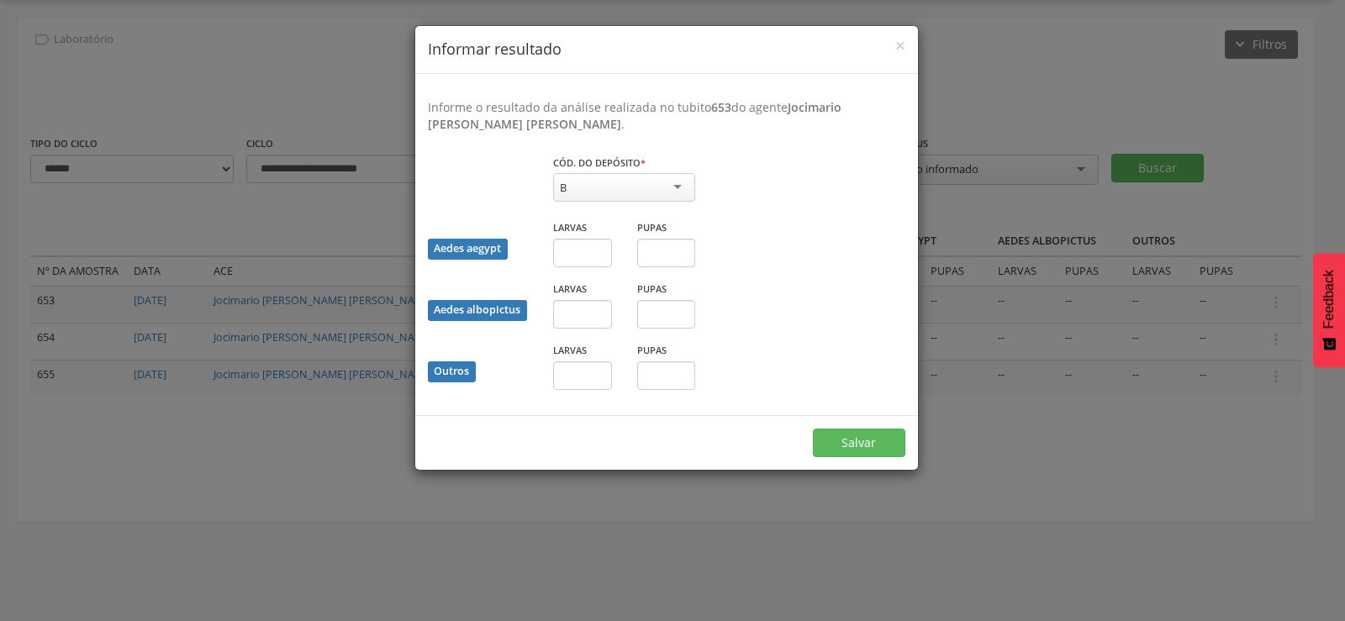
click at [642, 189] on div "B" at bounding box center [624, 187] width 142 height 29
click at [563, 384] on input "text" at bounding box center [582, 375] width 59 height 29
type input "**"
click at [897, 440] on button "Salvar" at bounding box center [859, 443] width 92 height 29
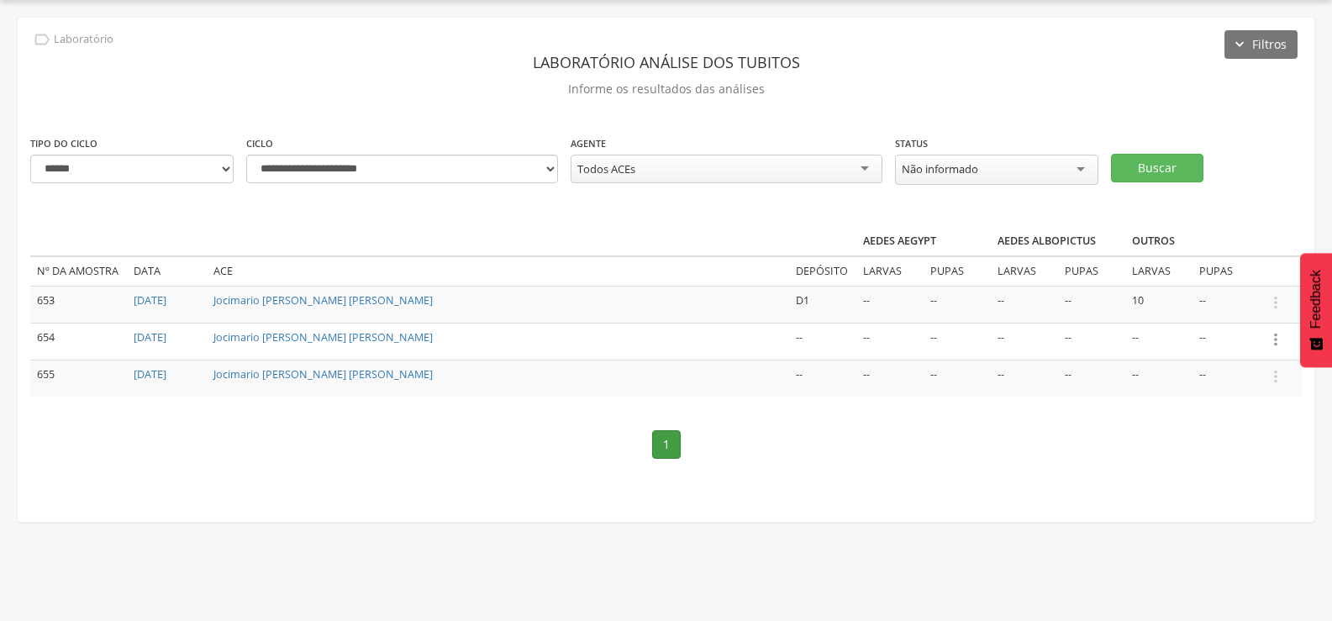
click at [1276, 336] on icon "" at bounding box center [1276, 339] width 18 height 18
click at [1217, 302] on link "Informar resultado" at bounding box center [1218, 311] width 133 height 21
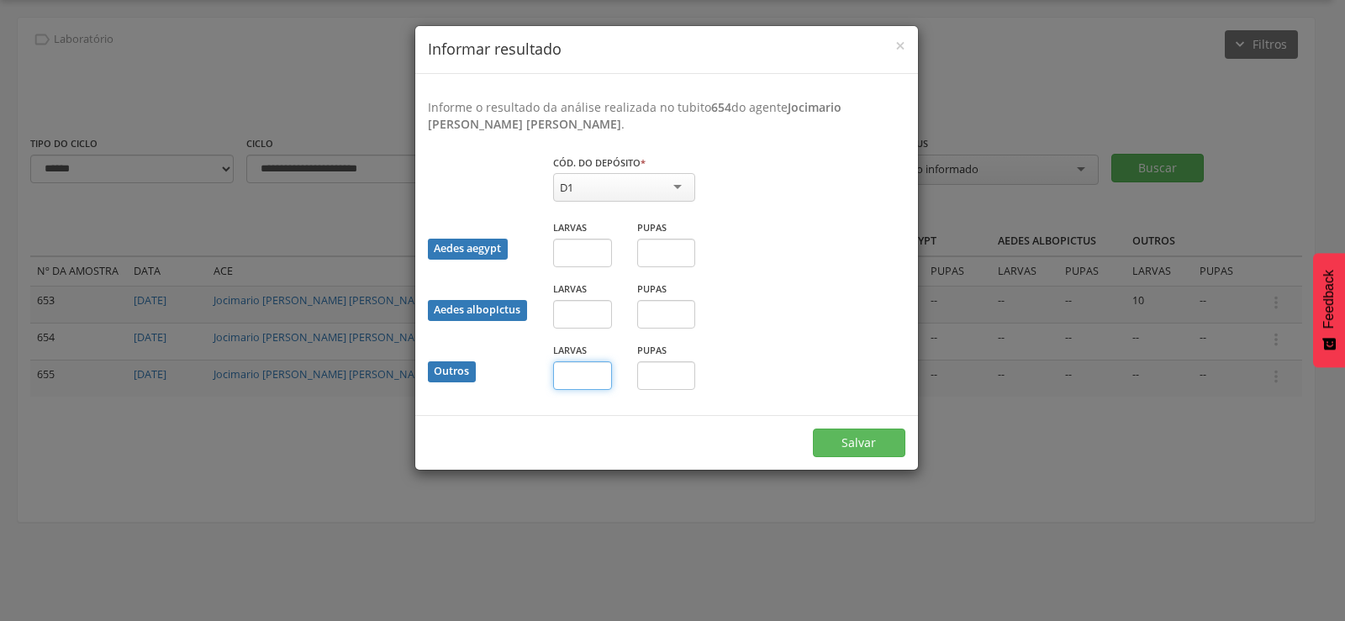
click at [571, 376] on input "text" at bounding box center [582, 375] width 59 height 29
type input "*"
click at [856, 436] on button "Salvar" at bounding box center [859, 443] width 92 height 29
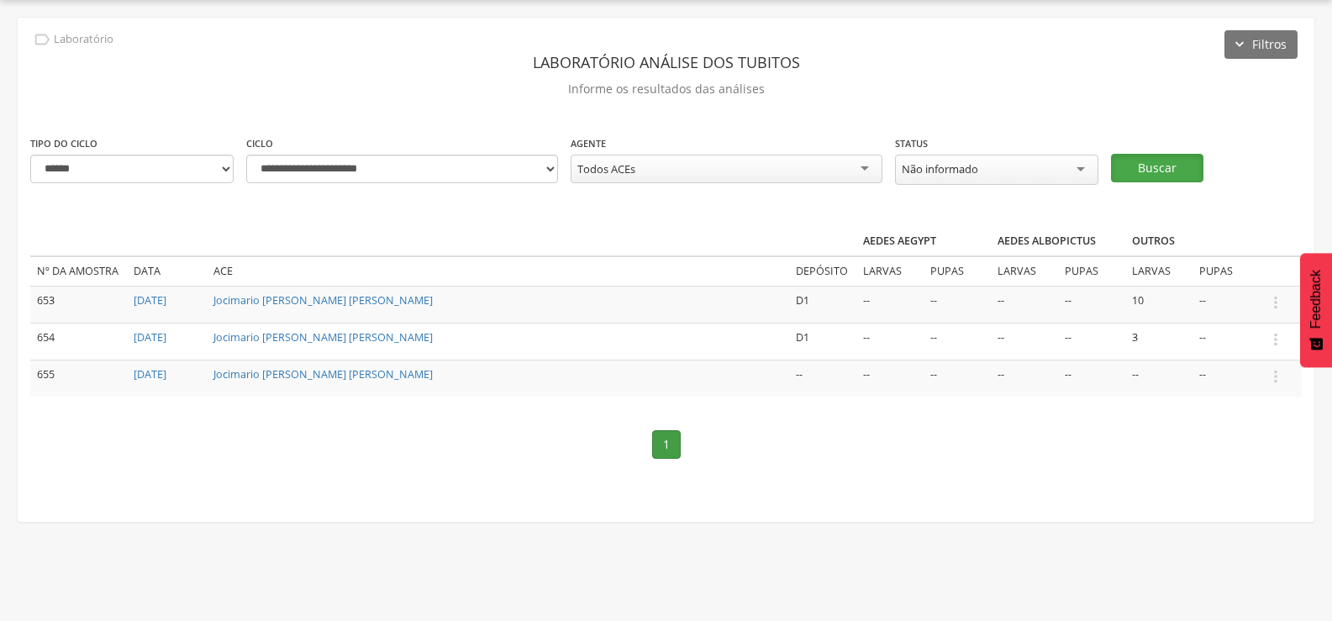
click at [1155, 165] on button "Buscar" at bounding box center [1157, 168] width 92 height 29
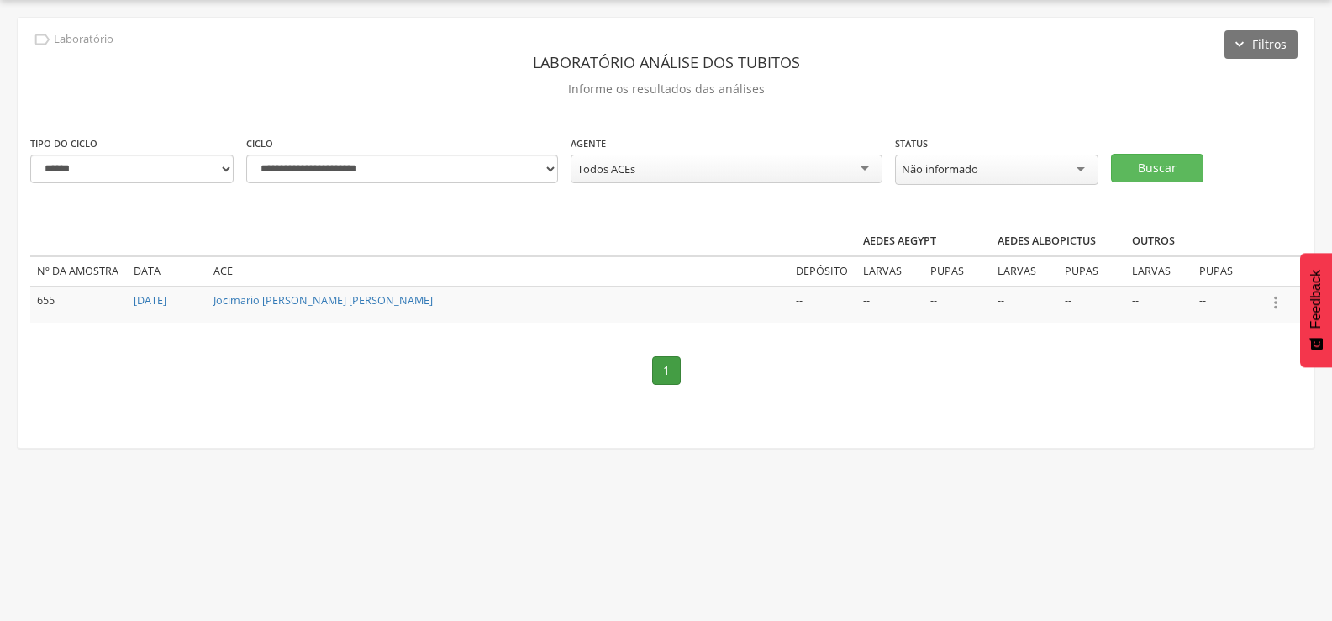
click at [1275, 298] on icon "" at bounding box center [1276, 302] width 18 height 18
click at [1259, 268] on link "Informar resultado" at bounding box center [1218, 274] width 133 height 21
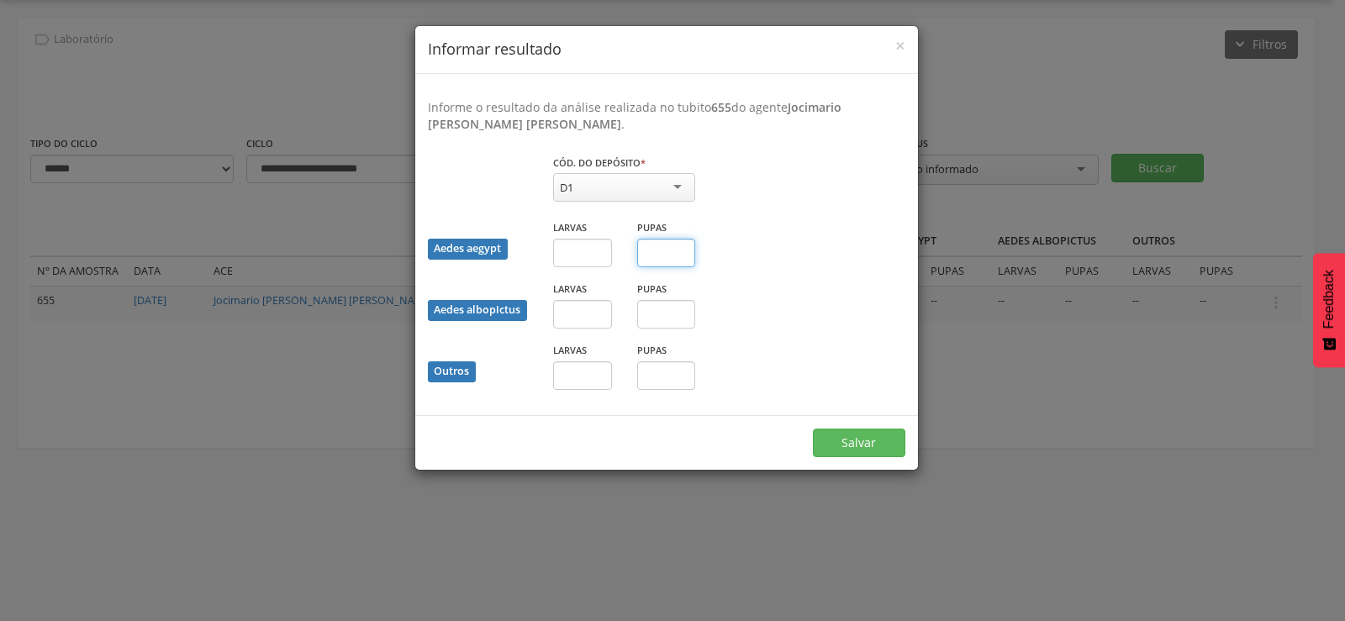
click at [677, 257] on input "text" at bounding box center [666, 253] width 59 height 29
type input "*"
click at [847, 440] on button "Salvar" at bounding box center [859, 443] width 92 height 29
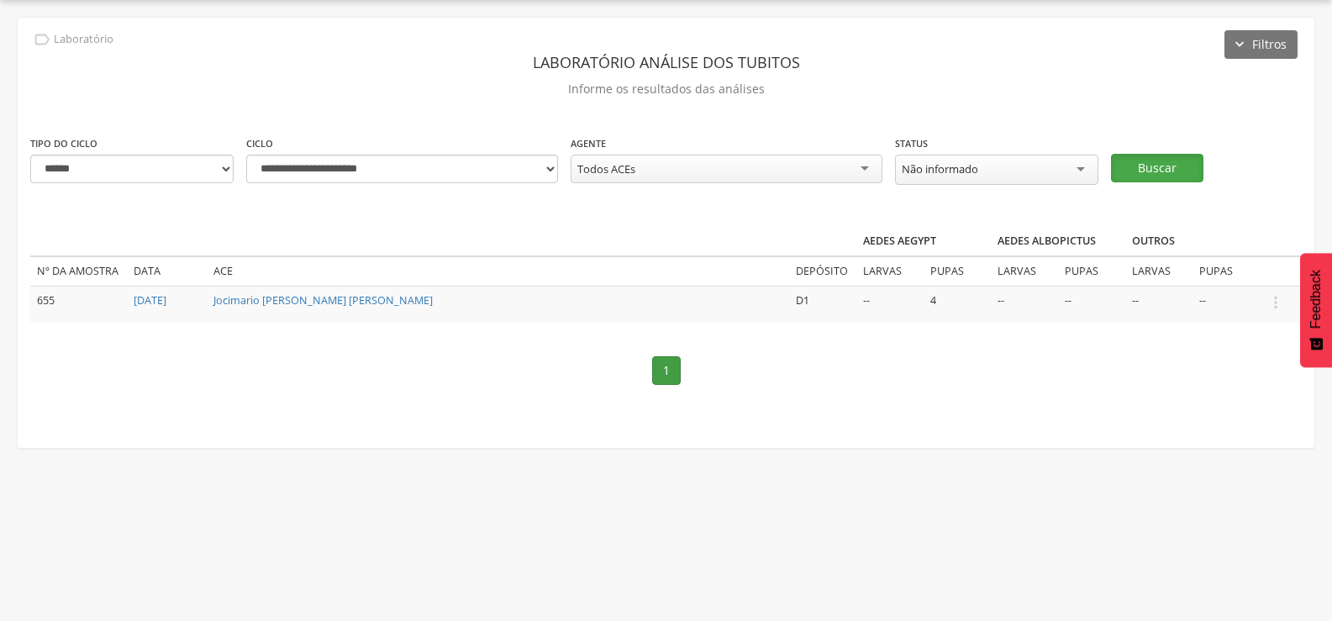
click at [1188, 161] on button "Buscar" at bounding box center [1157, 168] width 92 height 29
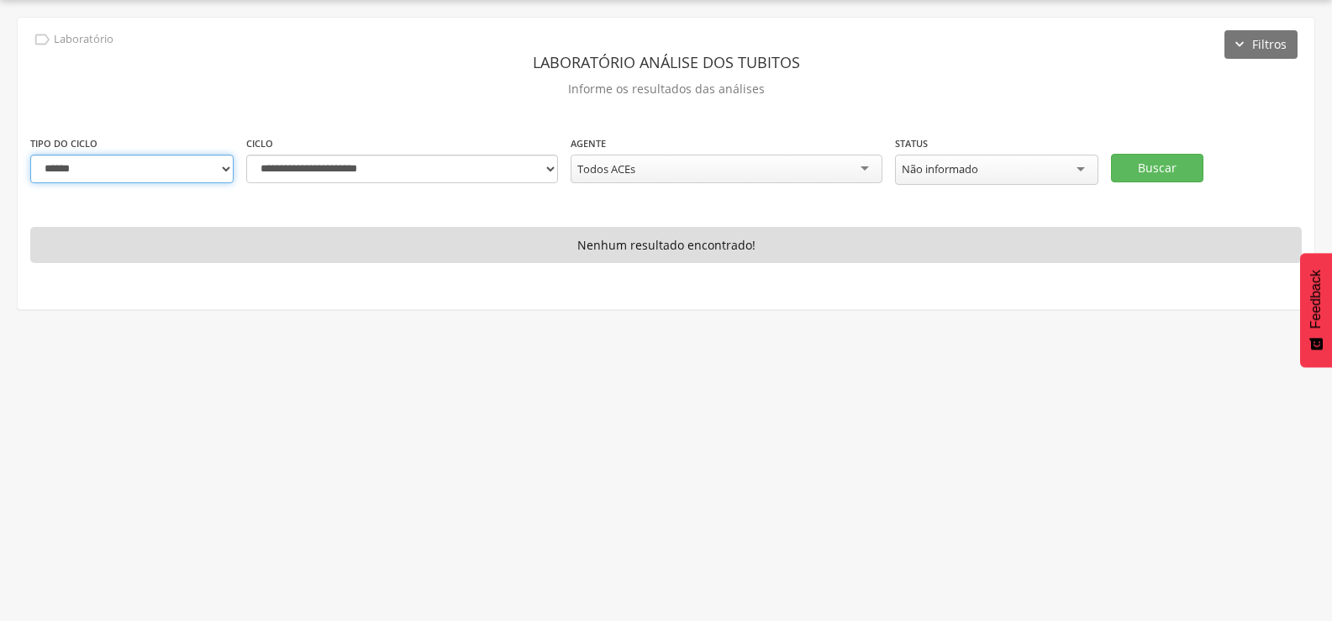
click at [188, 161] on select "**********" at bounding box center [131, 169] width 203 height 29
select select "*"
click at [30, 155] on select "**********" at bounding box center [131, 169] width 203 height 29
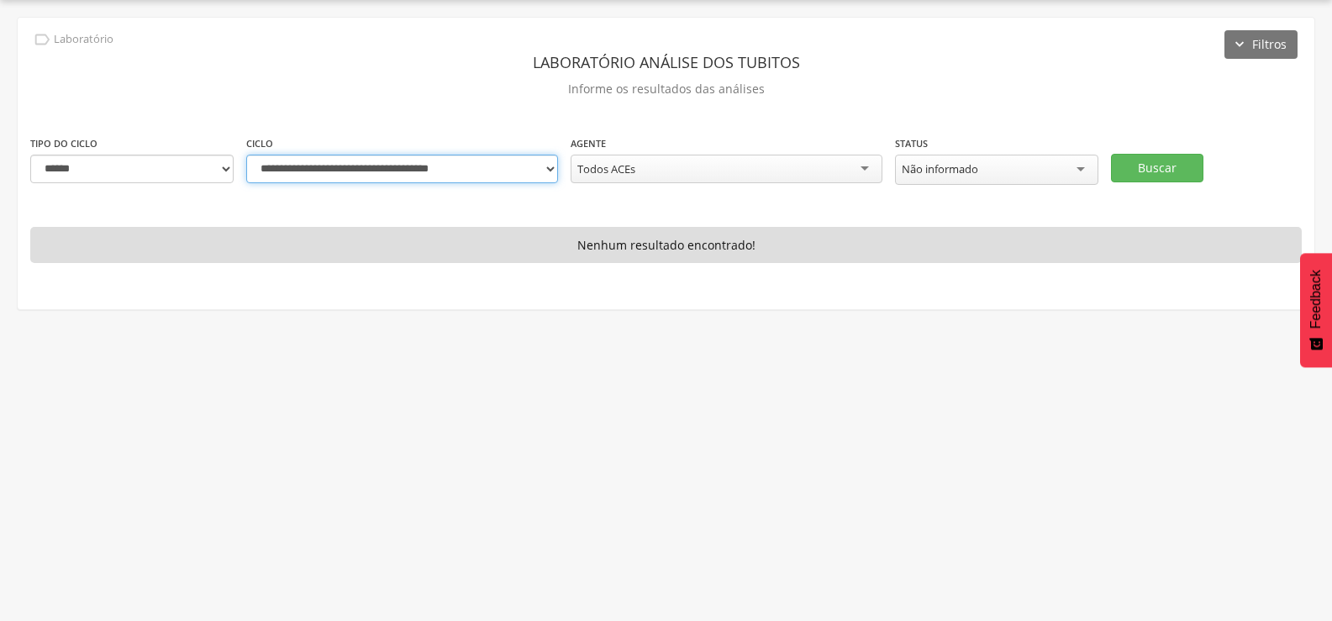
click at [545, 170] on select "**********" at bounding box center [402, 169] width 312 height 29
click at [246, 155] on select "**********" at bounding box center [402, 169] width 312 height 29
click at [1165, 166] on button "Buscar" at bounding box center [1157, 168] width 92 height 29
click at [545, 170] on select "**********" at bounding box center [402, 169] width 312 height 29
select select "**********"
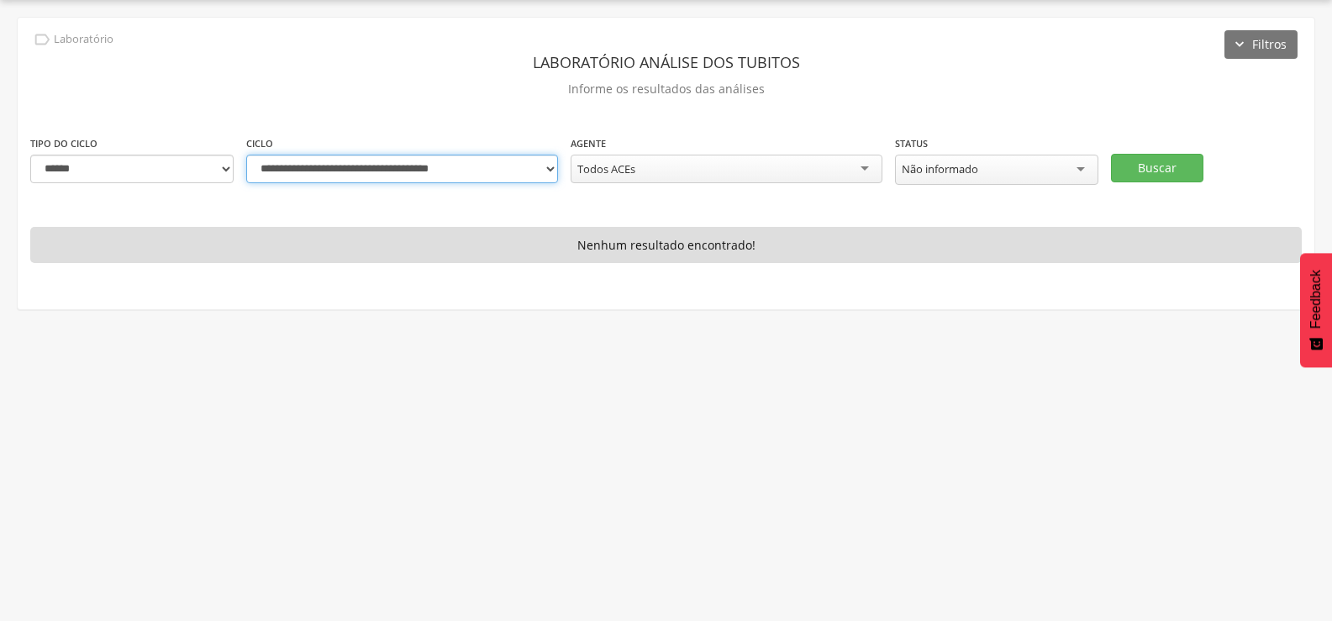
click at [246, 155] on select "**********" at bounding box center [402, 169] width 312 height 29
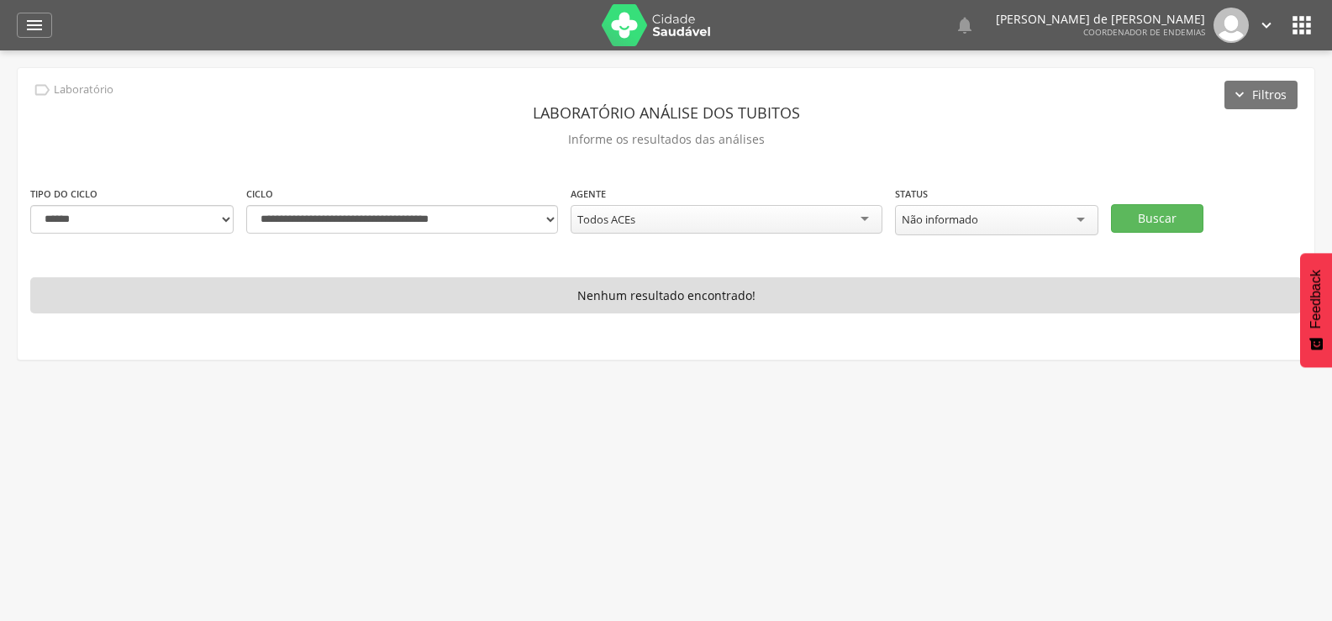
click at [746, 205] on div "Todos ACEs" at bounding box center [727, 219] width 312 height 29
type input "***"
click at [1167, 216] on button "Buscar" at bounding box center [1157, 218] width 92 height 29
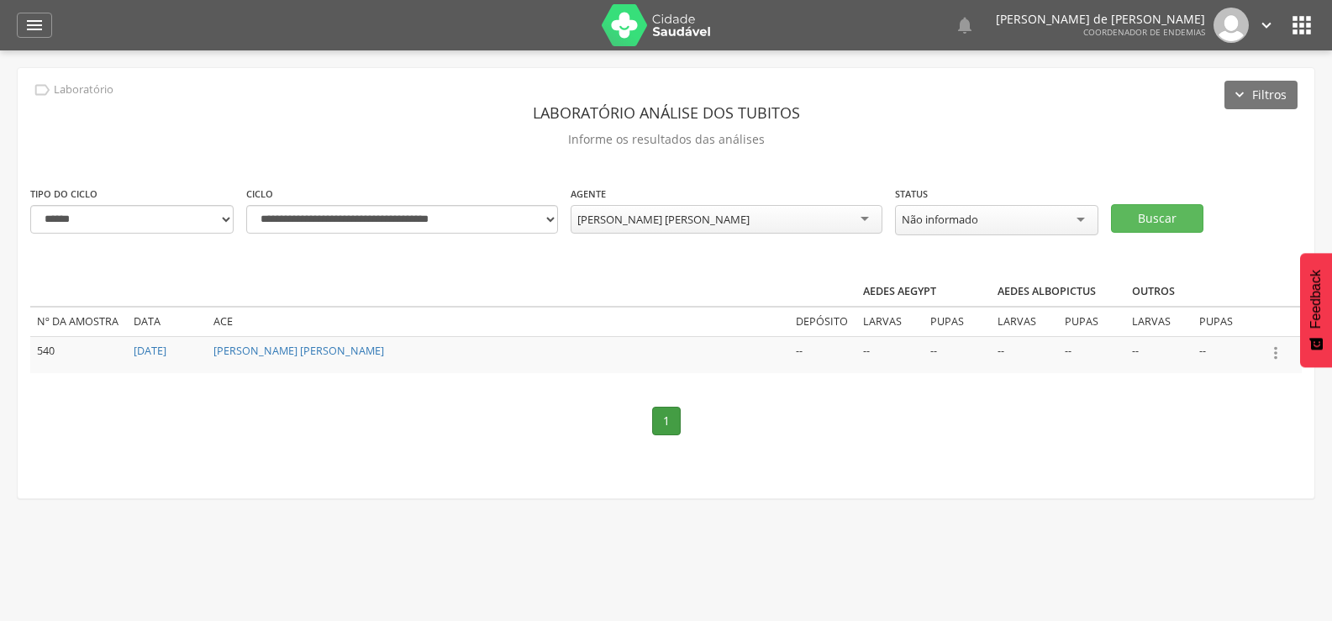
click at [1276, 345] on icon "" at bounding box center [1276, 353] width 18 height 18
click at [1257, 314] on link "Informar resultado" at bounding box center [1218, 324] width 133 height 21
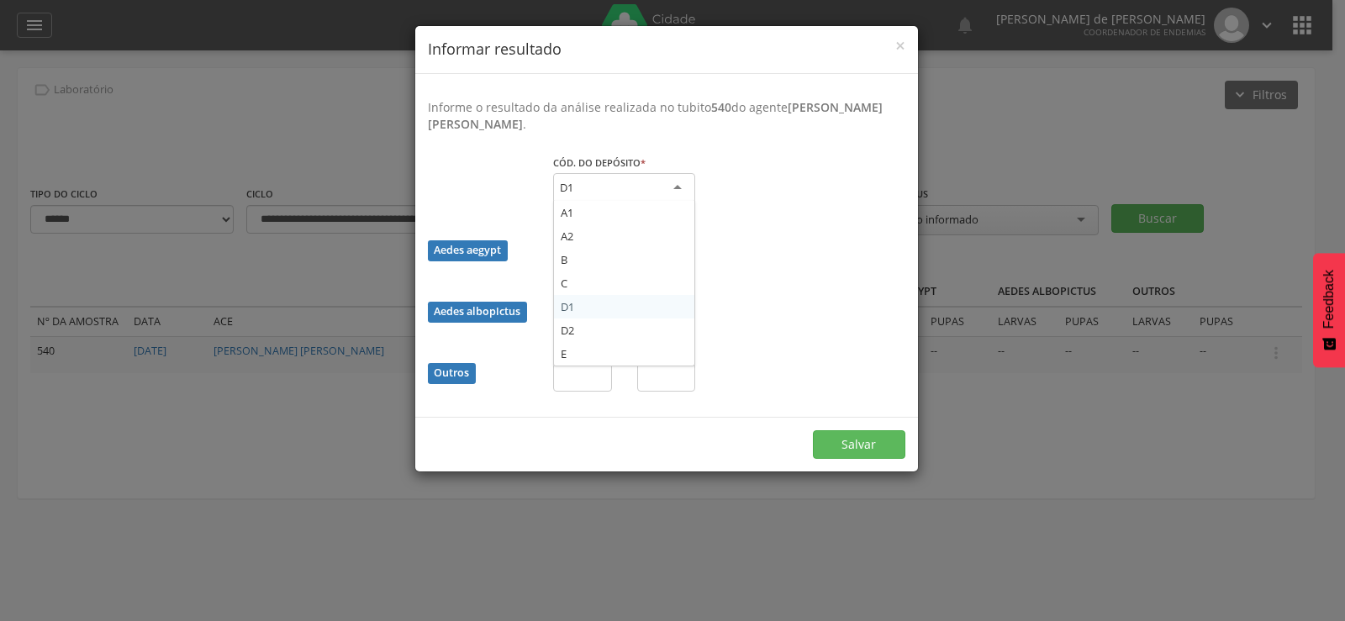
click at [627, 186] on div "D1" at bounding box center [624, 188] width 142 height 30
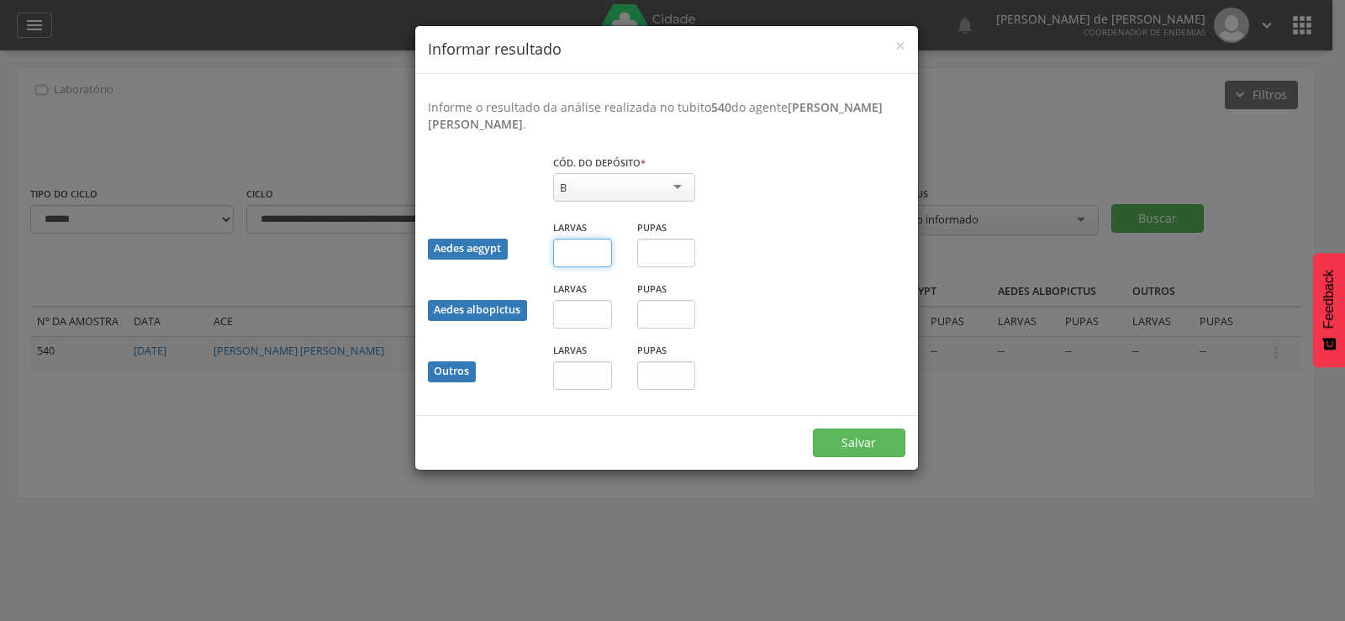
click at [577, 254] on input "text" at bounding box center [582, 253] width 59 height 29
type input "*"
click at [813, 429] on button "Salvar" at bounding box center [859, 443] width 92 height 29
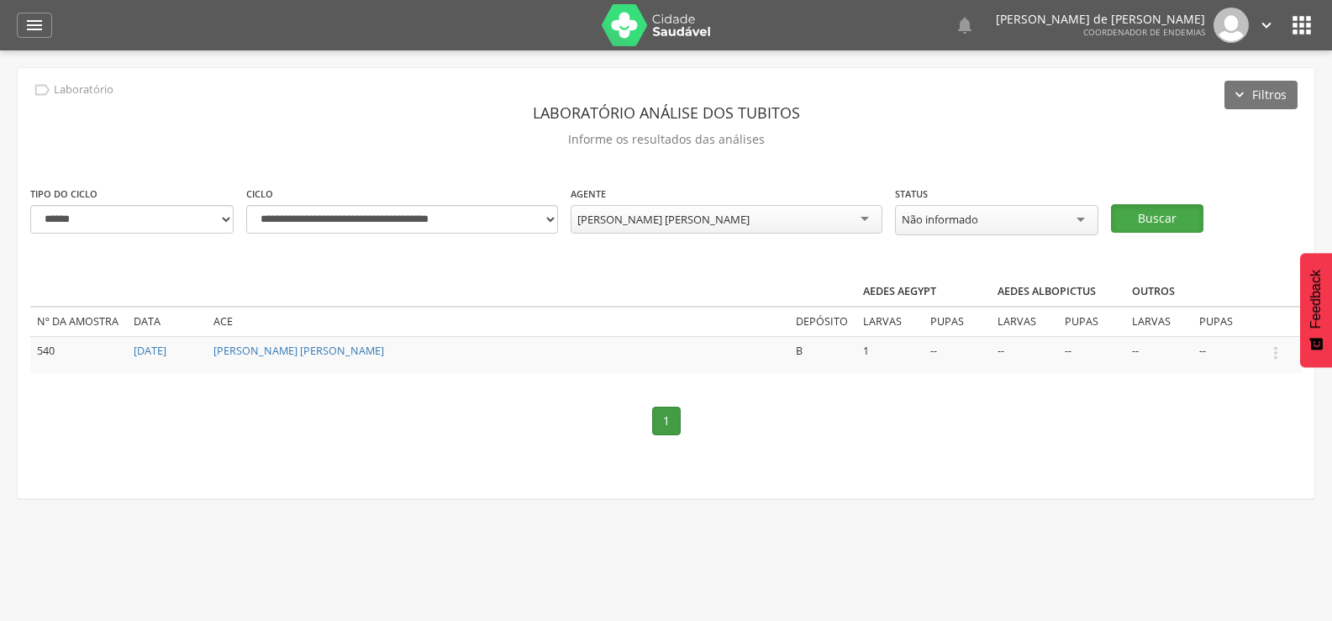
click at [1168, 220] on button "Buscar" at bounding box center [1157, 218] width 92 height 29
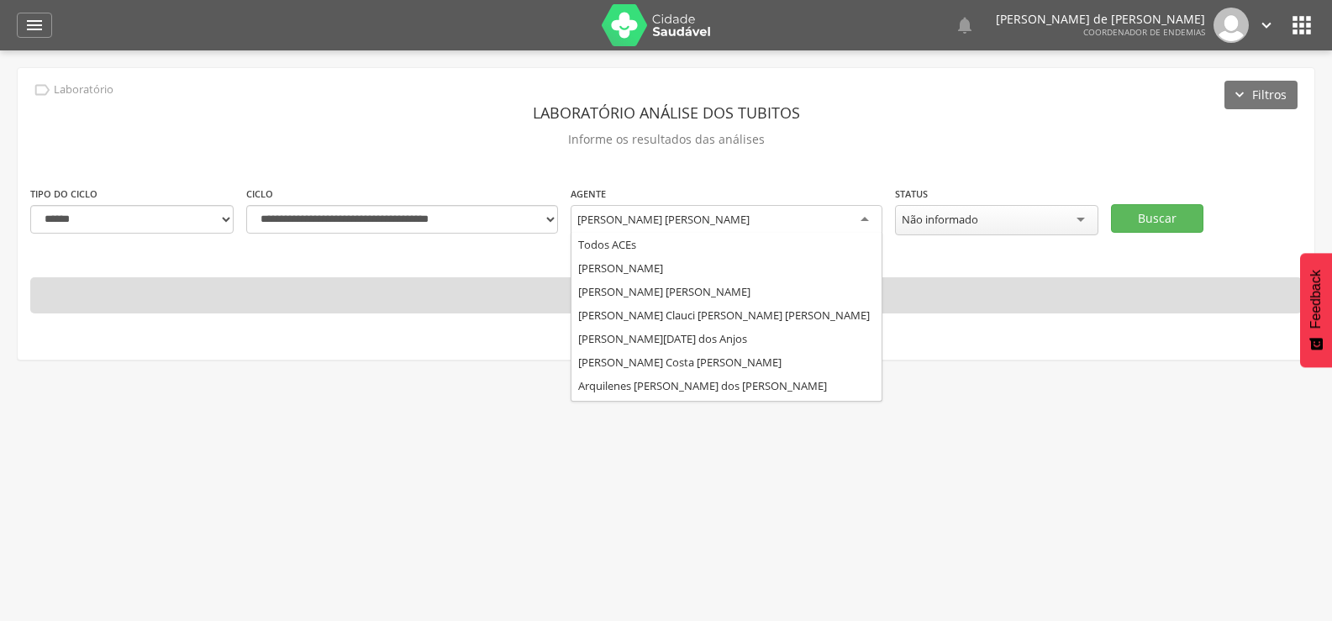
click at [750, 213] on div "Kelen Medeiros Santos Miranda" at bounding box center [727, 220] width 312 height 30
type input "*"
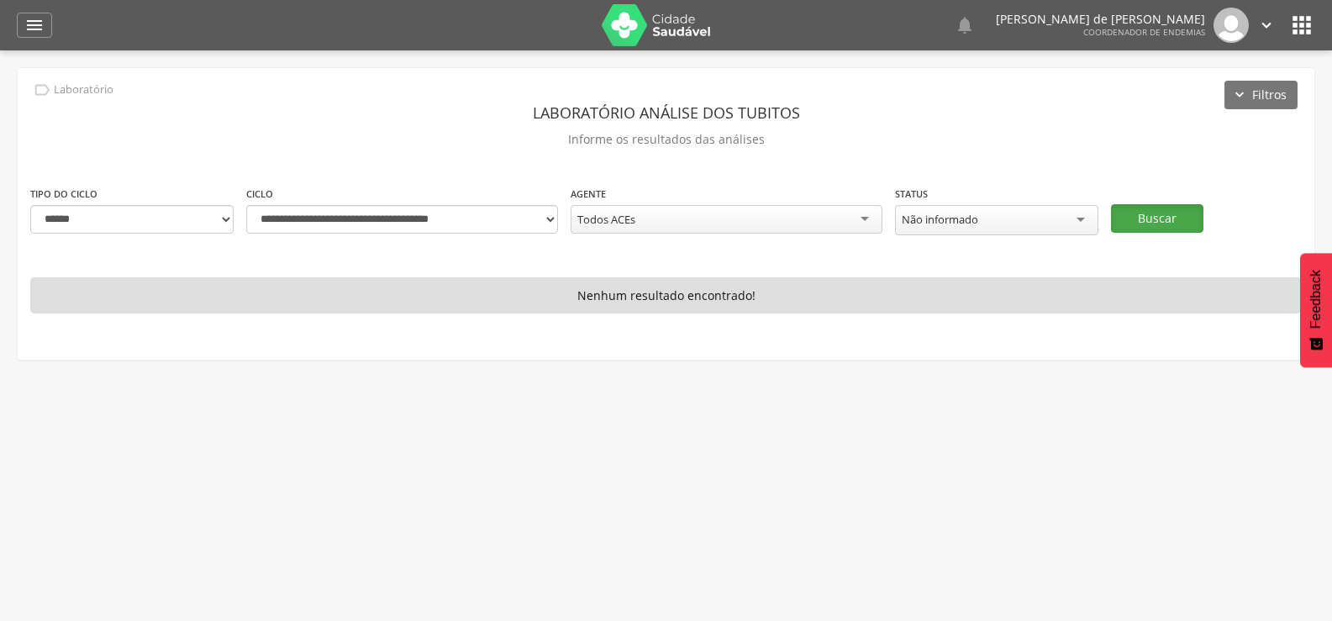
click at [1135, 208] on button "Buscar" at bounding box center [1157, 218] width 92 height 29
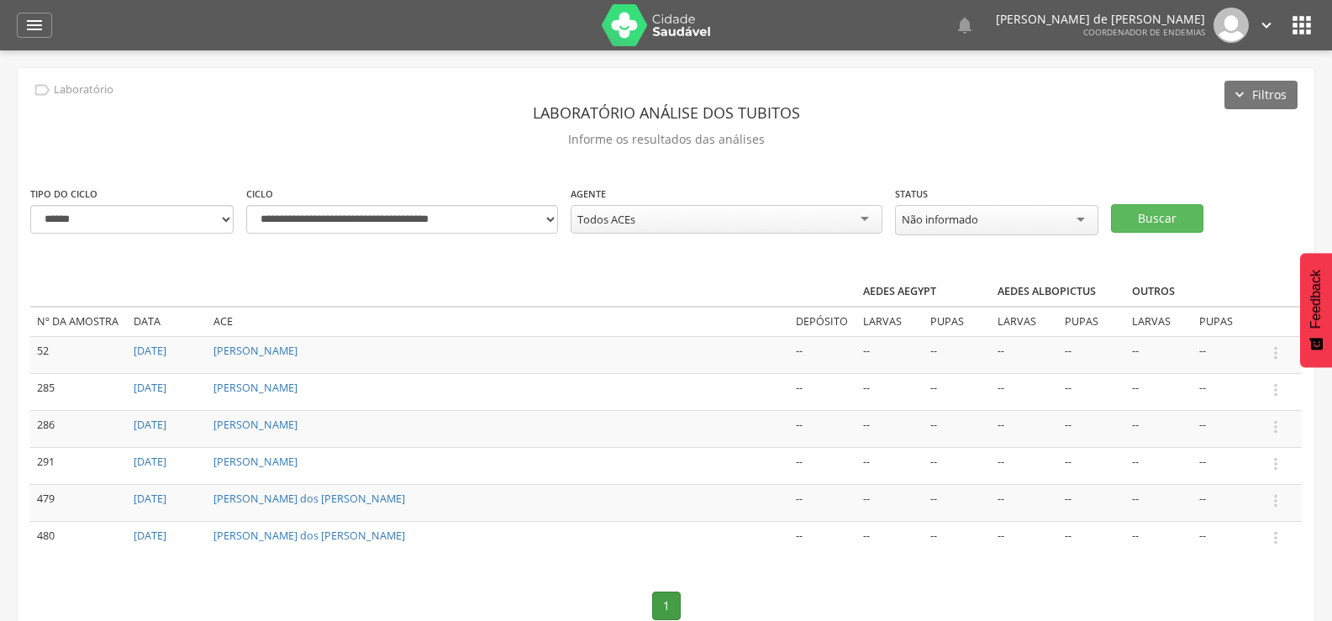
scroll to position [61, 0]
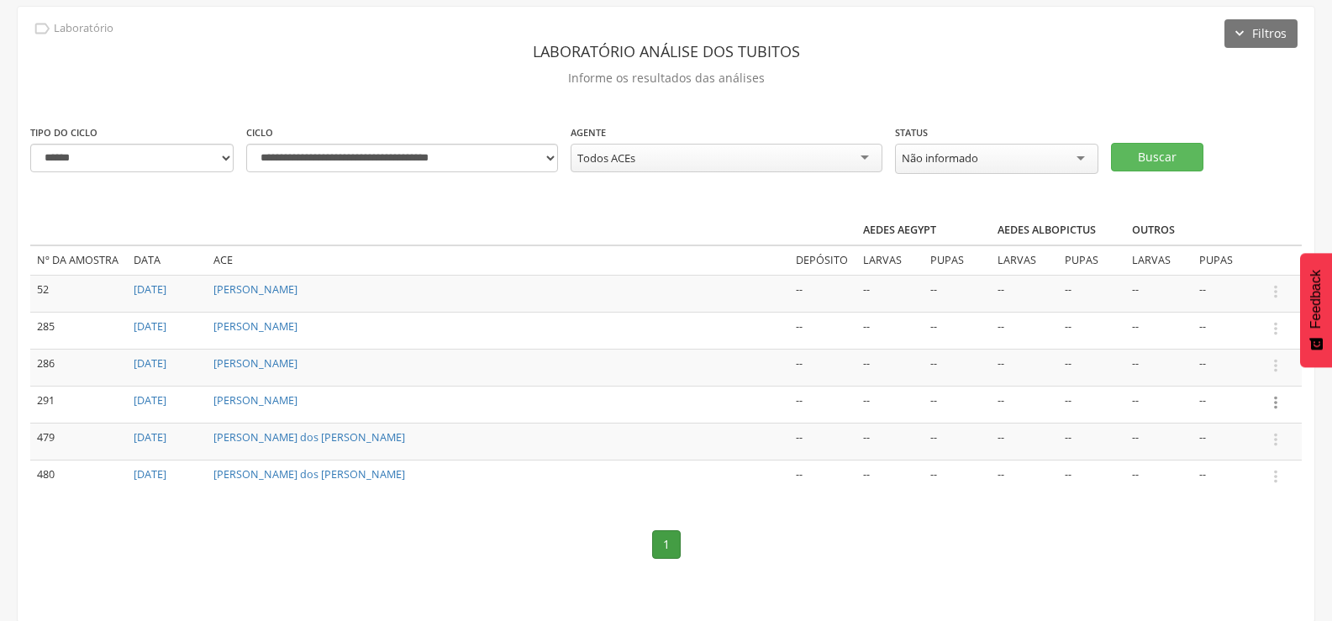
click at [1273, 398] on icon "" at bounding box center [1276, 402] width 18 height 18
click at [1241, 365] on link "Informar resultado" at bounding box center [1218, 374] width 133 height 21
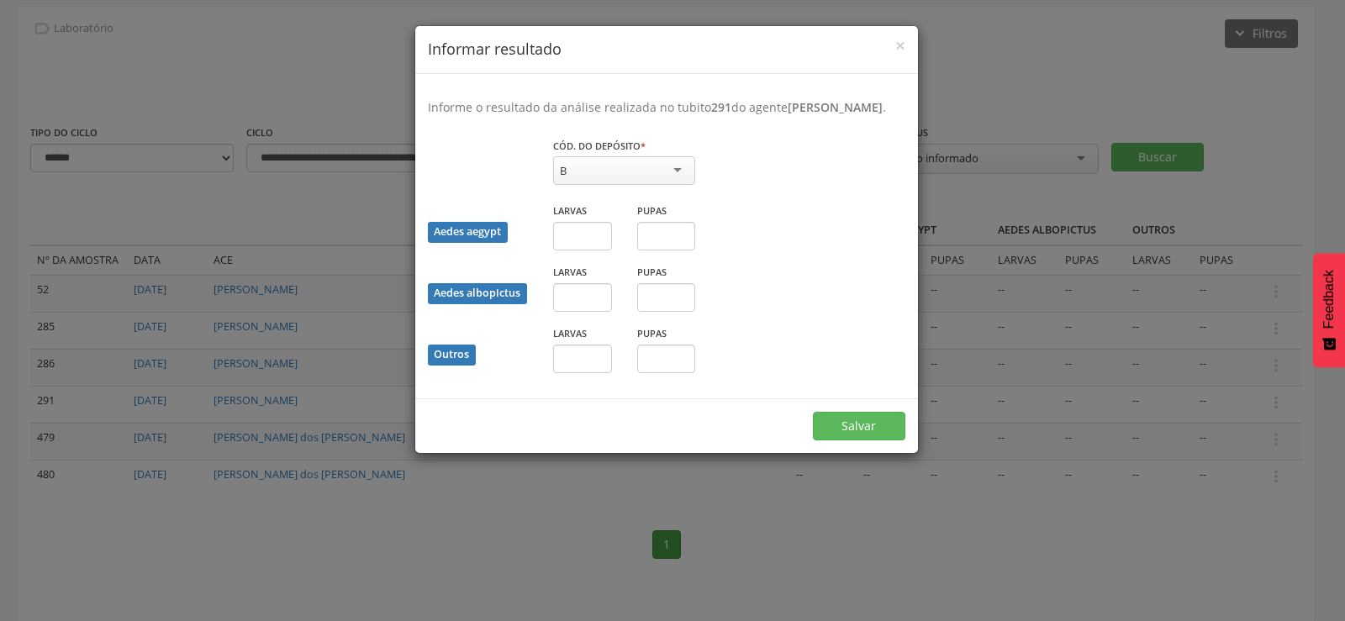
click at [609, 179] on div "B" at bounding box center [624, 170] width 142 height 29
click at [588, 250] on input "text" at bounding box center [582, 236] width 59 height 29
type input "*"
click at [862, 308] on div "Aedes albopictus Larvas Pupas" at bounding box center [666, 293] width 503 height 61
click at [597, 373] on input "text" at bounding box center [582, 359] width 59 height 29
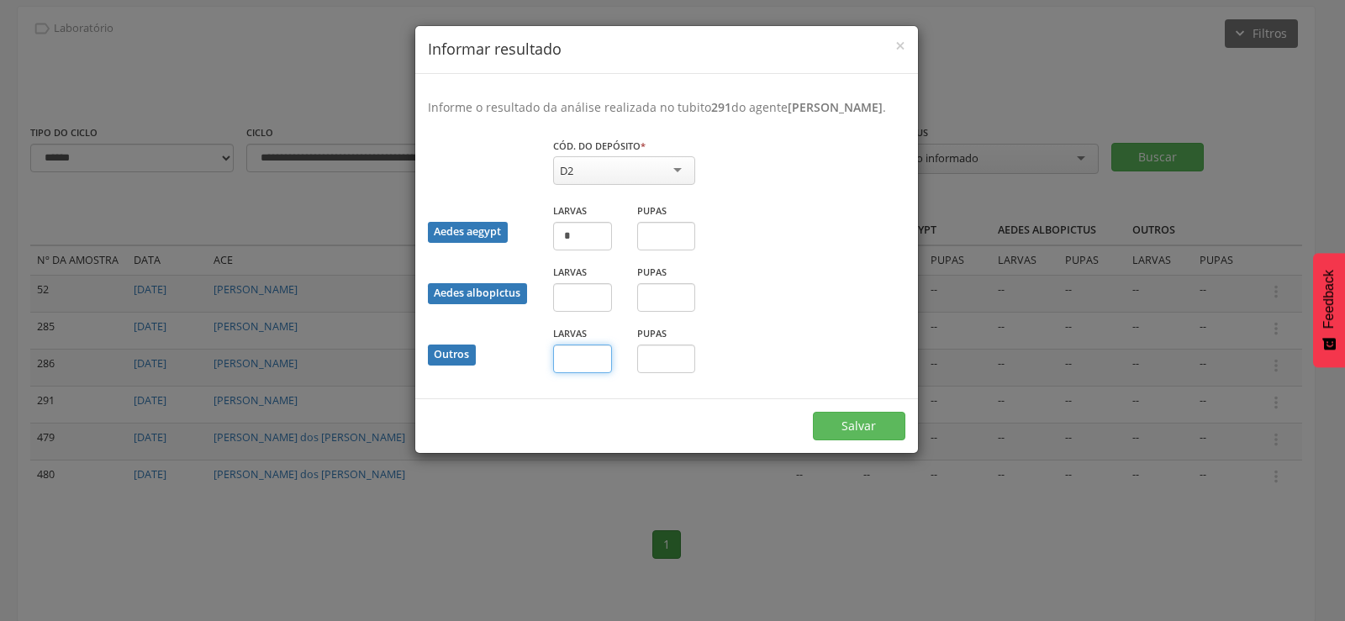
type input "*"
click at [656, 373] on input "text" at bounding box center [666, 359] width 59 height 29
type input "*"
click at [879, 433] on button "Salvar" at bounding box center [859, 426] width 92 height 29
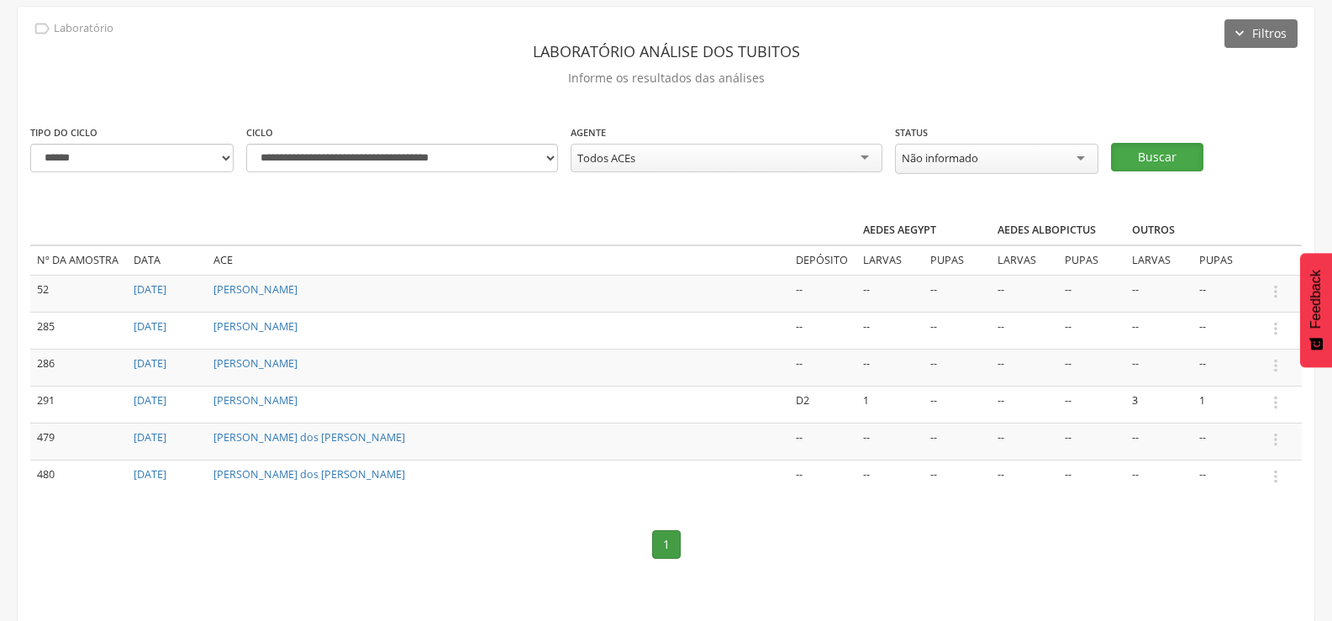
click at [1171, 152] on button "Buscar" at bounding box center [1157, 157] width 92 height 29
